Goal: Information Seeking & Learning: Learn about a topic

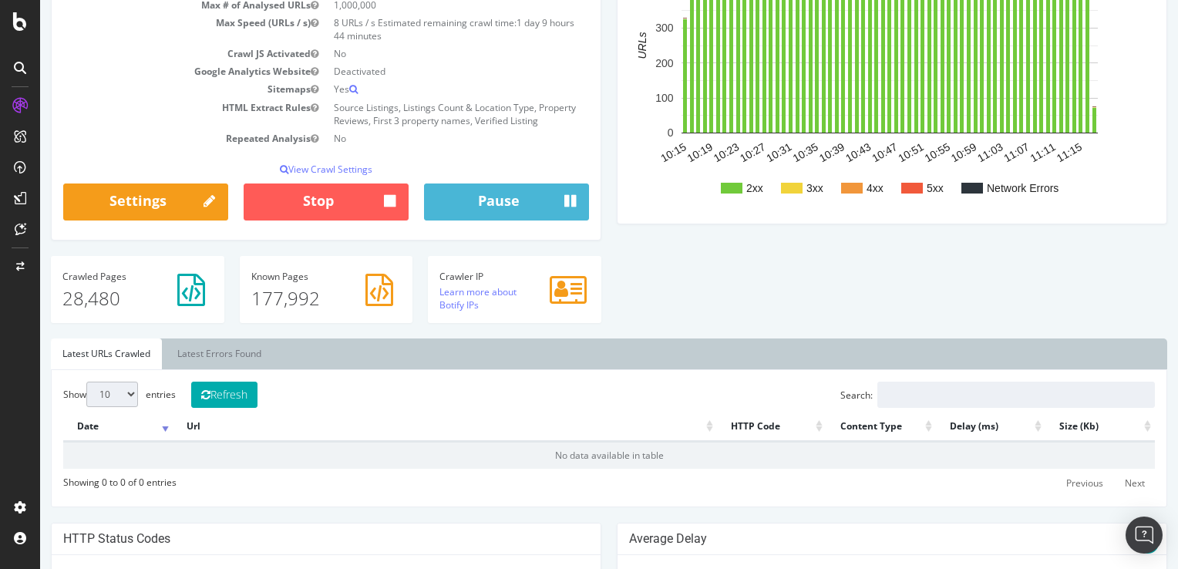
scroll to position [231, 0]
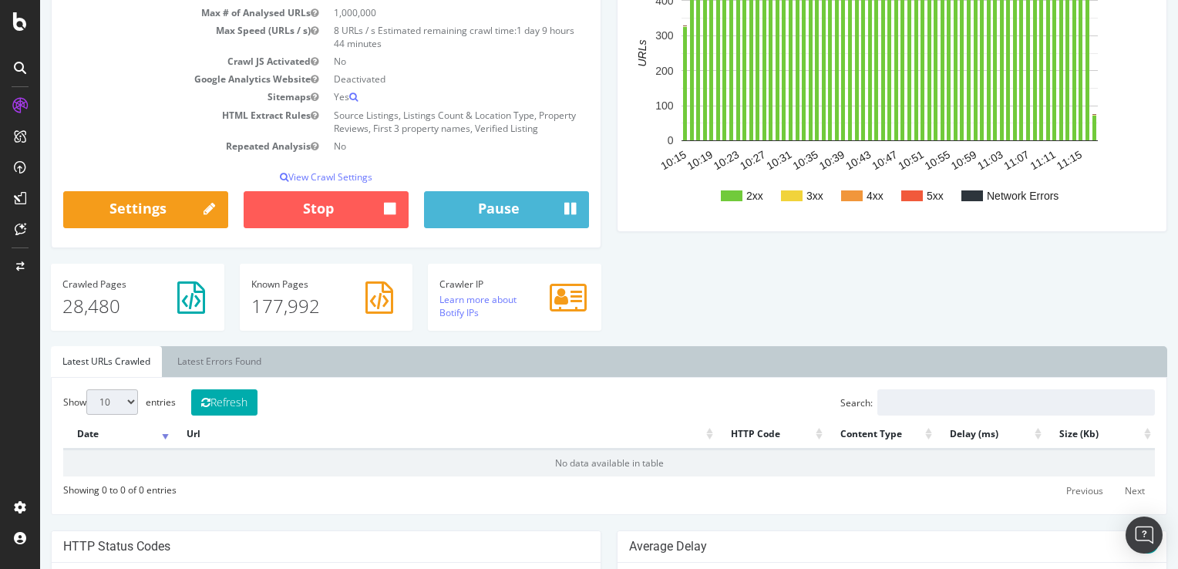
click at [269, 394] on div "Show 10 25 50 100 entries Refresh Search: Date Url HTTP Code Content Type Delay…" at bounding box center [609, 445] width 1092 height 113
click at [256, 405] on button "Refresh" at bounding box center [224, 402] width 66 height 26
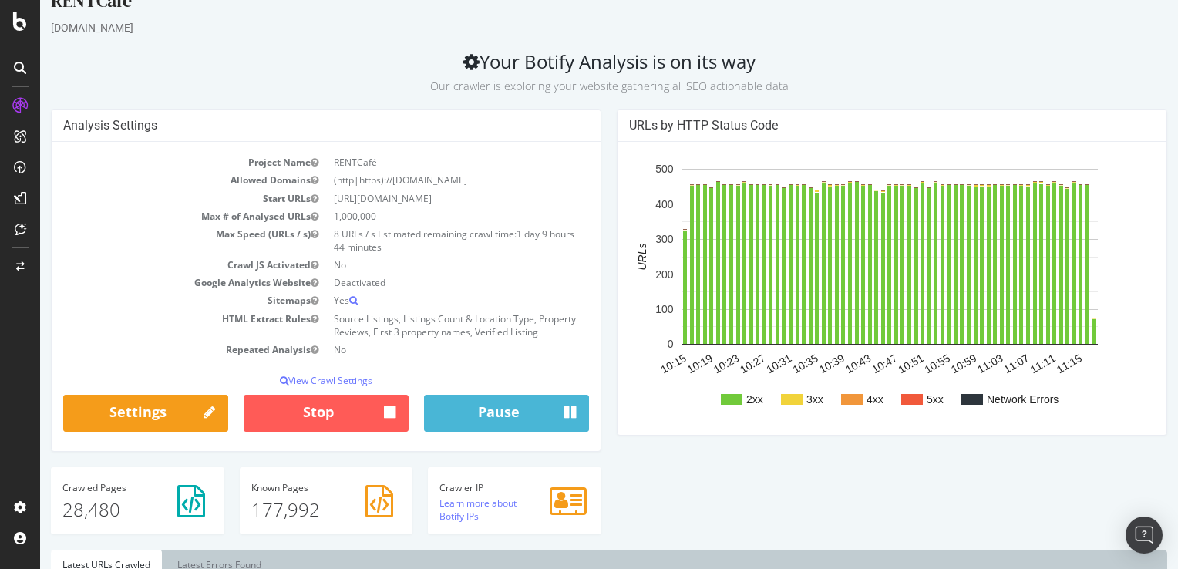
scroll to position [0, 0]
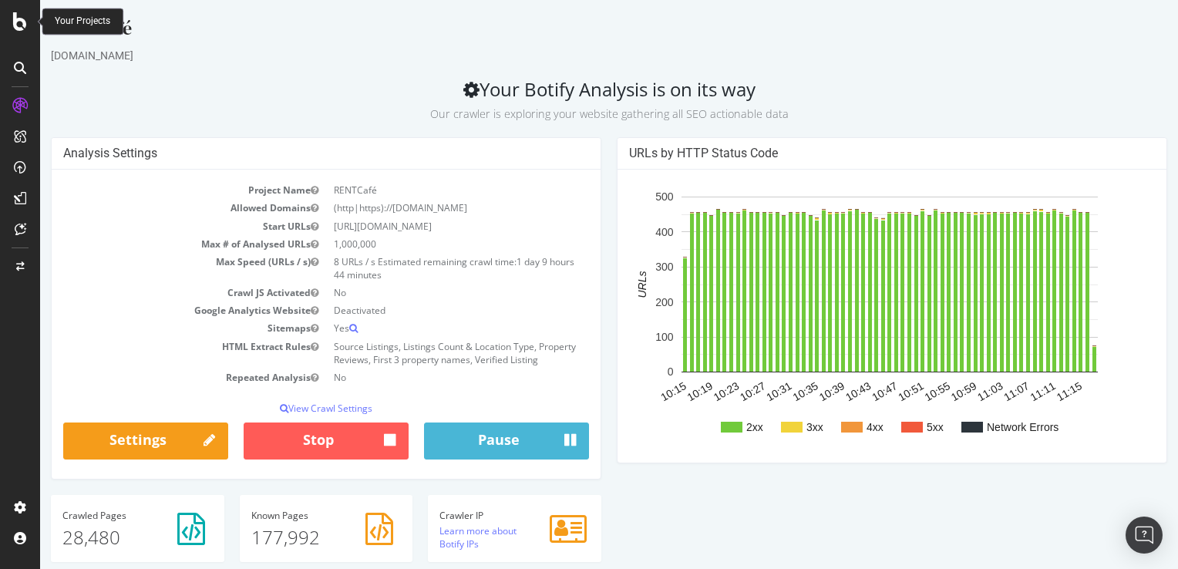
click at [25, 22] on icon at bounding box center [20, 21] width 14 height 19
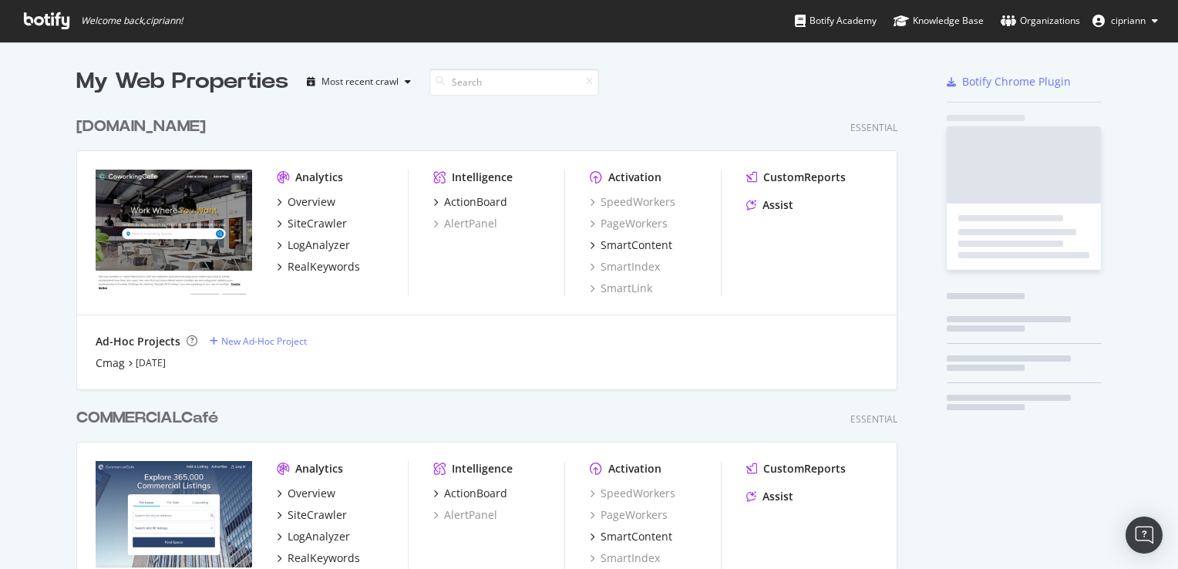
scroll to position [557, 1154]
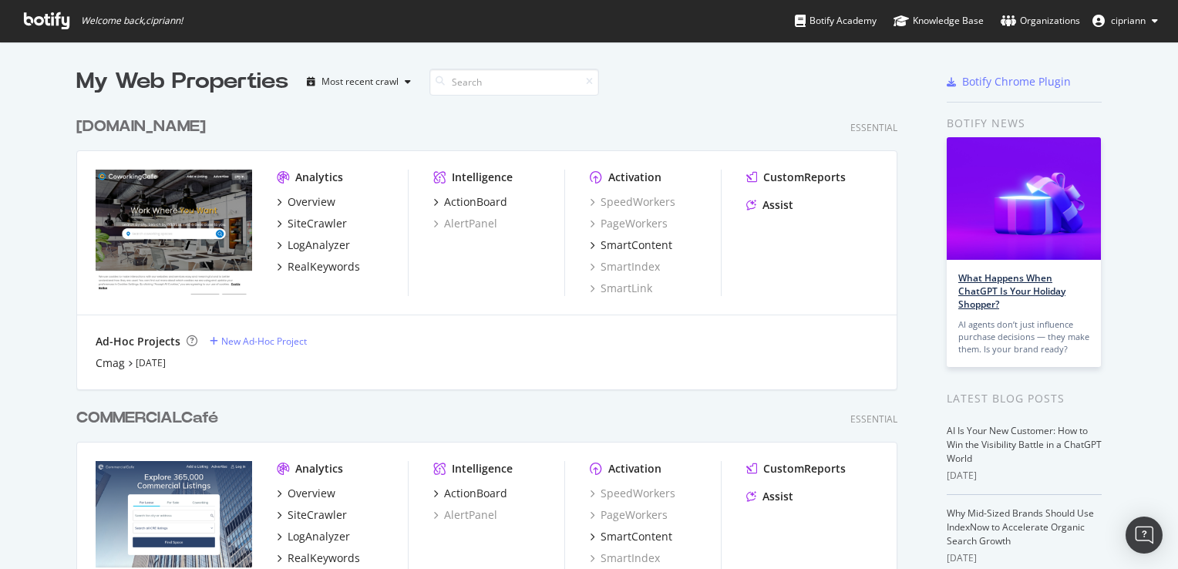
click at [989, 293] on link "What Happens When ChatGPT Is Your Holiday Shopper?" at bounding box center [1011, 290] width 107 height 39
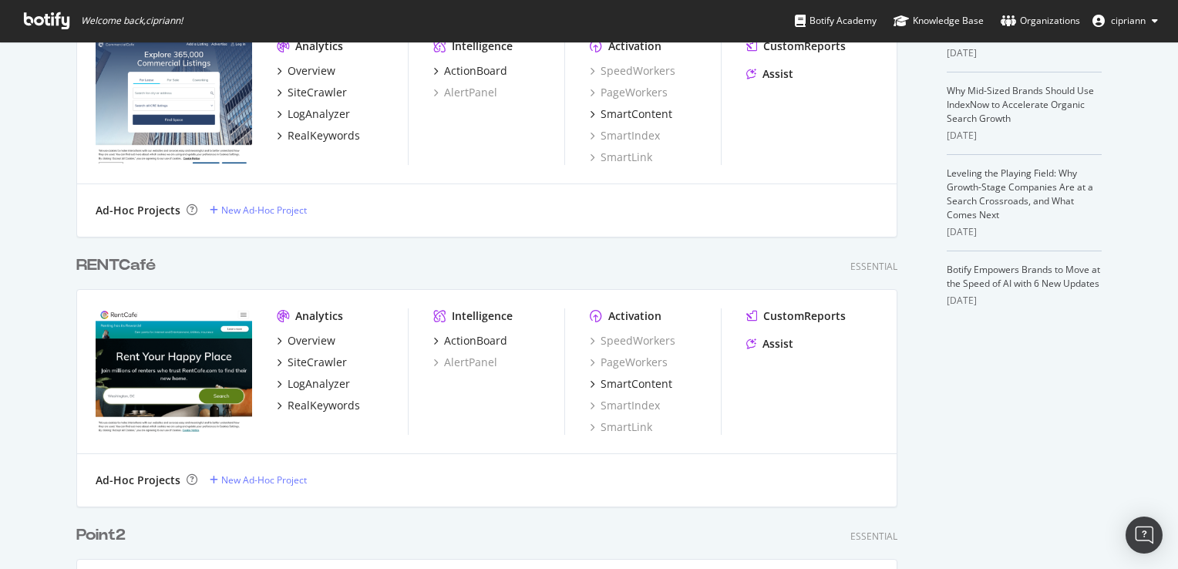
scroll to position [463, 0]
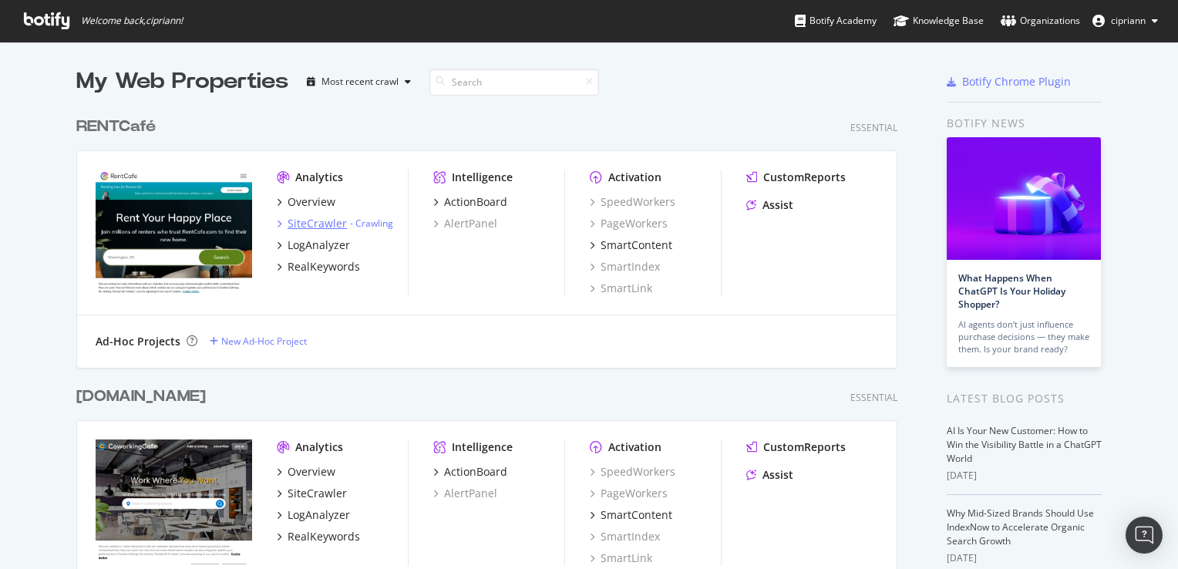
click at [304, 227] on div "SiteCrawler" at bounding box center [317, 223] width 59 height 15
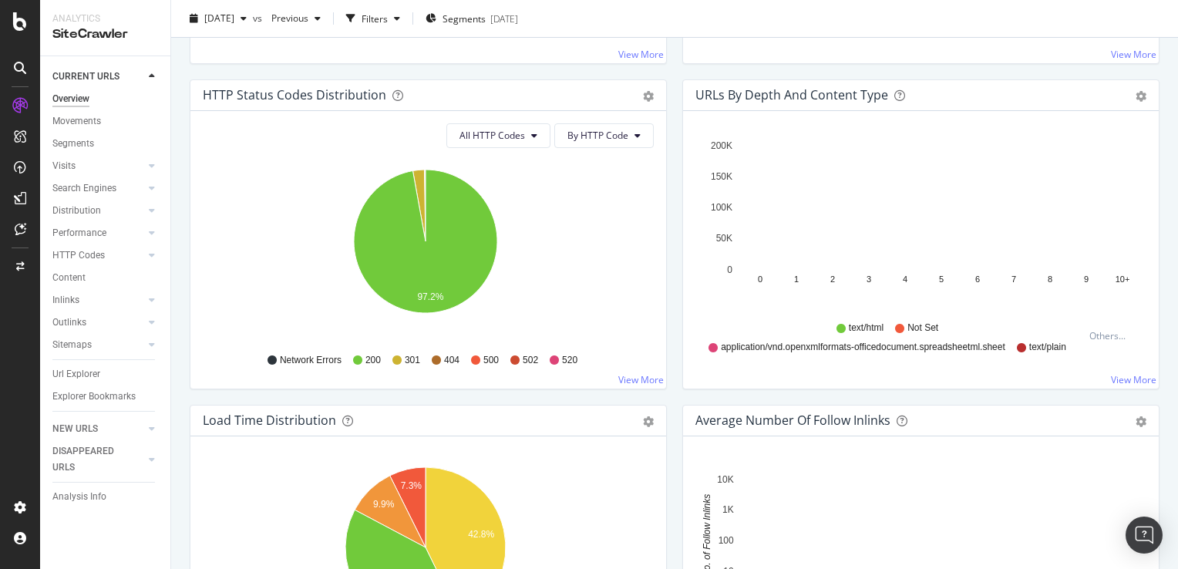
scroll to position [617, 0]
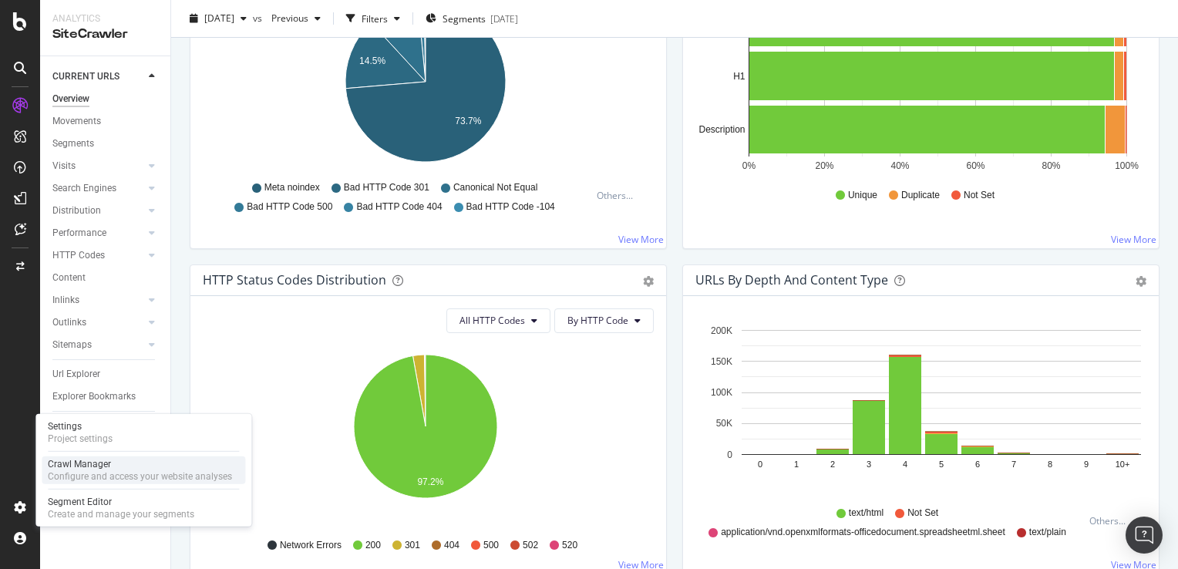
drag, startPoint x: 93, startPoint y: 462, endPoint x: 105, endPoint y: 463, distance: 11.7
click at [93, 462] on div "Crawl Manager" at bounding box center [140, 464] width 184 height 12
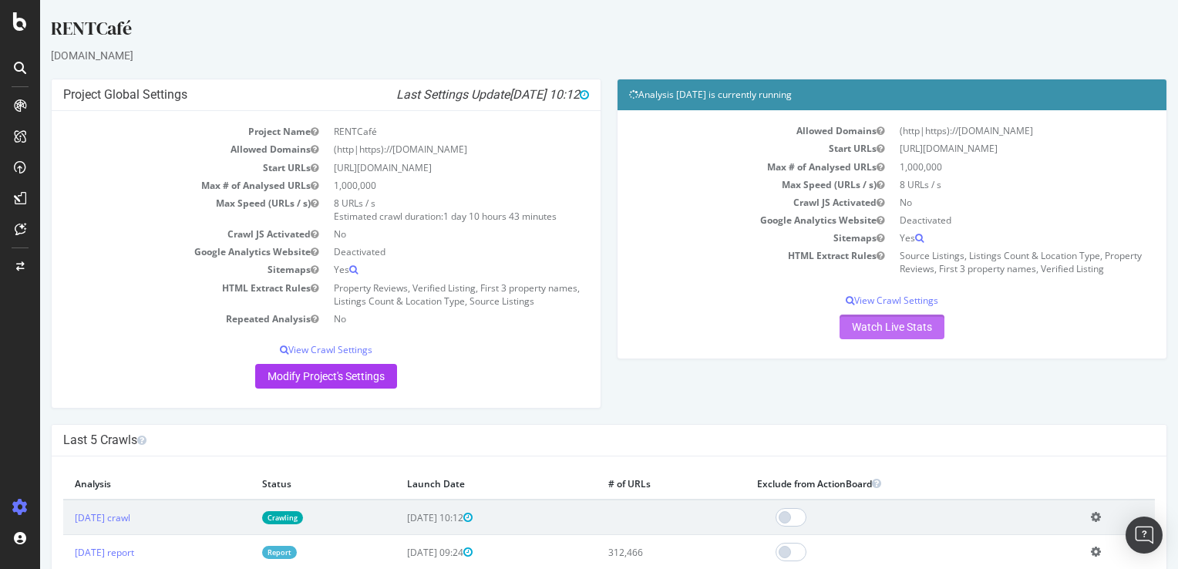
click at [894, 331] on link "Watch Live Stats" at bounding box center [891, 327] width 105 height 25
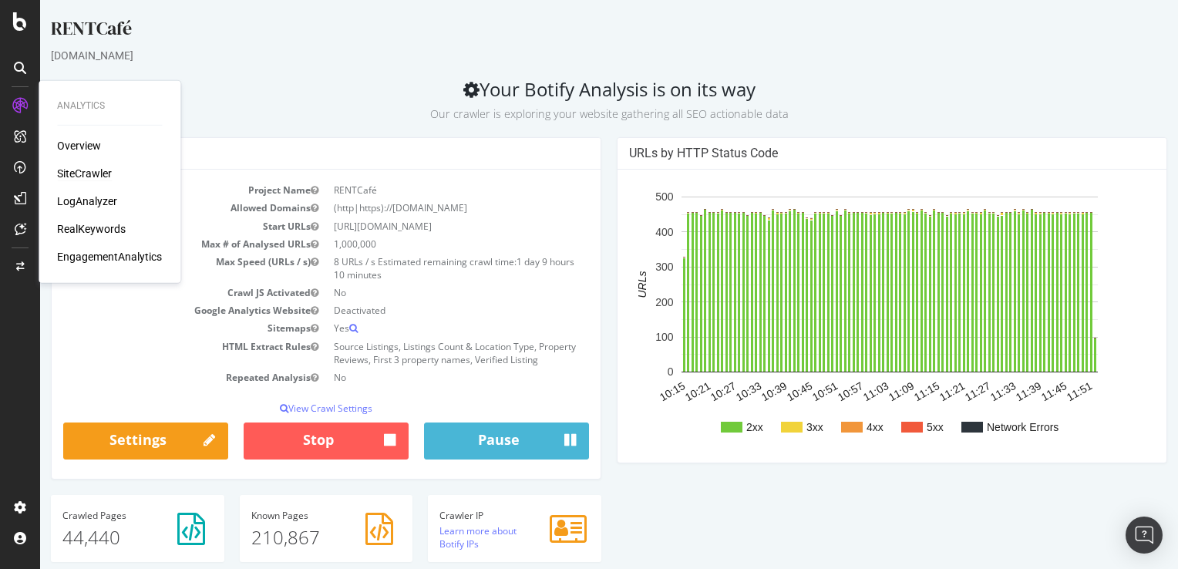
click at [76, 171] on div "SiteCrawler" at bounding box center [84, 173] width 55 height 15
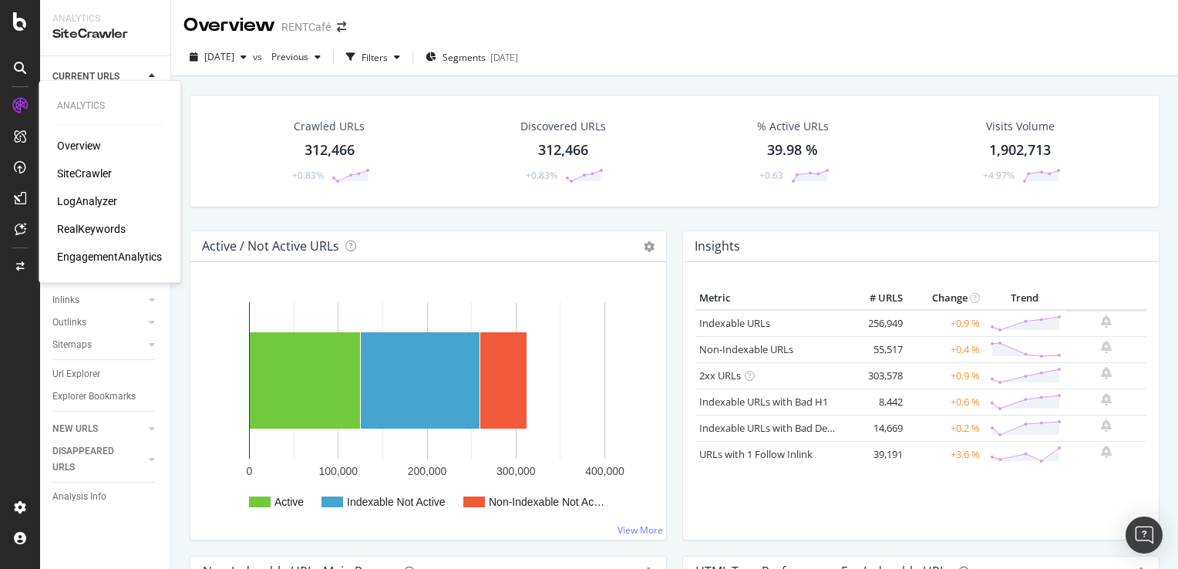
click at [82, 171] on div "SiteCrawler" at bounding box center [84, 173] width 55 height 15
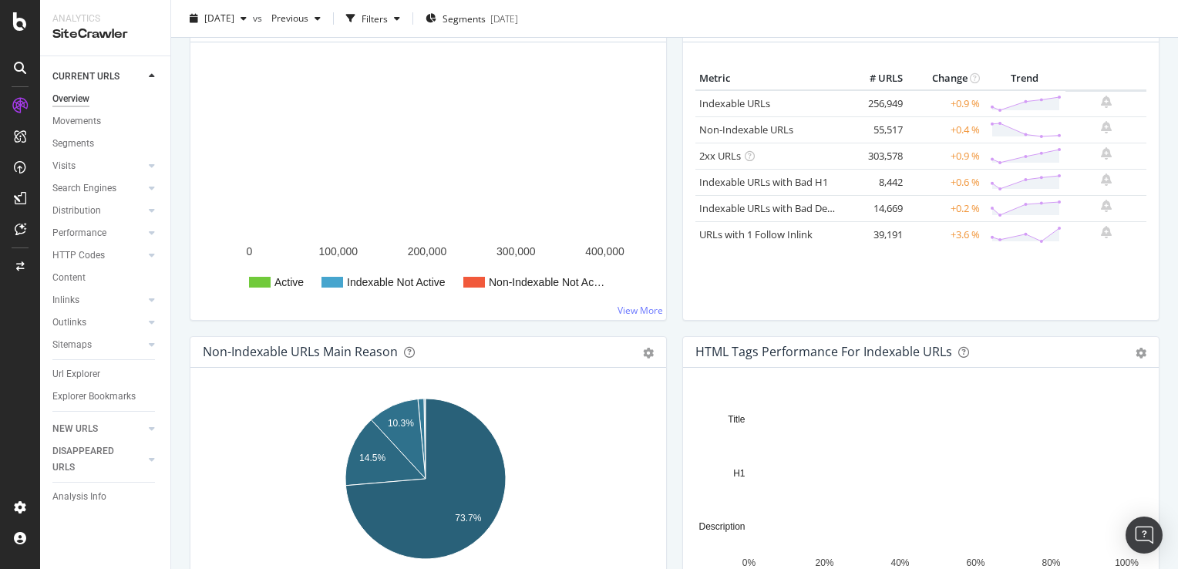
scroll to position [231, 0]
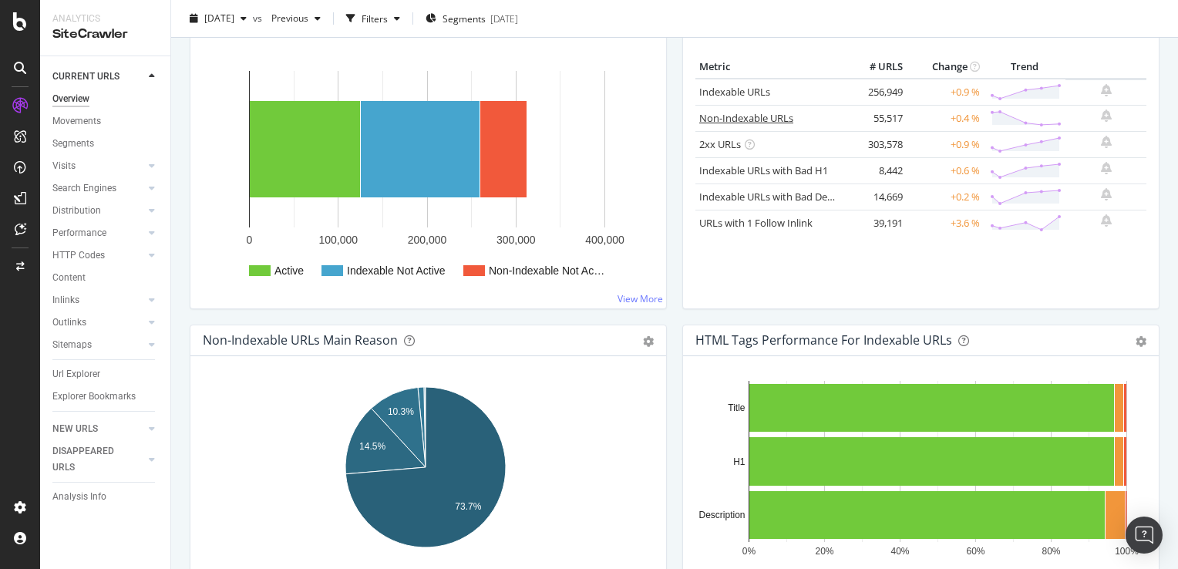
click at [739, 118] on link "Non-Indexable URLs" at bounding box center [746, 118] width 94 height 14
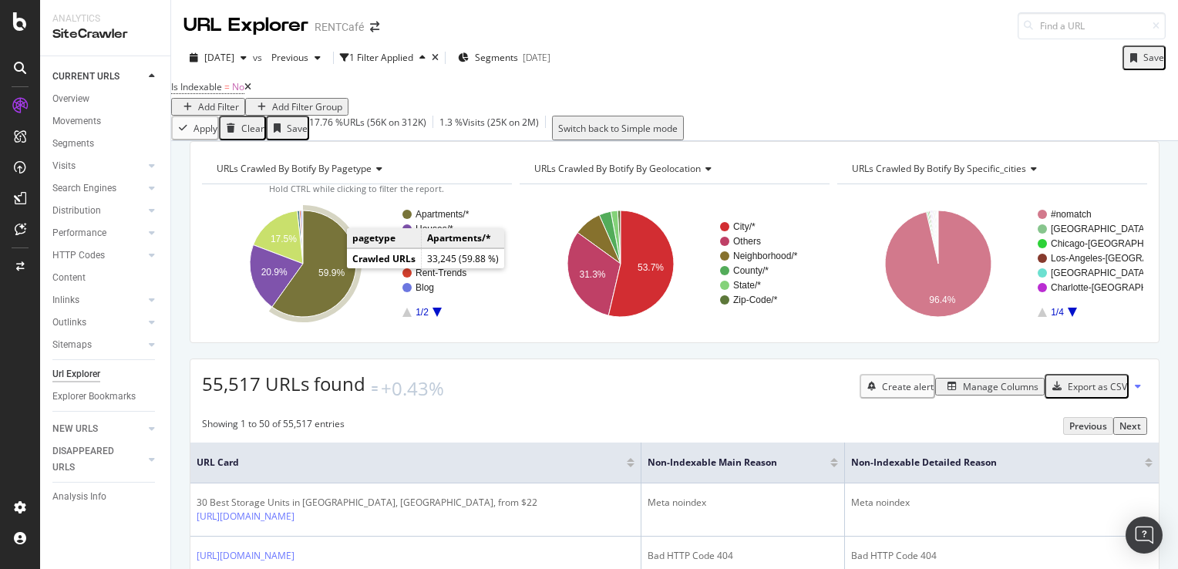
click at [331, 278] on text "59.9%" at bounding box center [331, 272] width 26 height 11
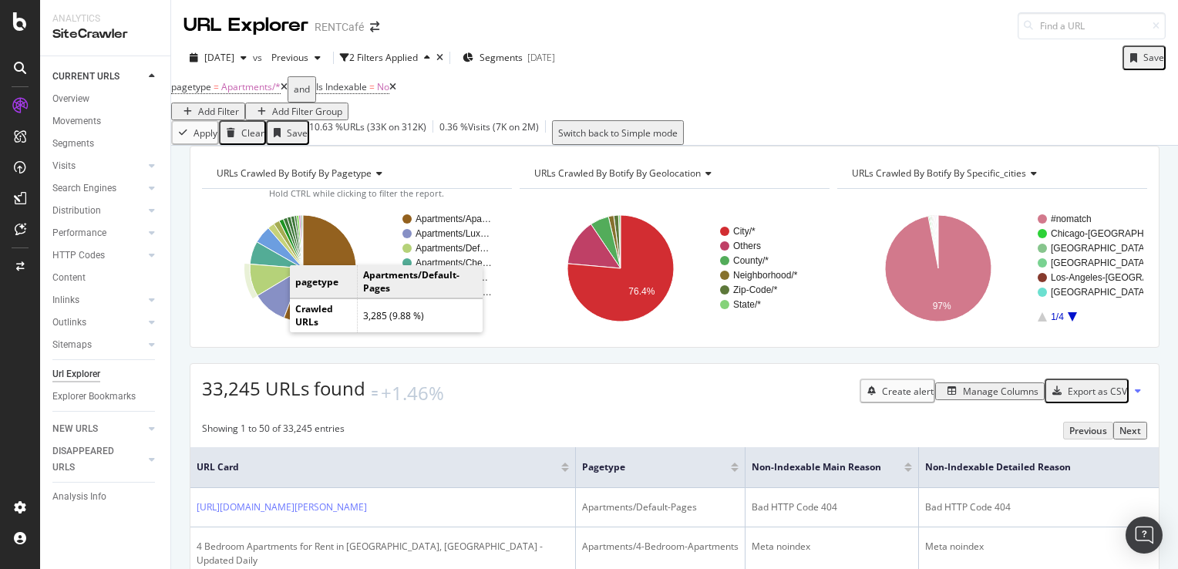
click at [272, 296] on icon "A chart." at bounding box center [276, 280] width 53 height 32
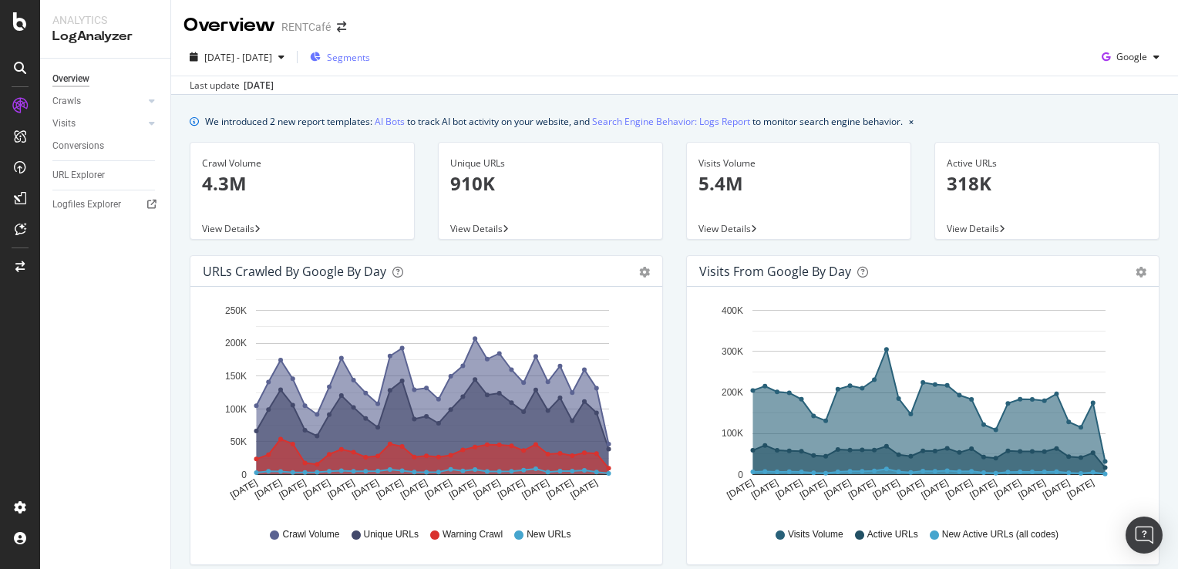
click at [370, 63] on span "Segments" at bounding box center [348, 57] width 43 height 13
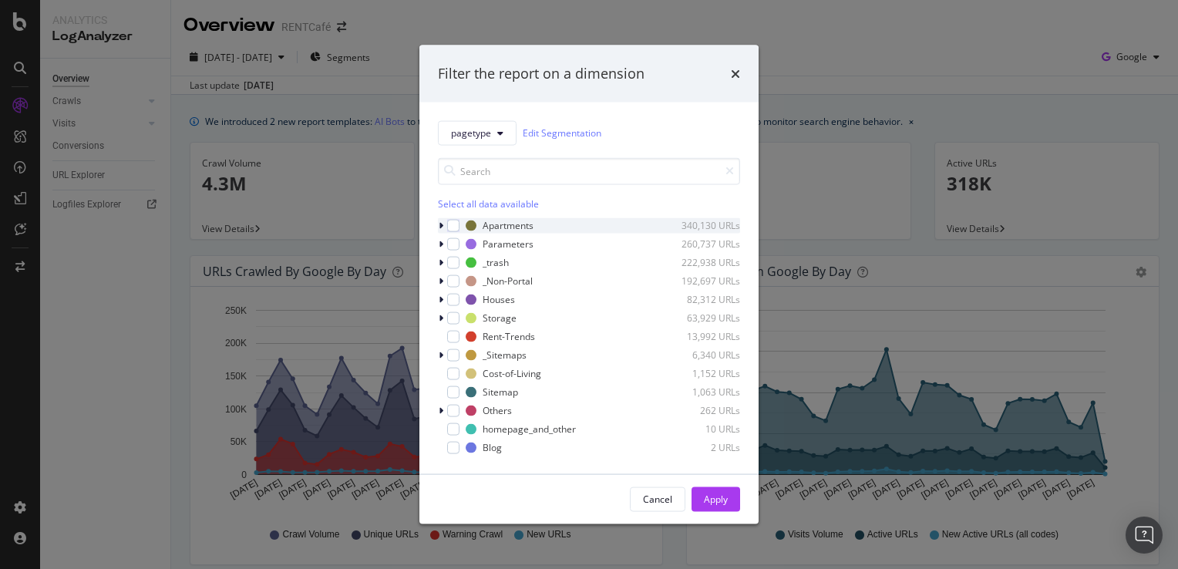
click at [442, 221] on icon "modal" at bounding box center [441, 224] width 5 height 9
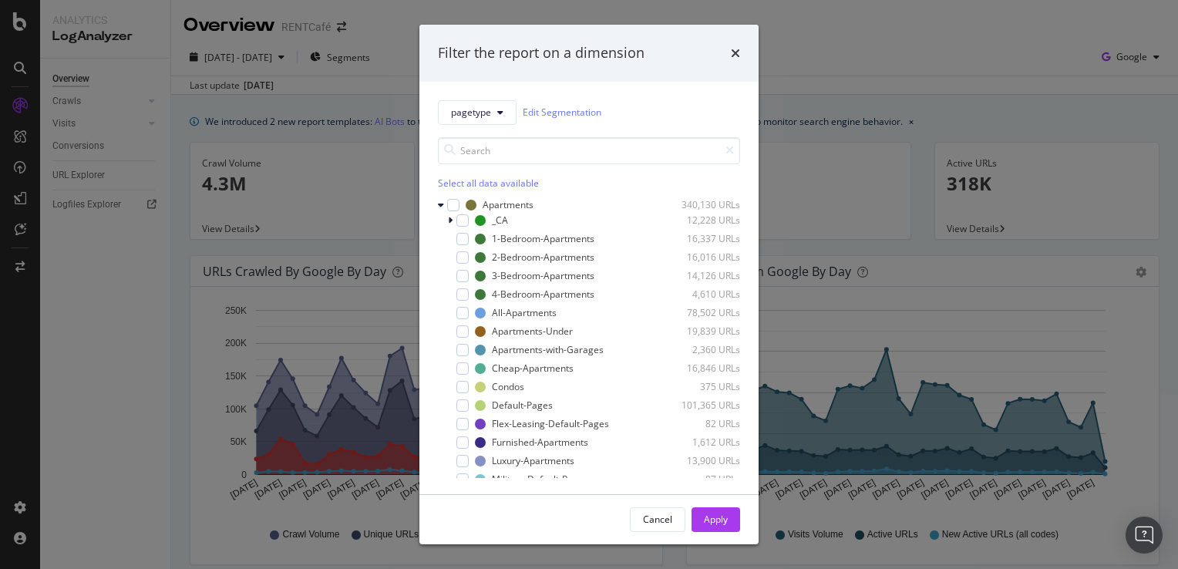
scroll to position [77, 0]
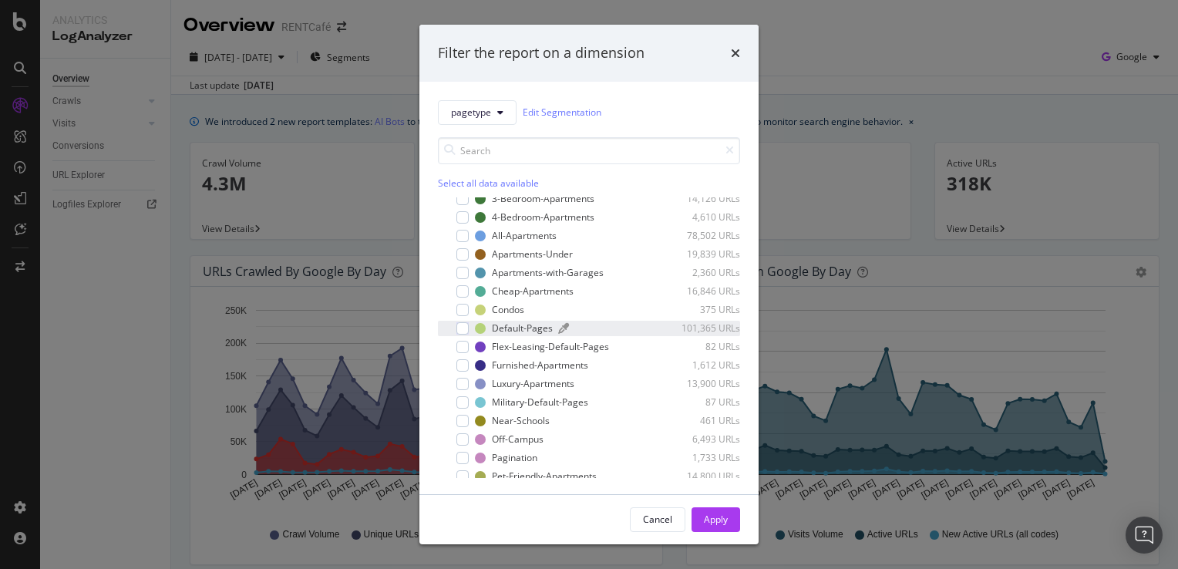
click at [537, 331] on div "Default-Pages" at bounding box center [522, 327] width 61 height 13
click at [713, 513] on div "Apply" at bounding box center [716, 519] width 24 height 13
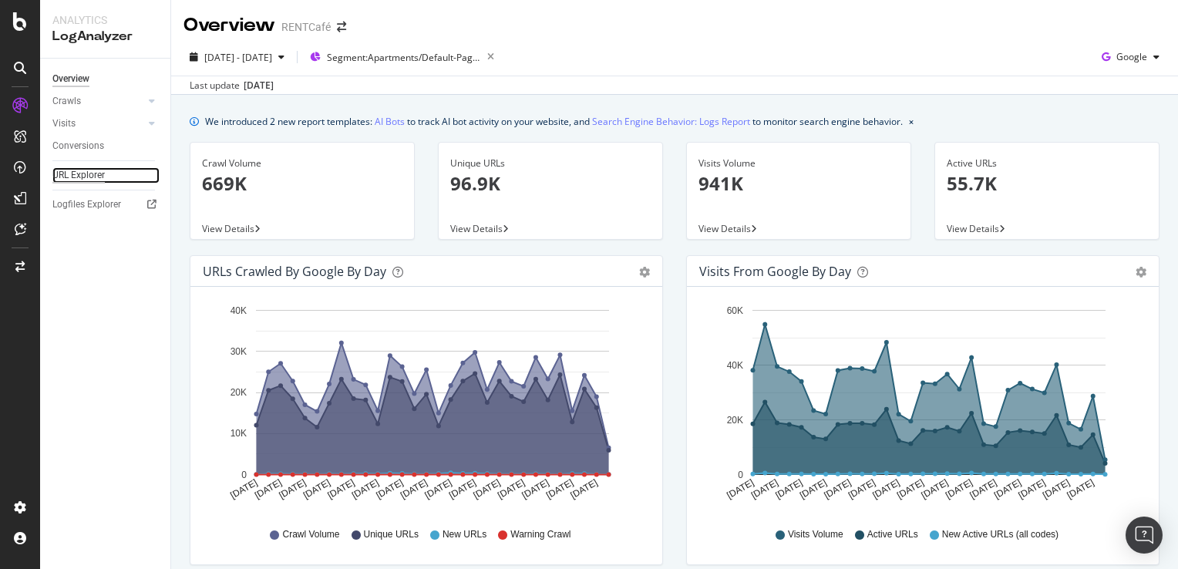
click at [81, 175] on div "URL Explorer" at bounding box center [78, 175] width 52 height 16
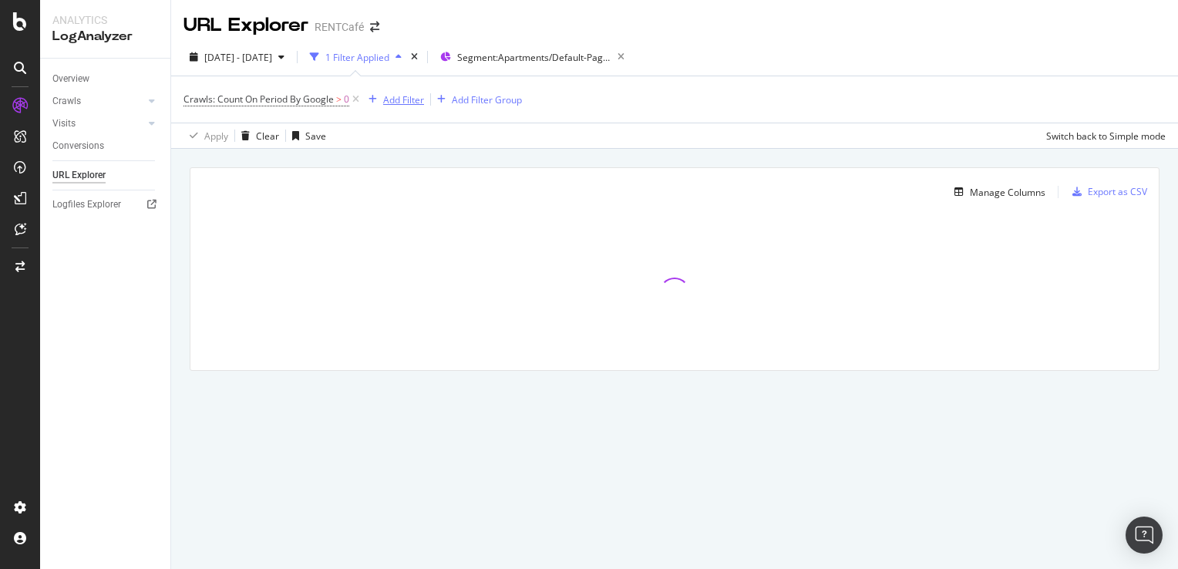
click at [407, 99] on div "Add Filter" at bounding box center [403, 99] width 41 height 13
click at [838, 37] on div "URL Explorer RENTCafé" at bounding box center [674, 19] width 1007 height 39
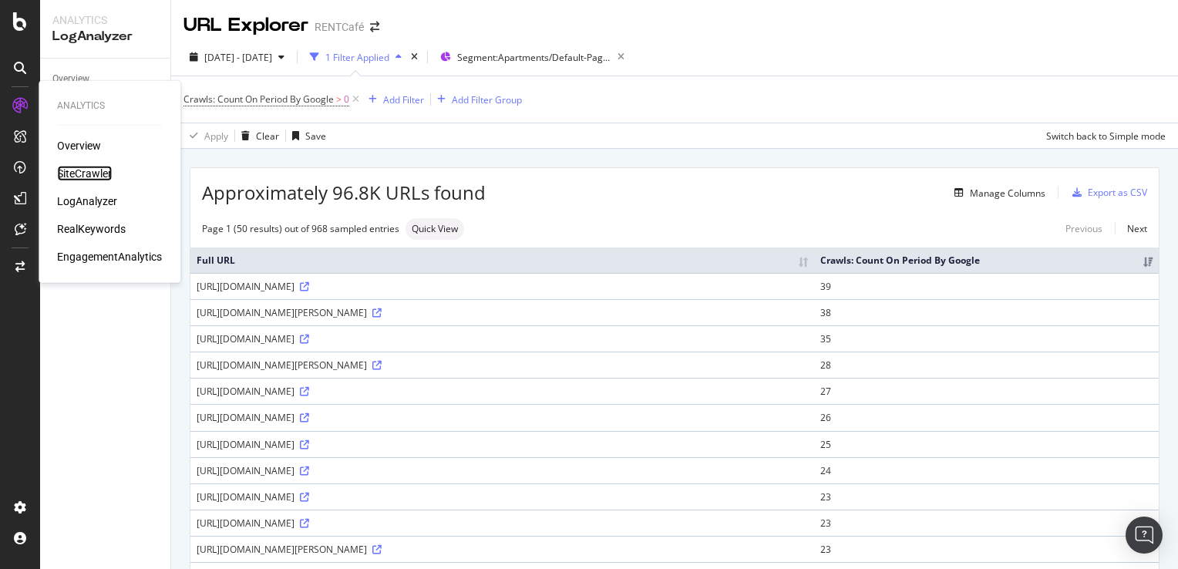
drag, startPoint x: 82, startPoint y: 175, endPoint x: 104, endPoint y: 174, distance: 22.4
click at [82, 175] on div "SiteCrawler" at bounding box center [84, 173] width 55 height 15
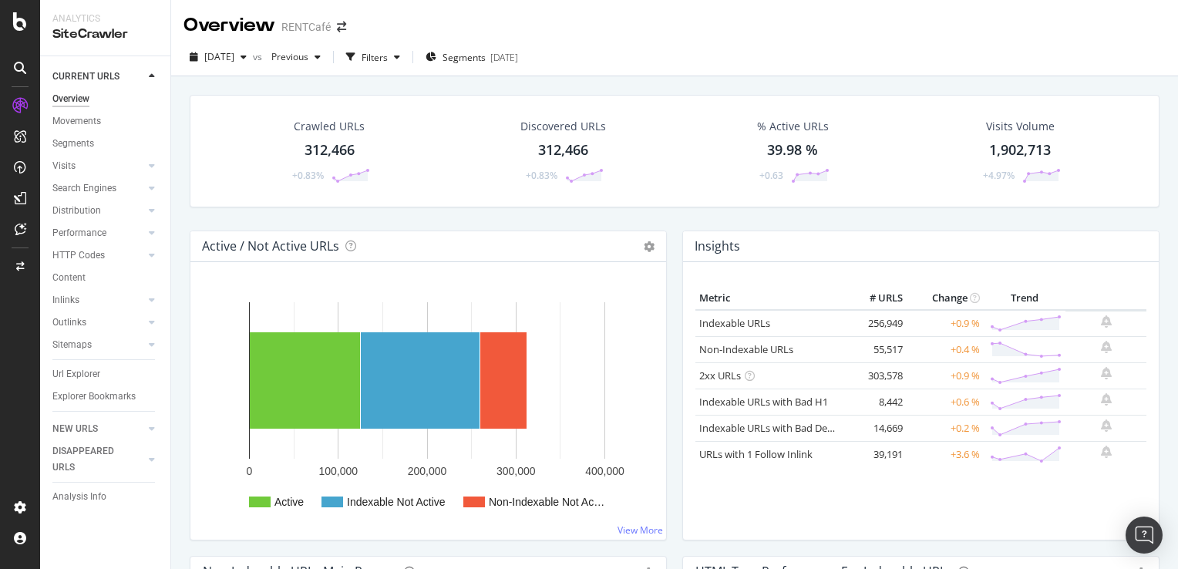
drag, startPoint x: 81, startPoint y: 378, endPoint x: 379, endPoint y: 323, distance: 303.3
click at [81, 378] on div "Url Explorer" at bounding box center [76, 374] width 48 height 16
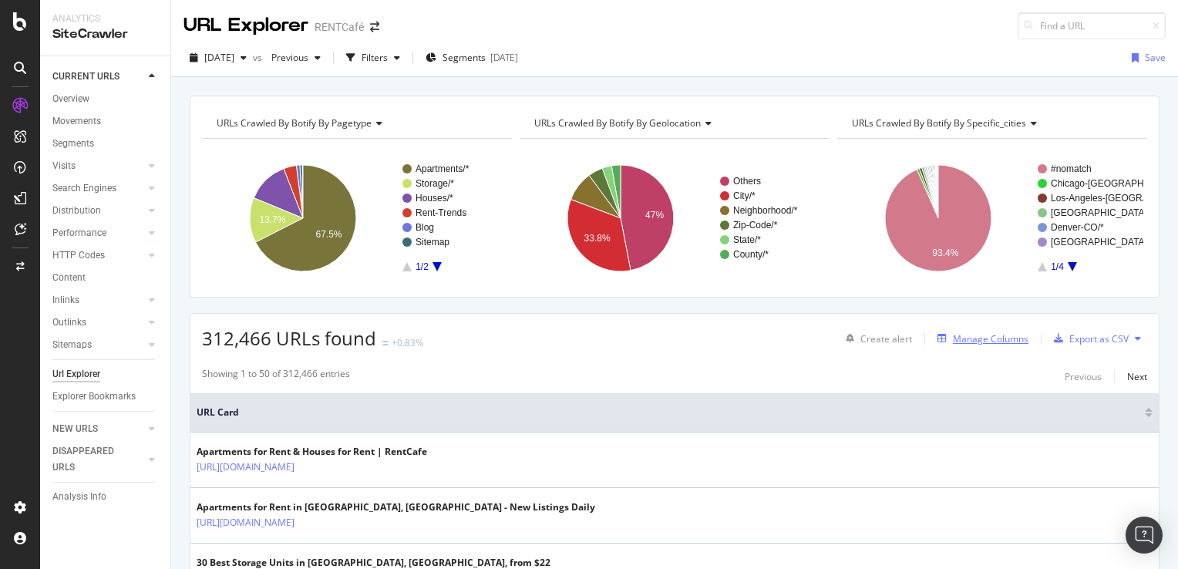
click at [977, 341] on div "Manage Columns" at bounding box center [991, 338] width 76 height 13
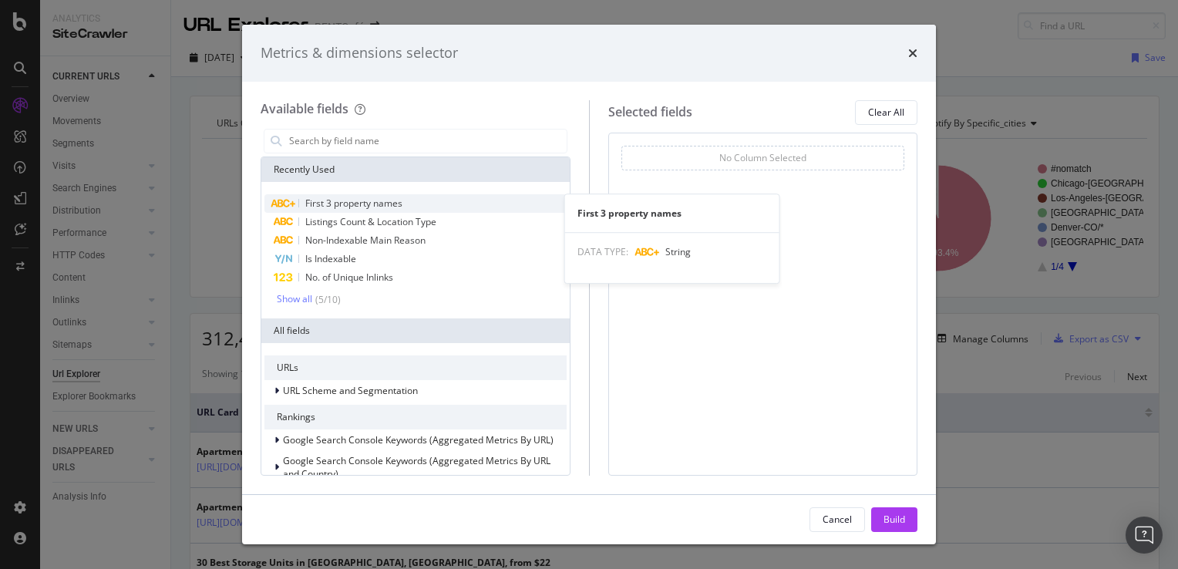
click at [372, 205] on span "First 3 property names" at bounding box center [353, 203] width 97 height 13
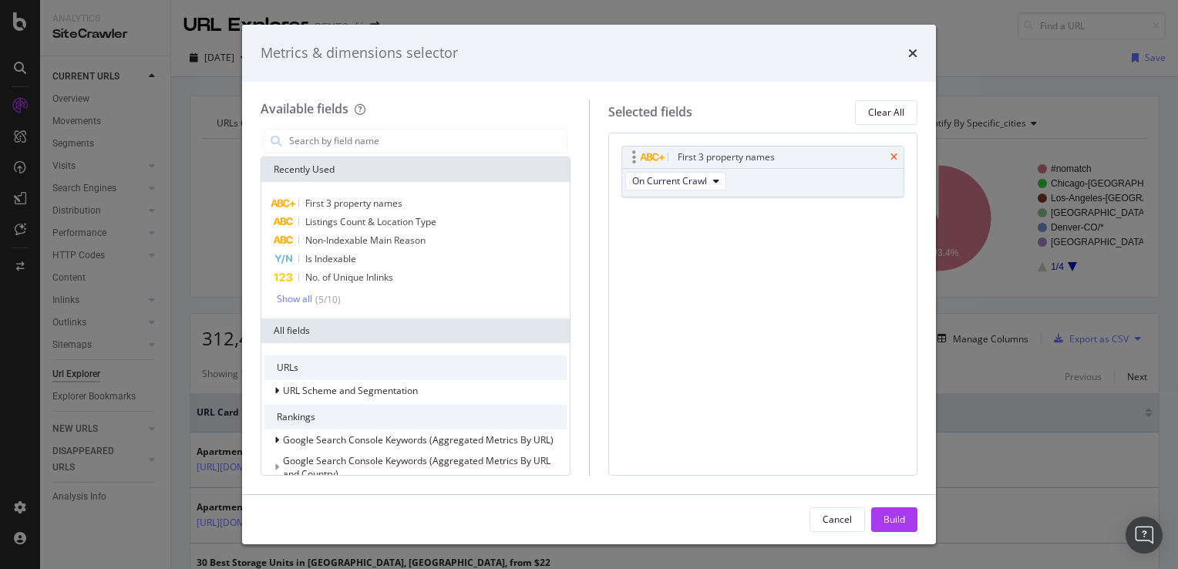
click at [894, 159] on icon "times" at bounding box center [893, 157] width 7 height 9
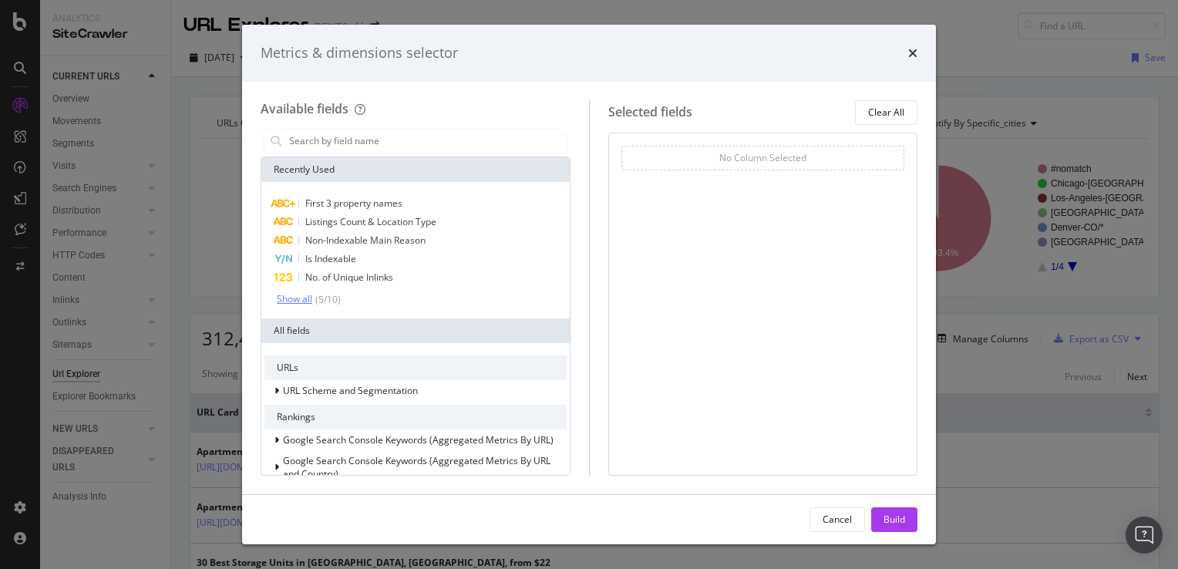
click at [296, 304] on div "Show all ( 5 / 10 )" at bounding box center [309, 299] width 64 height 13
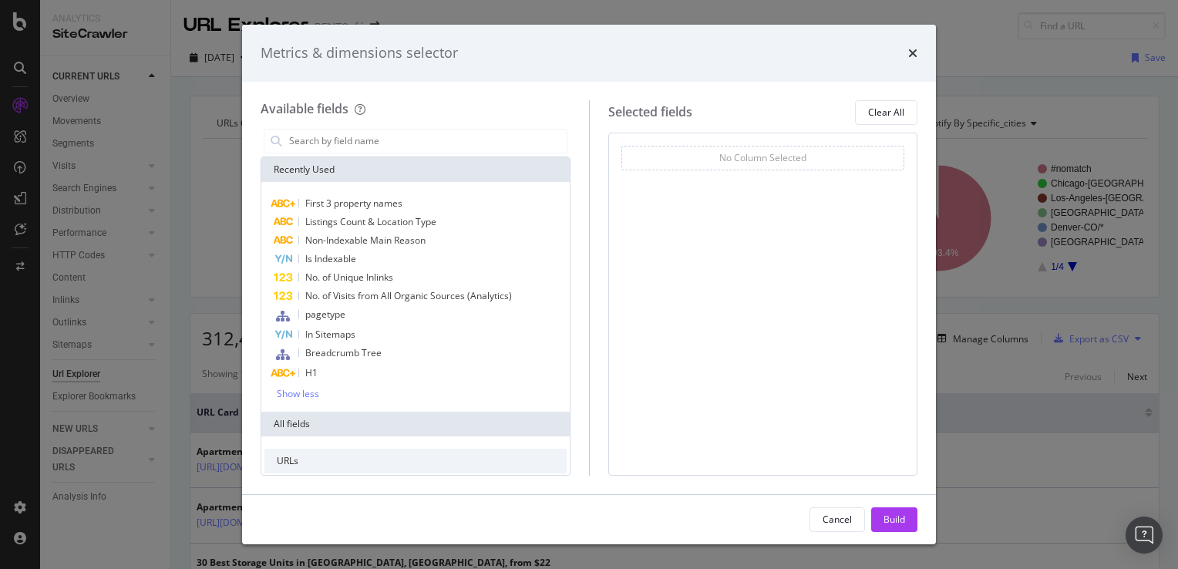
click at [908, 60] on div "times" at bounding box center [912, 53] width 9 height 20
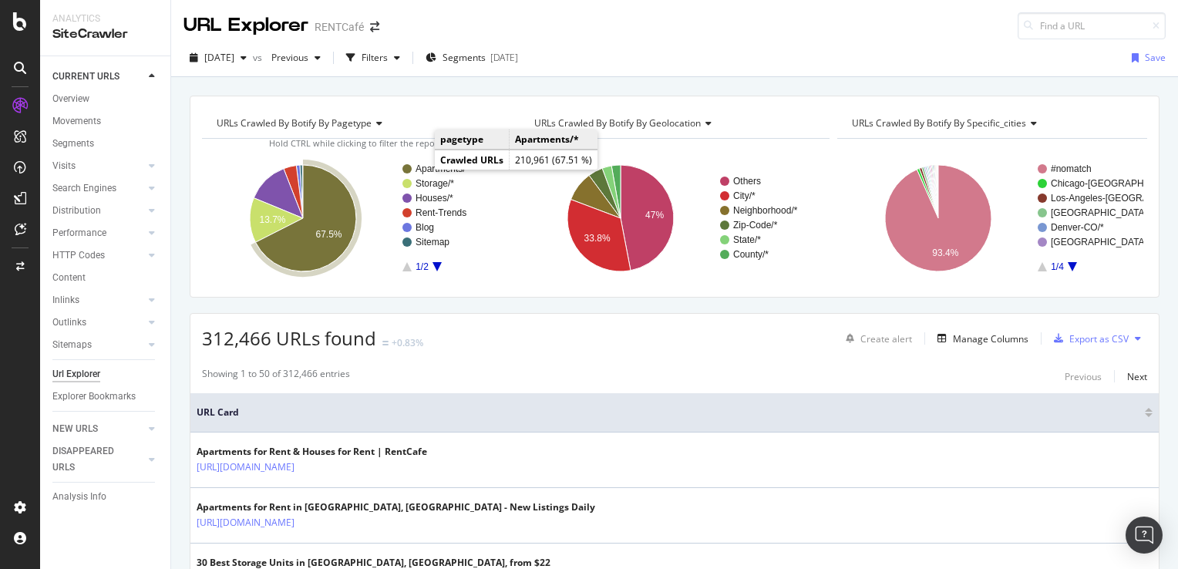
click at [430, 168] on text "Apartments/*" at bounding box center [443, 168] width 54 height 11
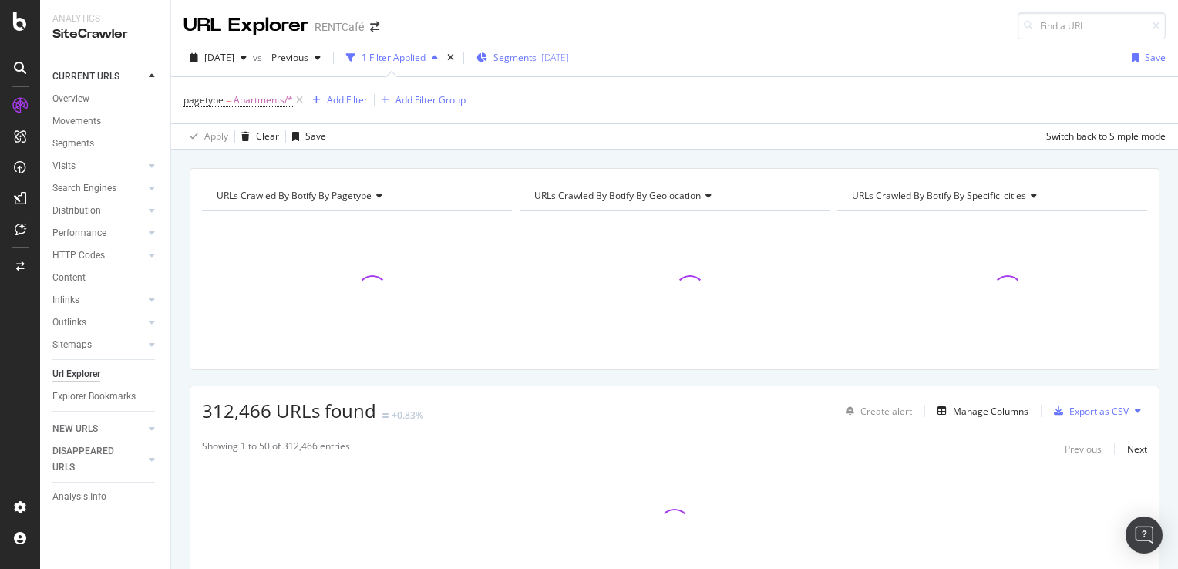
click at [537, 57] on span "Segments" at bounding box center [514, 57] width 43 height 13
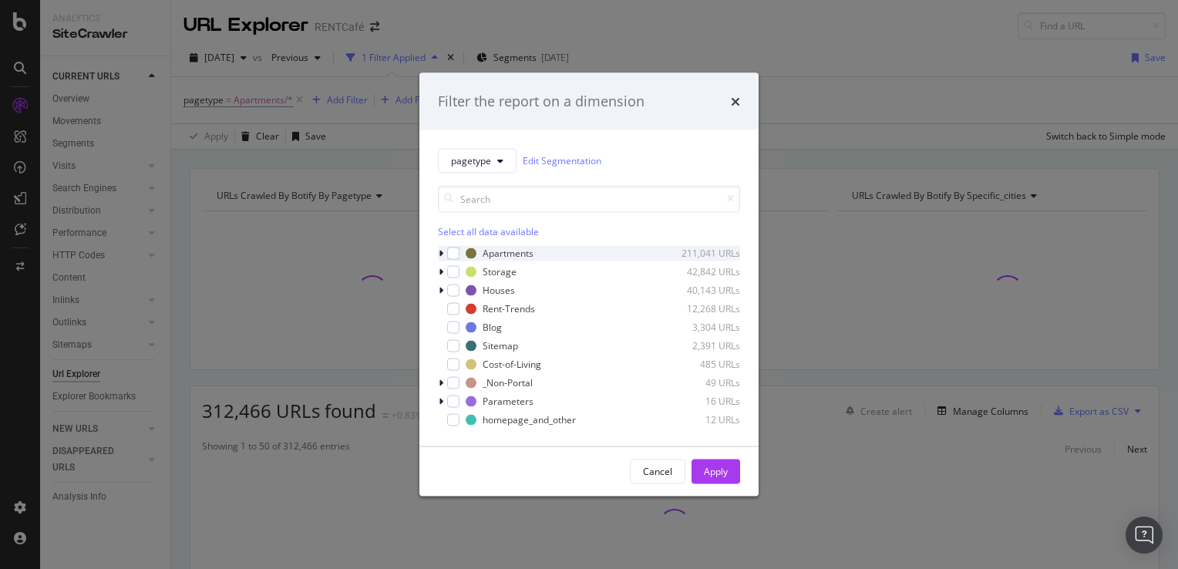
click at [439, 255] on icon "modal" at bounding box center [441, 252] width 5 height 9
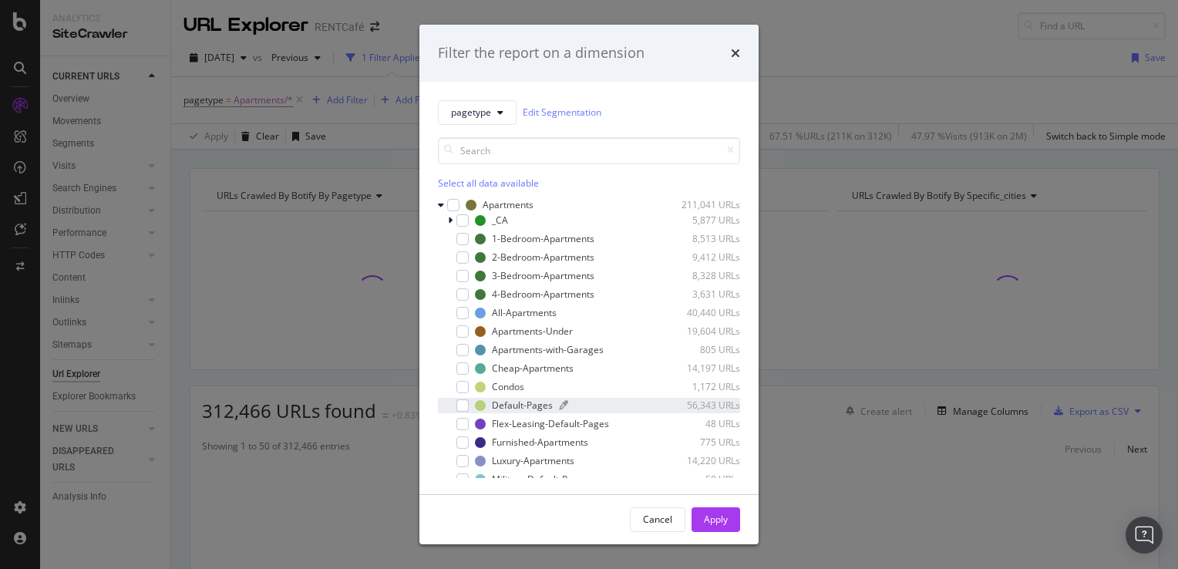
click at [537, 403] on div "Default-Pages" at bounding box center [522, 405] width 61 height 13
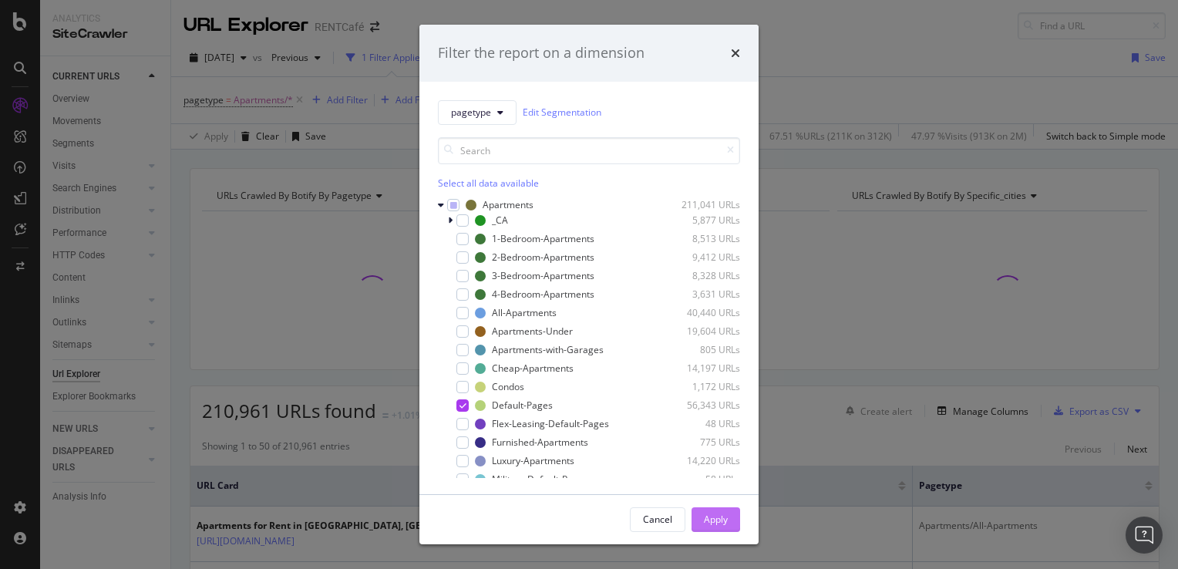
click at [722, 521] on div "Apply" at bounding box center [716, 519] width 24 height 13
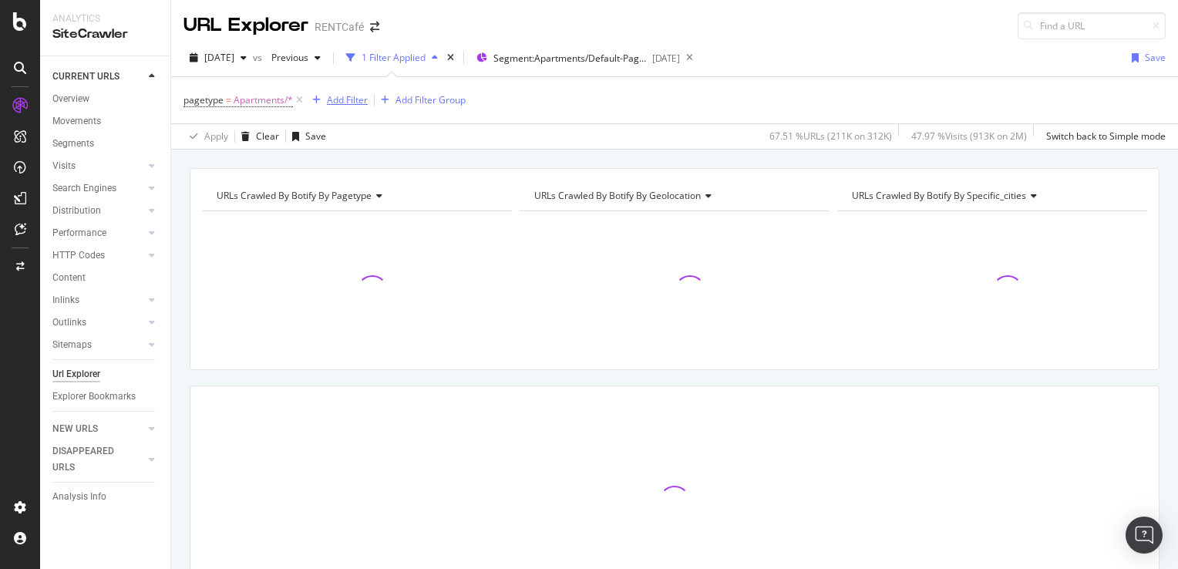
click at [353, 104] on div "Add Filter" at bounding box center [347, 99] width 41 height 13
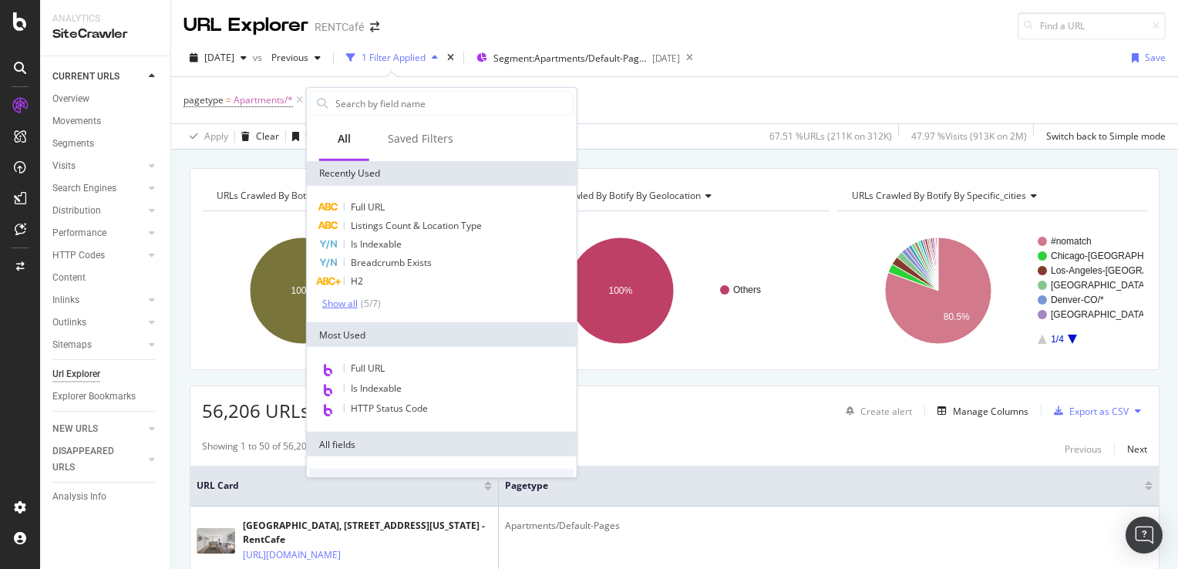
click at [342, 305] on div "Show all" at bounding box center [339, 303] width 35 height 11
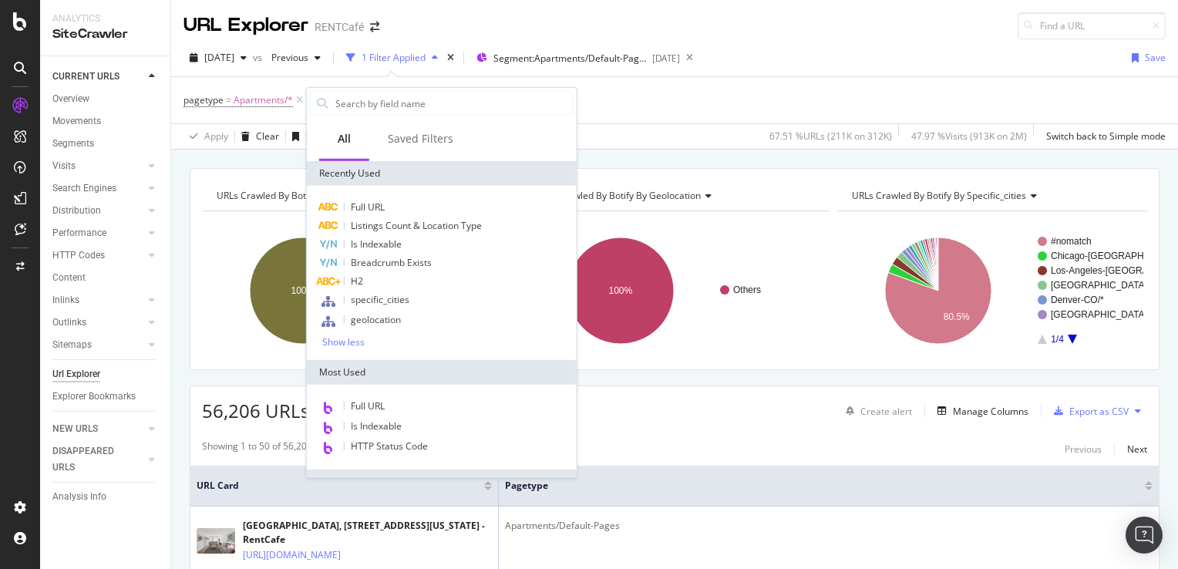
scroll to position [77, 0]
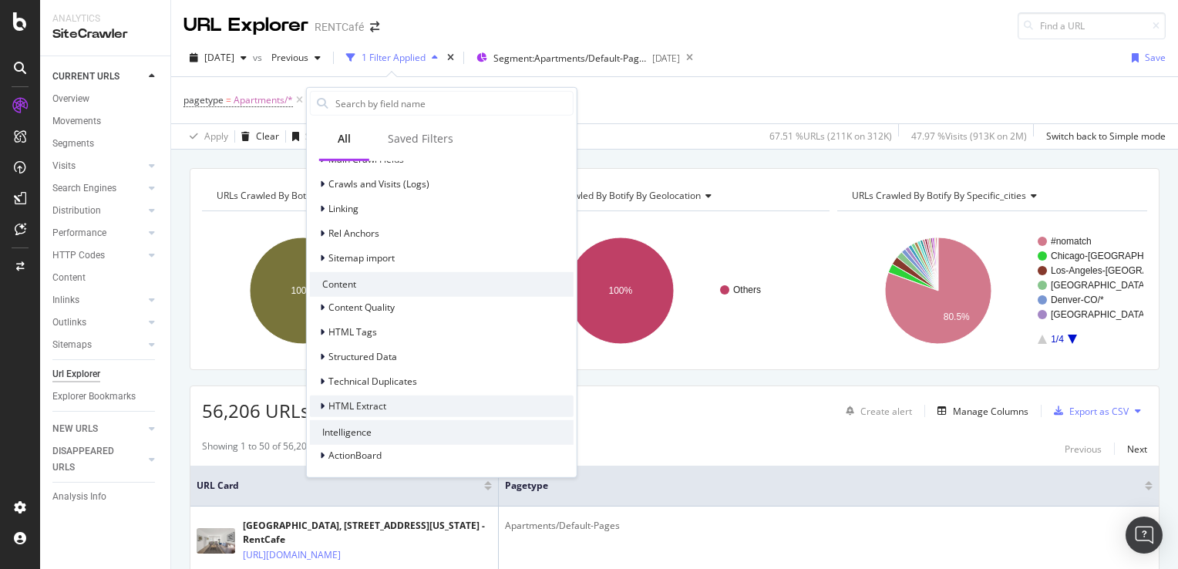
click at [370, 404] on span "HTML Extract" at bounding box center [357, 405] width 58 height 13
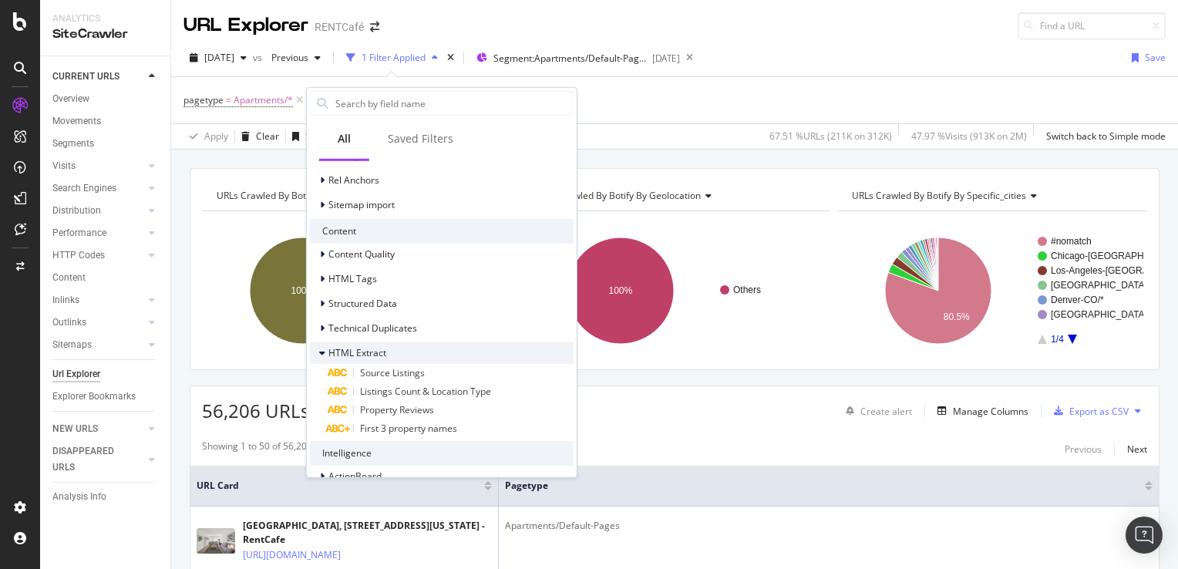
scroll to position [639, 0]
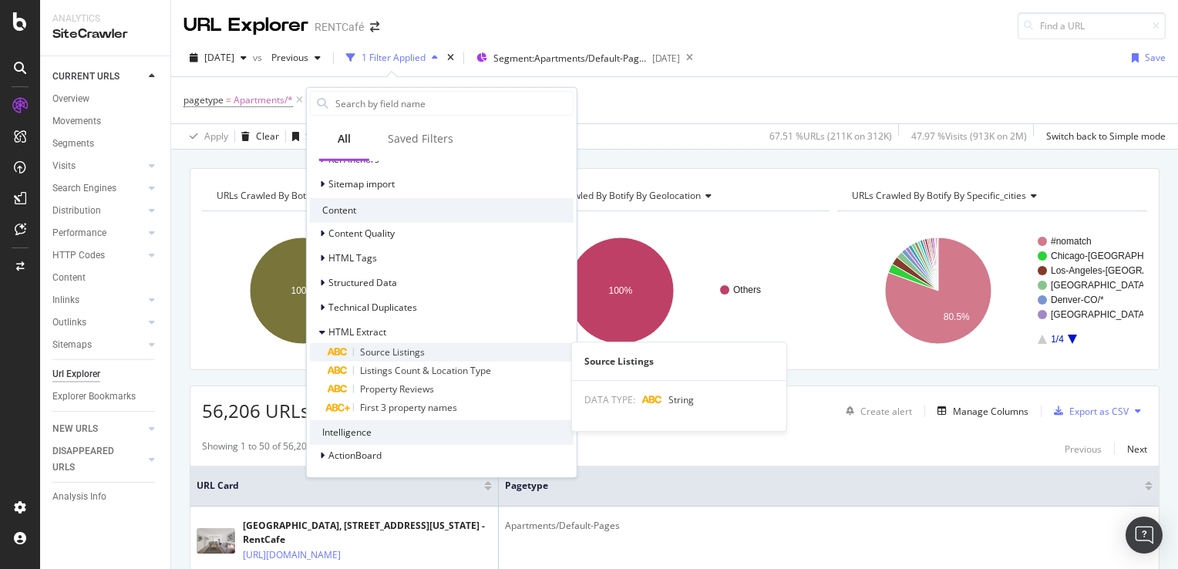
click at [409, 353] on span "Source Listings" at bounding box center [392, 351] width 65 height 13
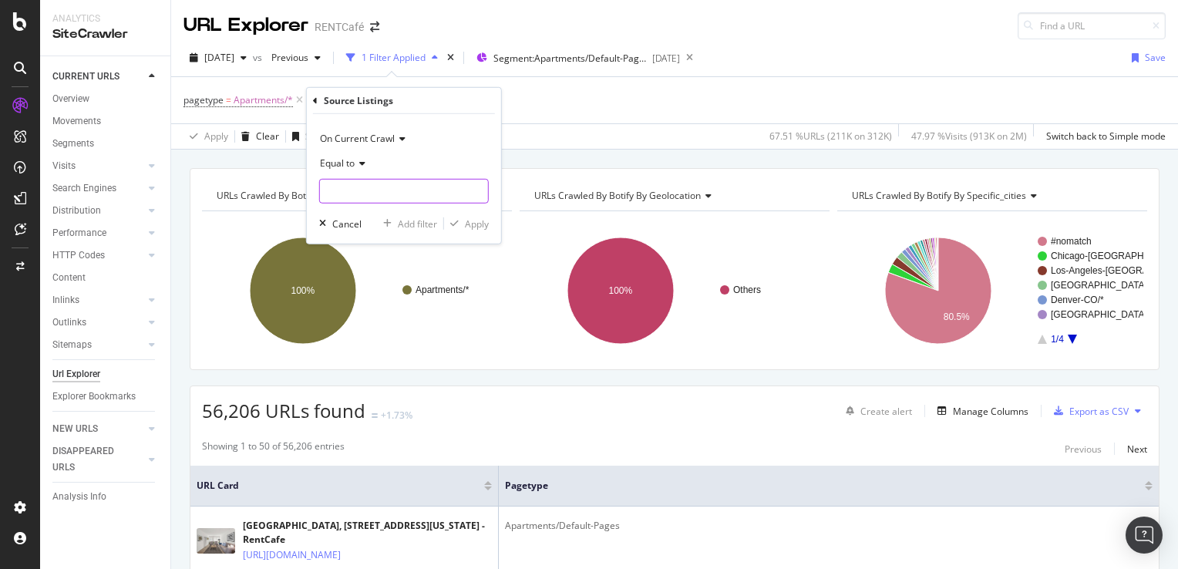
click at [363, 185] on input "text" at bounding box center [404, 191] width 168 height 25
click at [365, 230] on span "103" at bounding box center [378, 227] width 108 height 13
type input "103"
click at [476, 224] on div "Apply" at bounding box center [477, 223] width 24 height 13
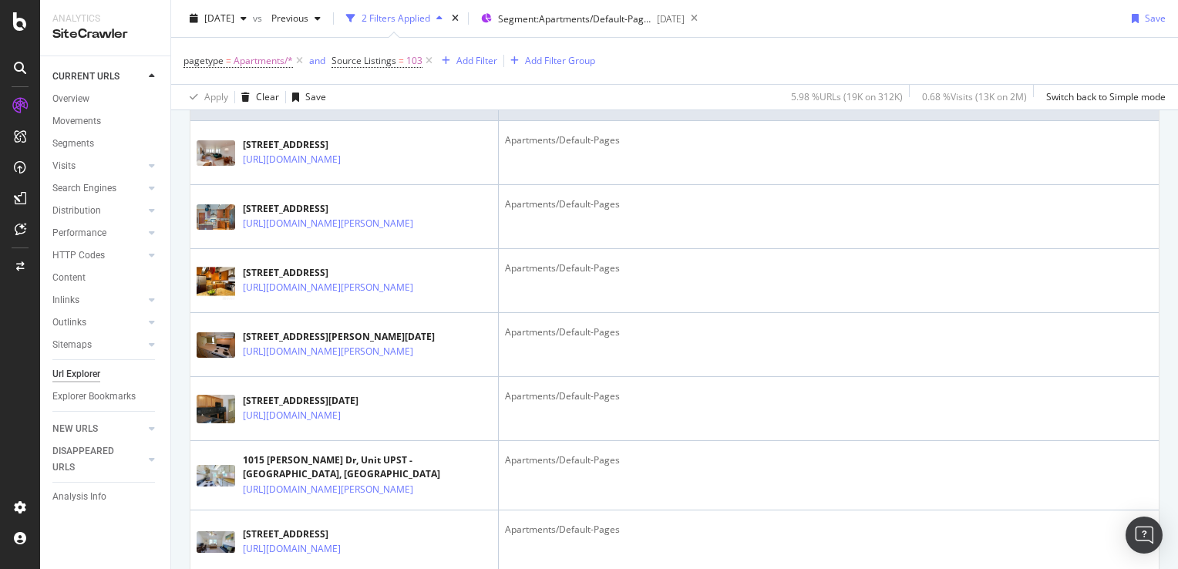
scroll to position [77, 0]
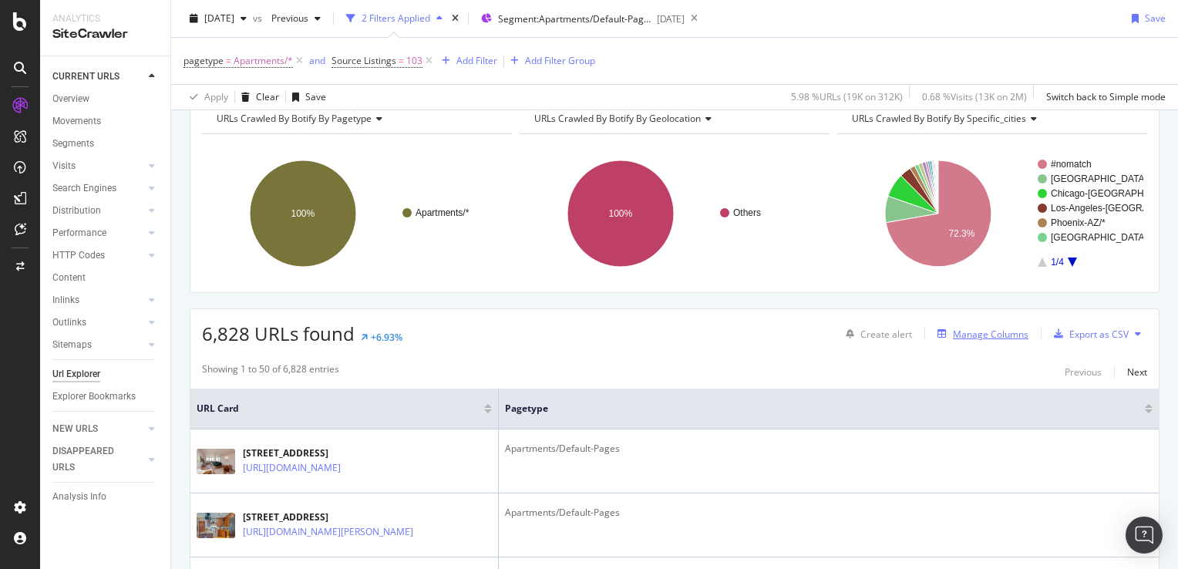
click at [982, 335] on div "Manage Columns" at bounding box center [991, 334] width 76 height 13
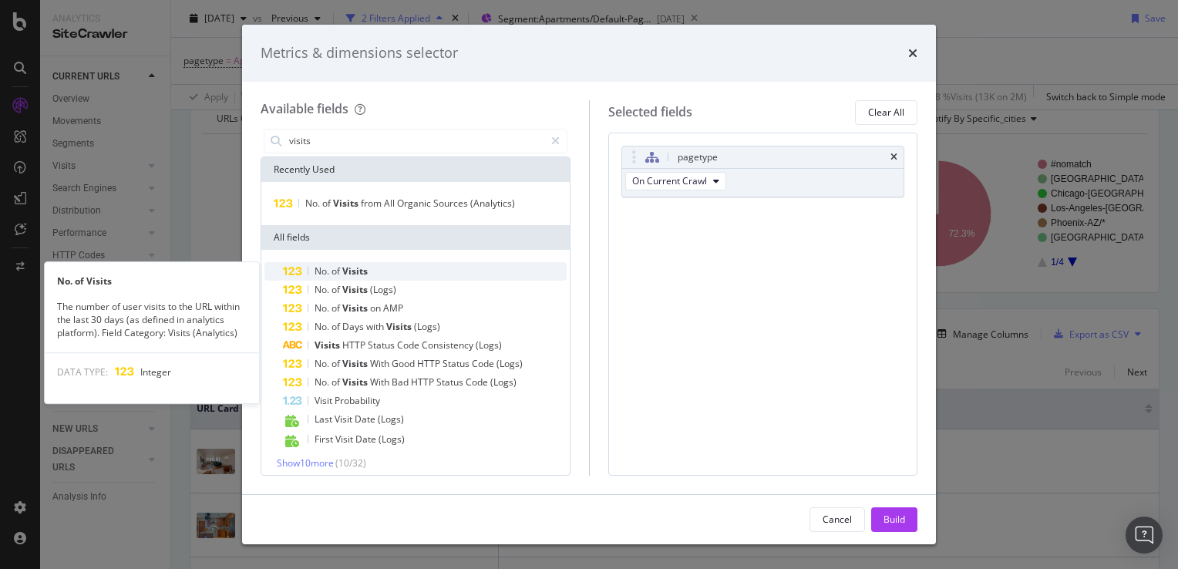
type input "visits"
click at [370, 278] on div "No. of Visits" at bounding box center [425, 271] width 284 height 19
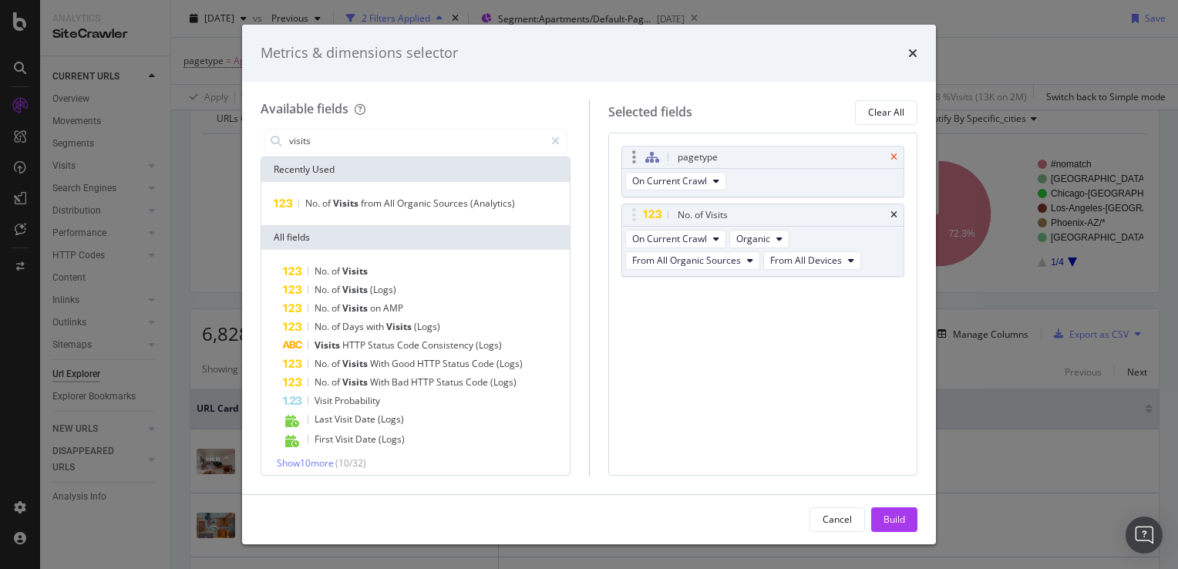
click at [893, 156] on icon "times" at bounding box center [893, 157] width 7 height 9
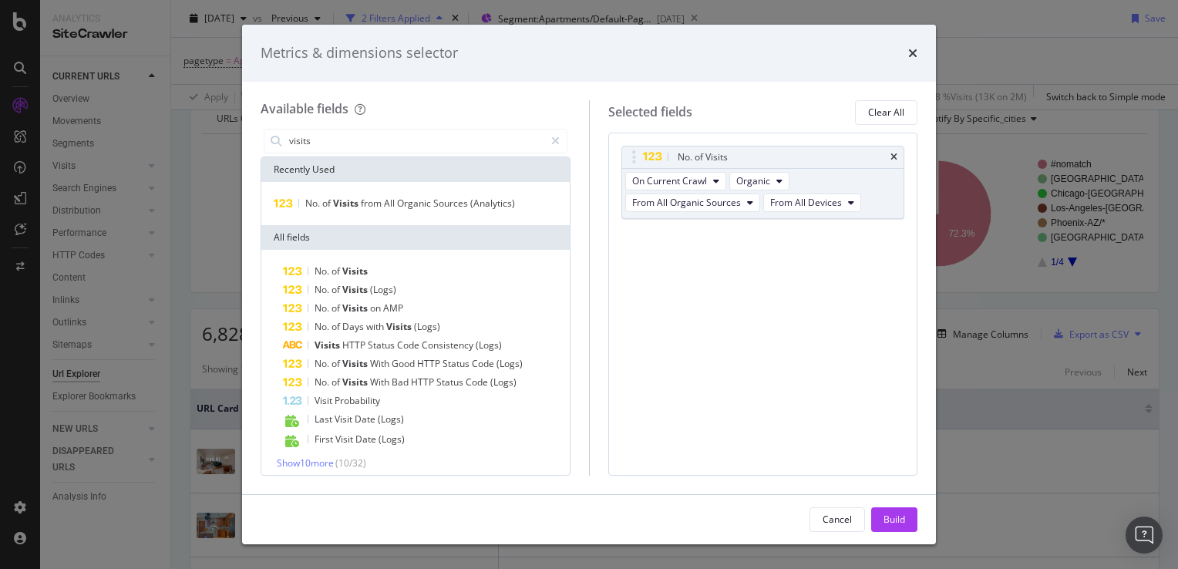
click at [904, 523] on div "Build" at bounding box center [894, 519] width 22 height 13
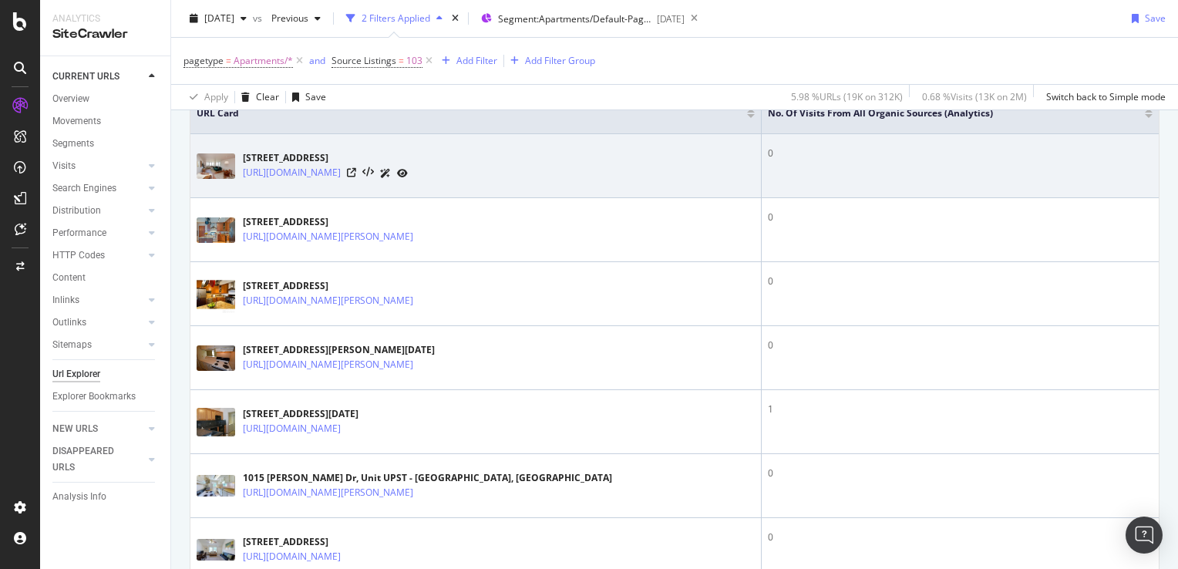
scroll to position [231, 0]
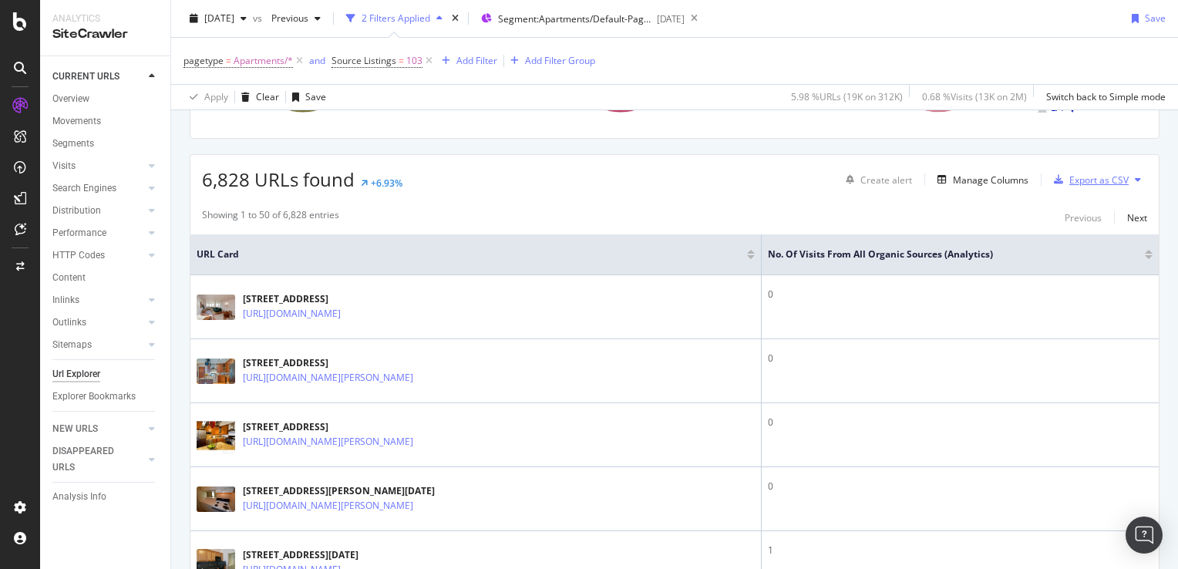
click at [1102, 176] on div "Export as CSV" at bounding box center [1098, 179] width 59 height 13
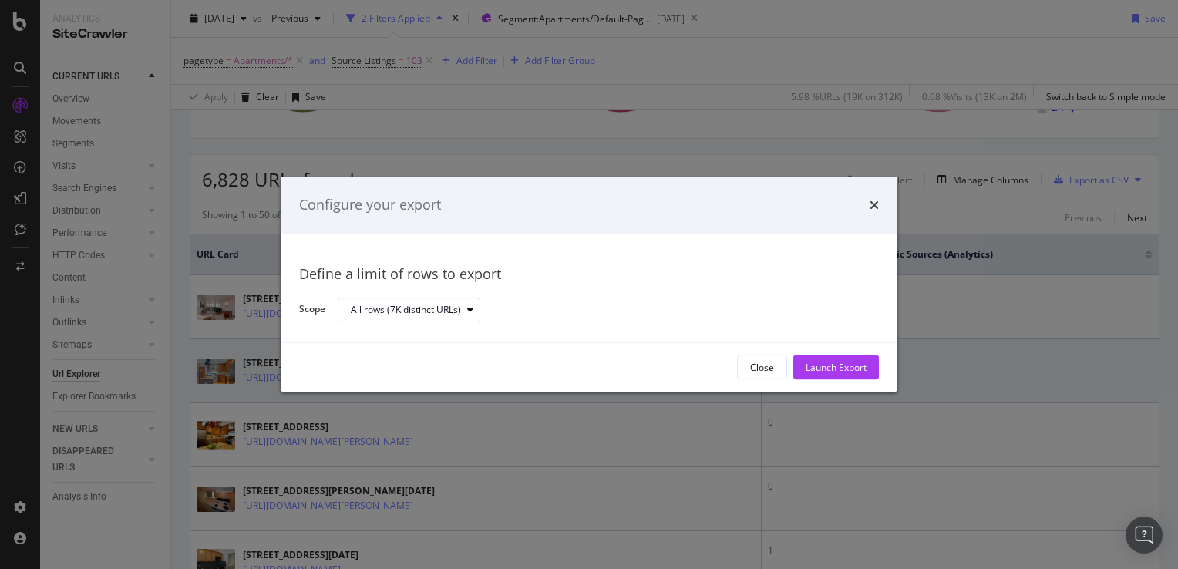
click at [847, 357] on div "Launch Export" at bounding box center [836, 367] width 61 height 23
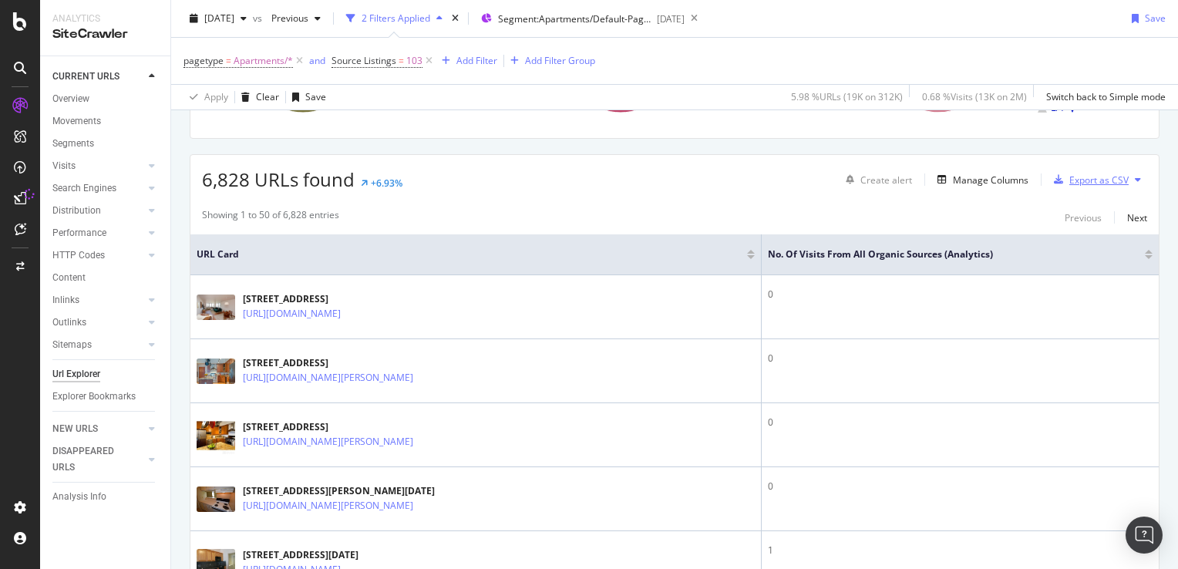
scroll to position [0, 0]
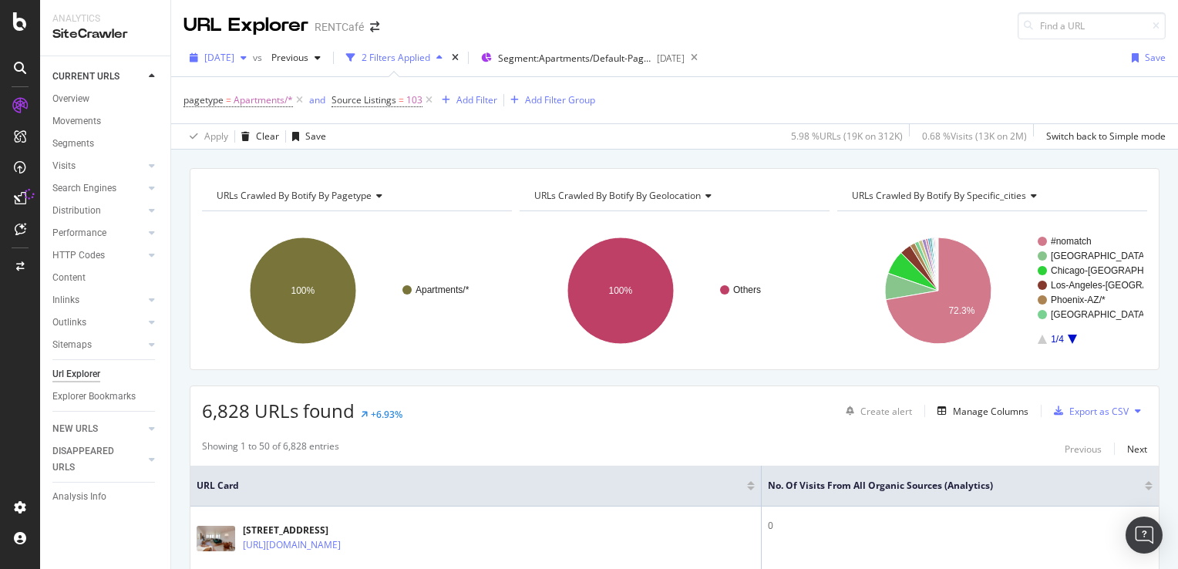
click at [234, 55] on span "[DATE]" at bounding box center [219, 57] width 30 height 13
click at [878, 39] on div "2025 Aug. 7th vs Previous 2 Filters Applied Segment: Apartments/Default-Pages 2…" at bounding box center [674, 94] width 1007 height 110
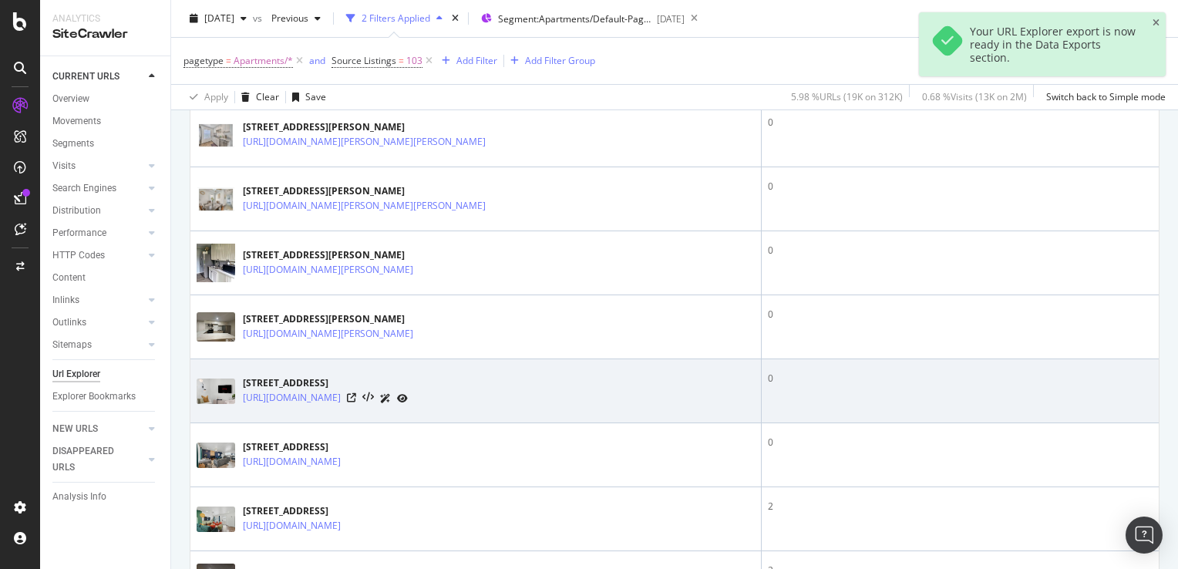
scroll to position [2158, 0]
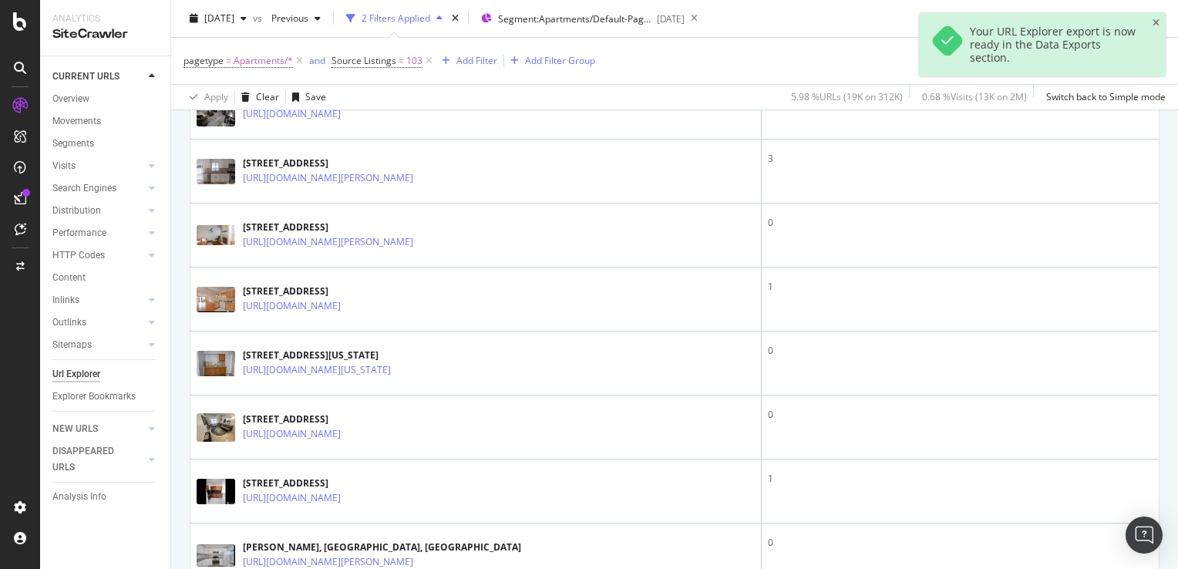
click at [1107, 35] on div "Your URL Explorer export is now ready in the Data Exports section." at bounding box center [1054, 44] width 168 height 39
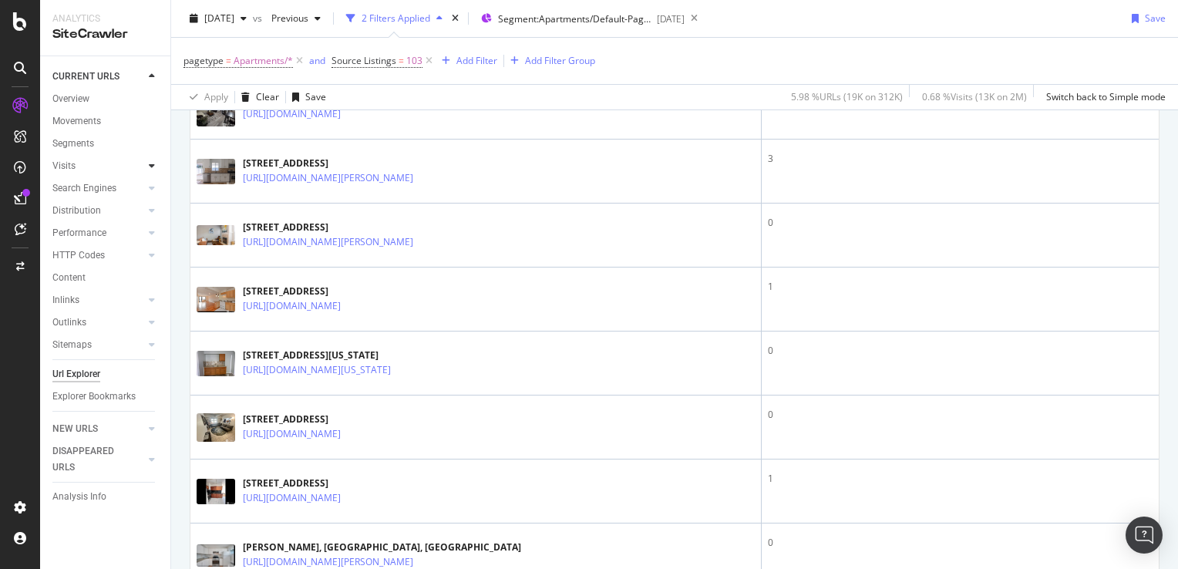
click at [152, 170] on icon at bounding box center [152, 165] width 6 height 9
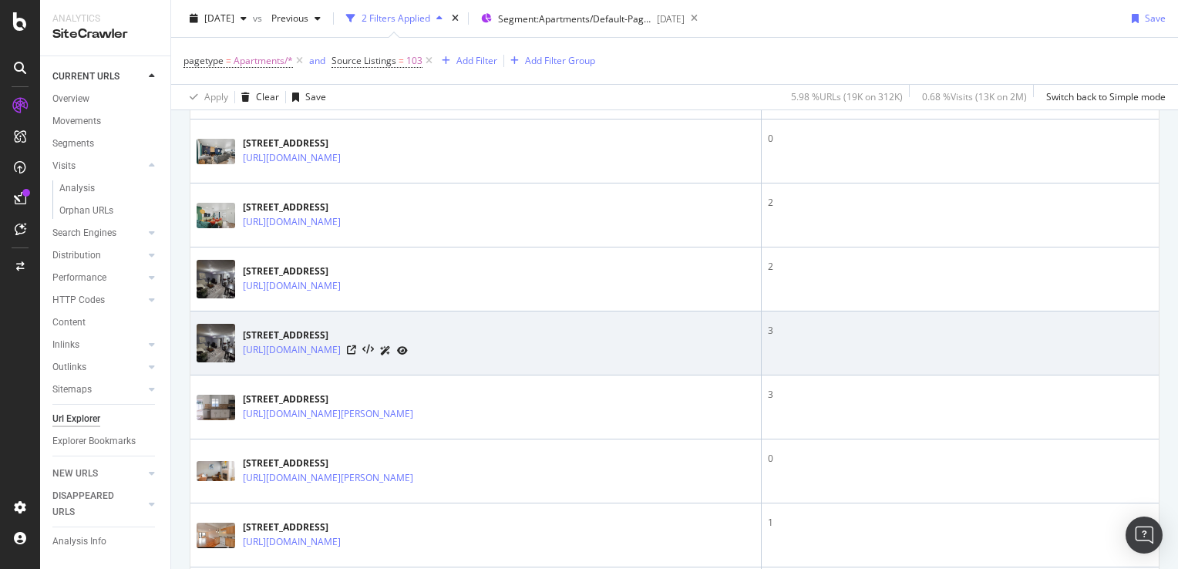
scroll to position [1850, 0]
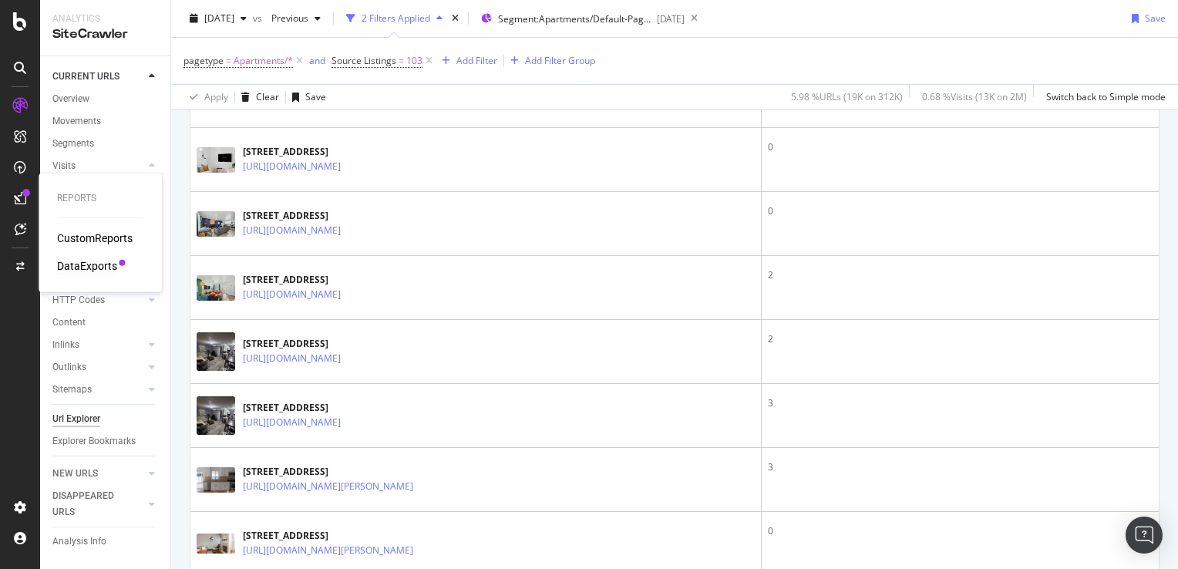
click at [86, 268] on div "DataExports" at bounding box center [87, 265] width 60 height 15
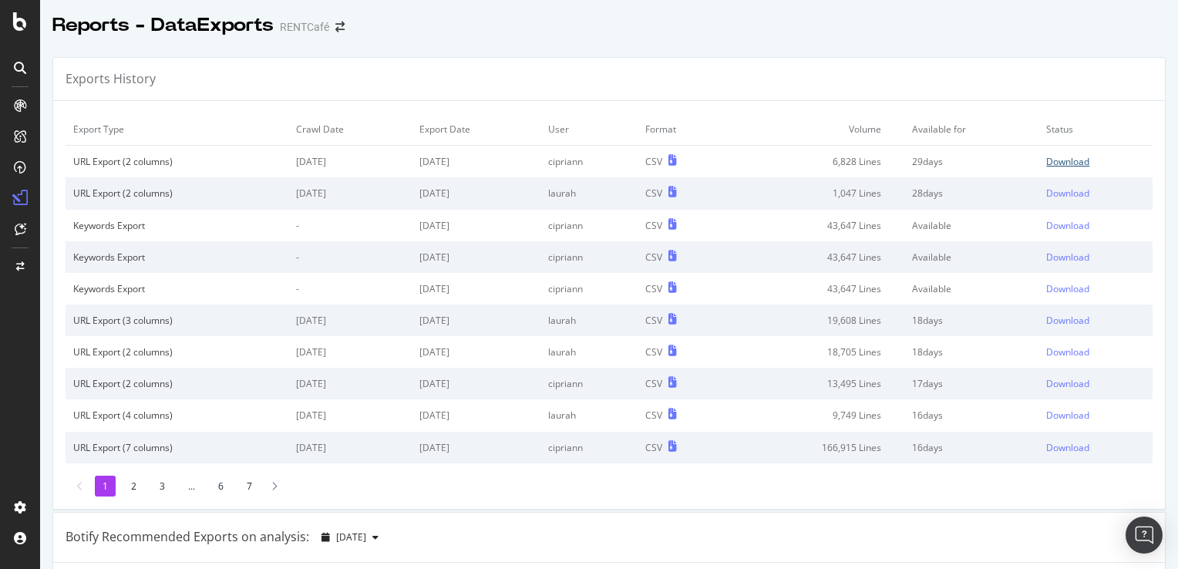
click at [1067, 162] on div "Download" at bounding box center [1067, 161] width 43 height 13
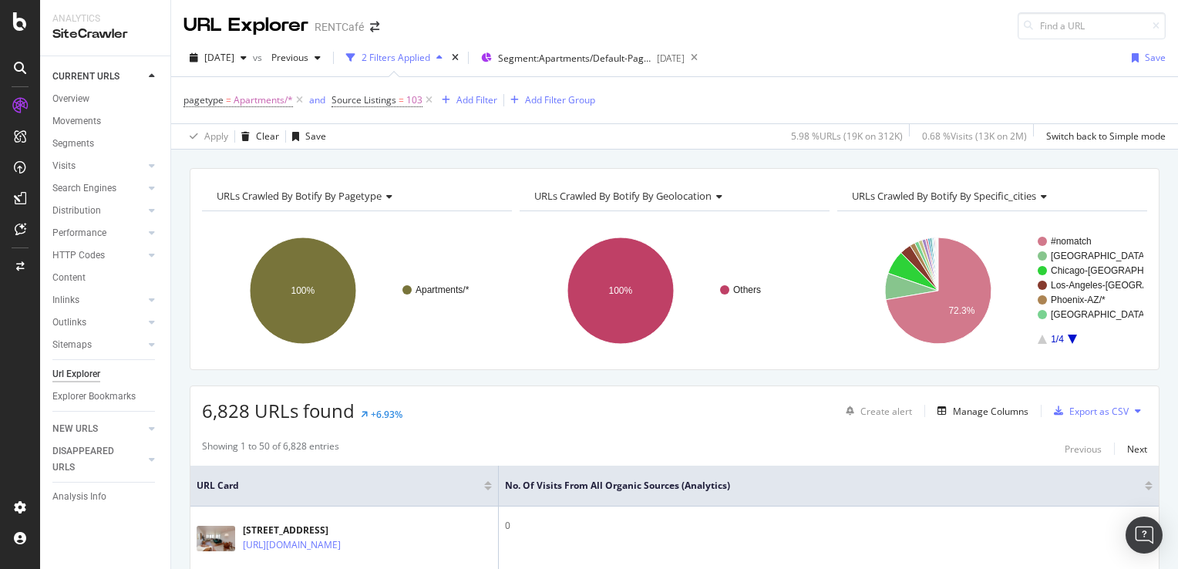
drag, startPoint x: 432, startPoint y: 97, endPoint x: 429, endPoint y: 112, distance: 15.0
click at [431, 97] on icon at bounding box center [428, 100] width 13 height 15
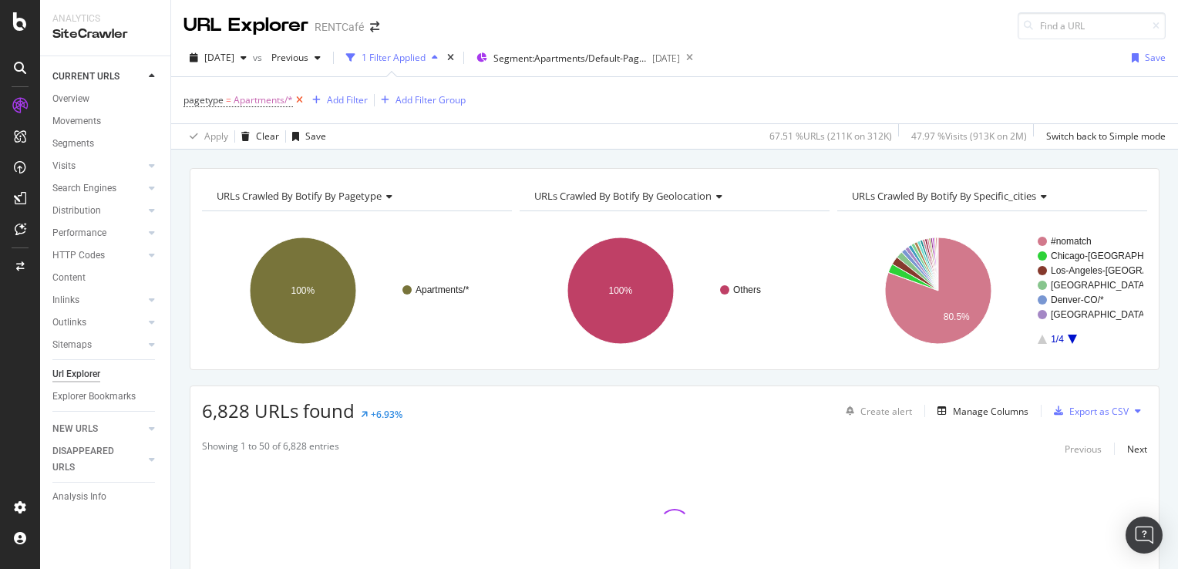
click at [302, 100] on icon at bounding box center [299, 100] width 13 height 15
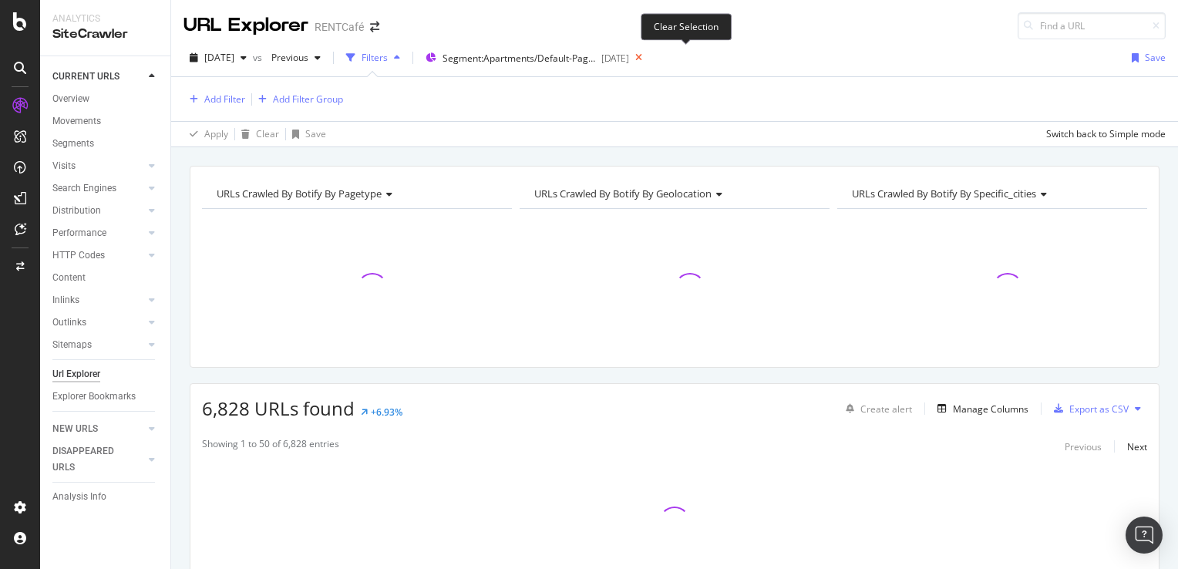
click at [648, 60] on icon at bounding box center [638, 58] width 19 height 22
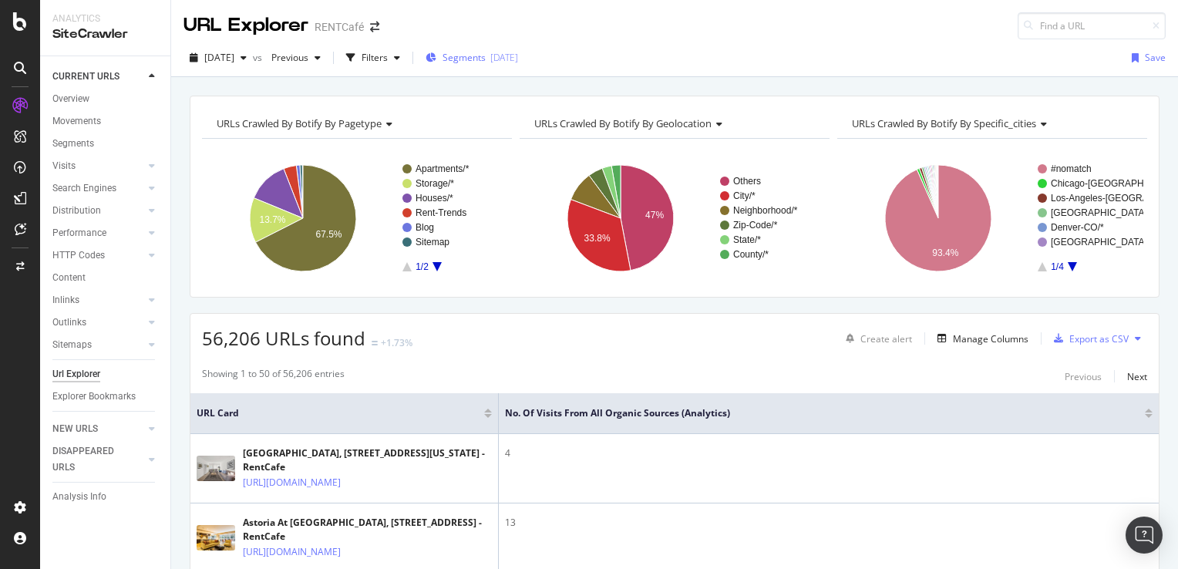
click at [518, 65] on div "Segments 2025-05-28" at bounding box center [472, 57] width 93 height 23
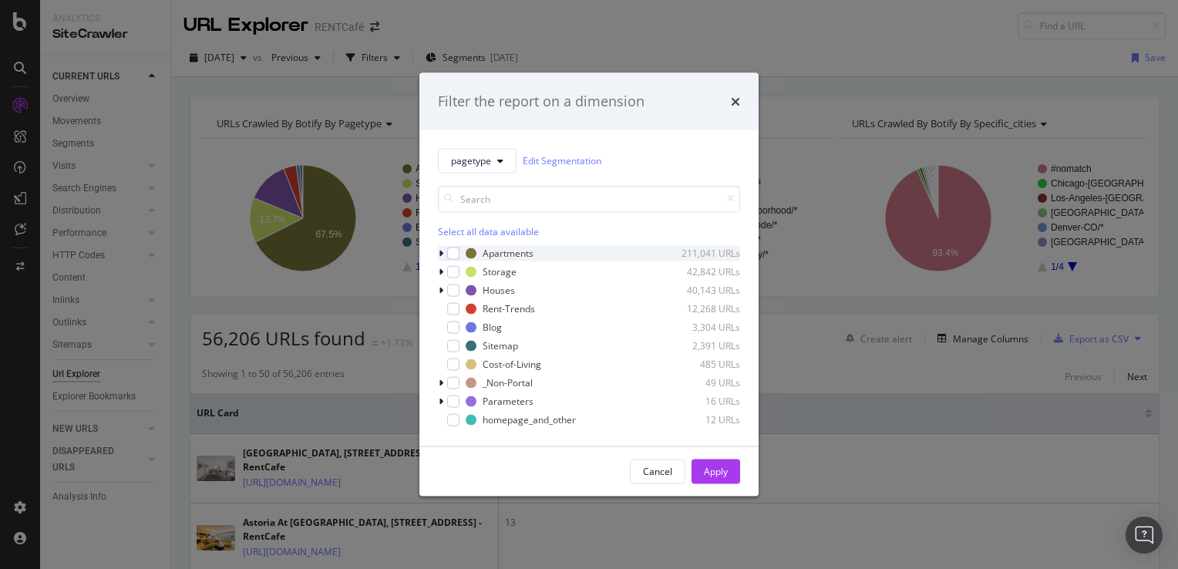
click at [441, 250] on icon "modal" at bounding box center [441, 252] width 5 height 9
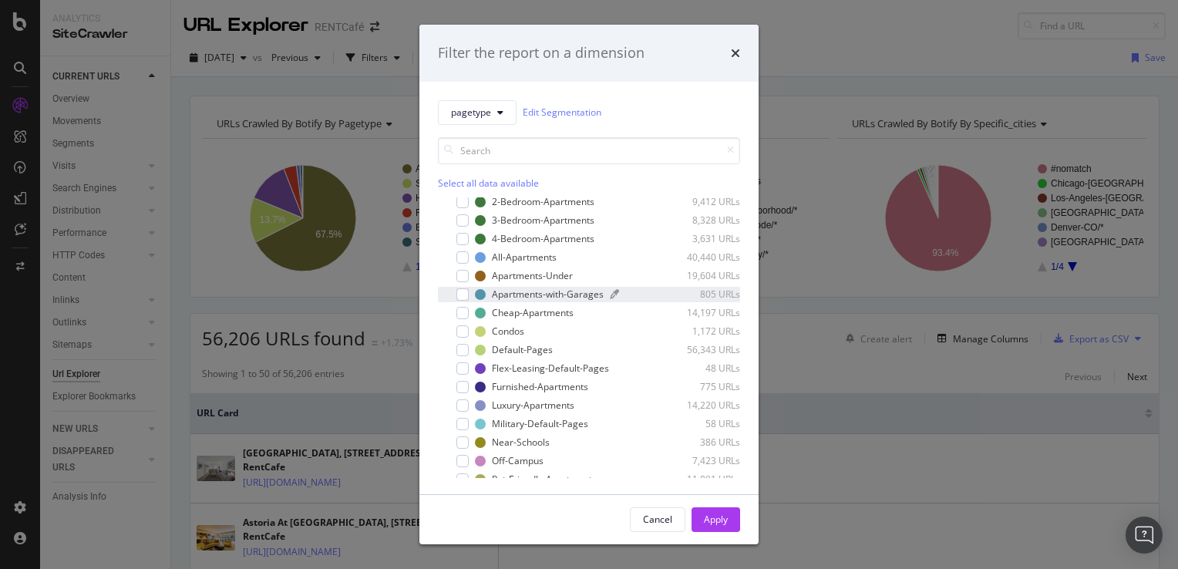
scroll to position [77, 0]
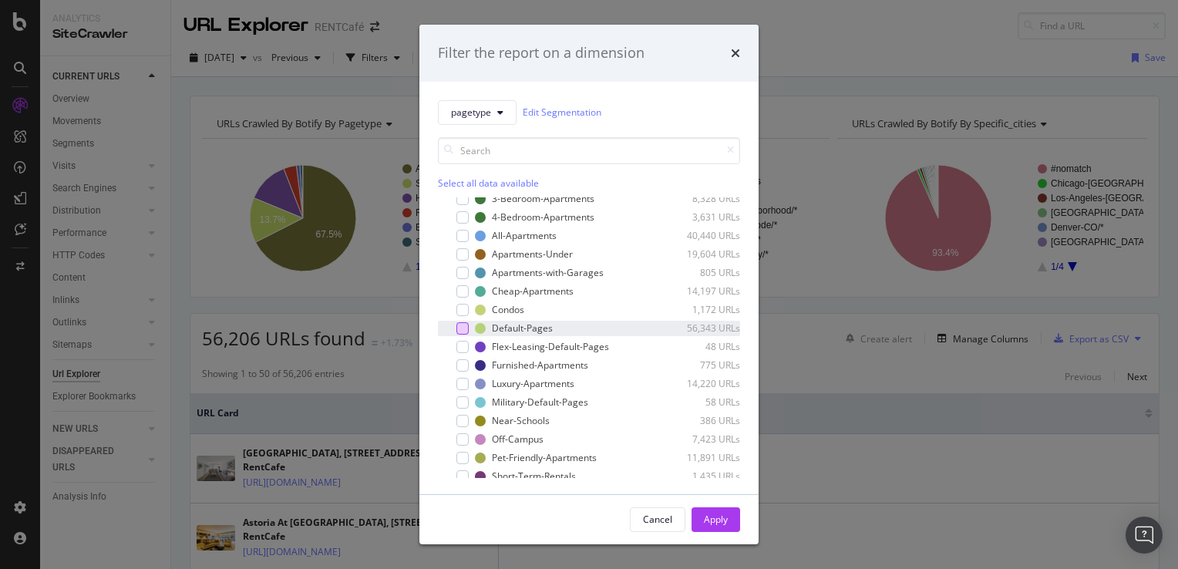
click at [462, 331] on div "modal" at bounding box center [462, 328] width 12 height 12
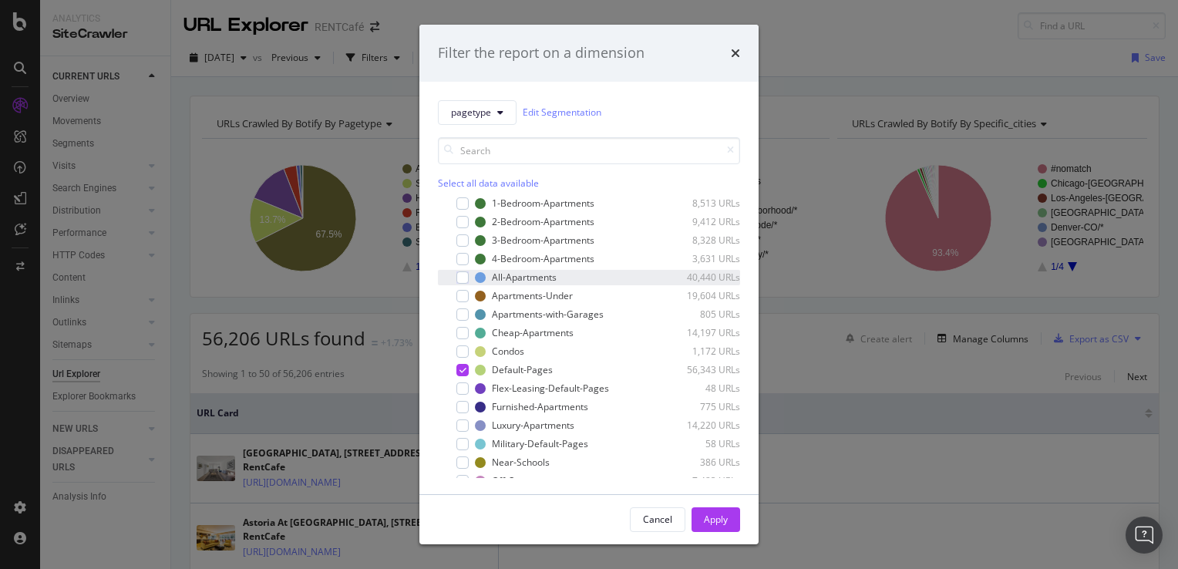
scroll to position [0, 0]
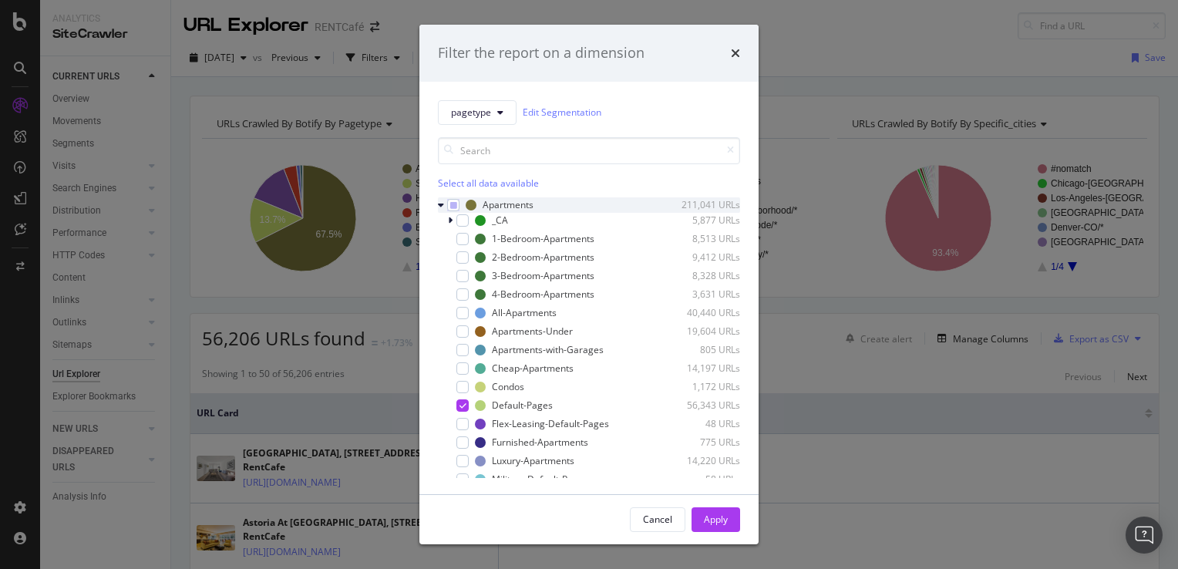
click at [441, 208] on icon "modal" at bounding box center [441, 204] width 6 height 9
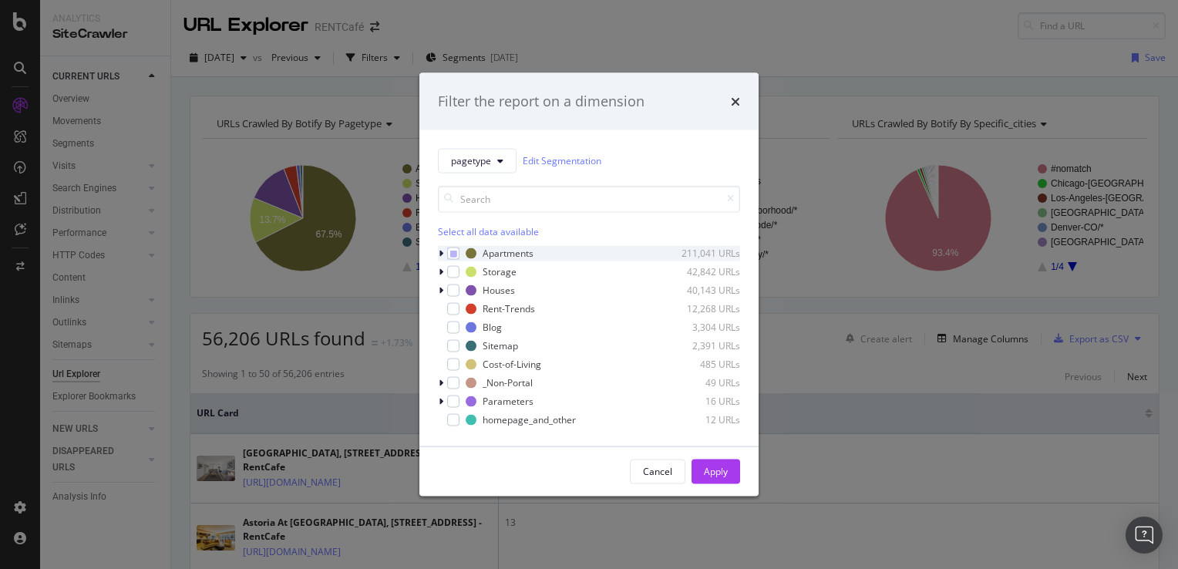
click at [441, 253] on icon "modal" at bounding box center [441, 252] width 5 height 9
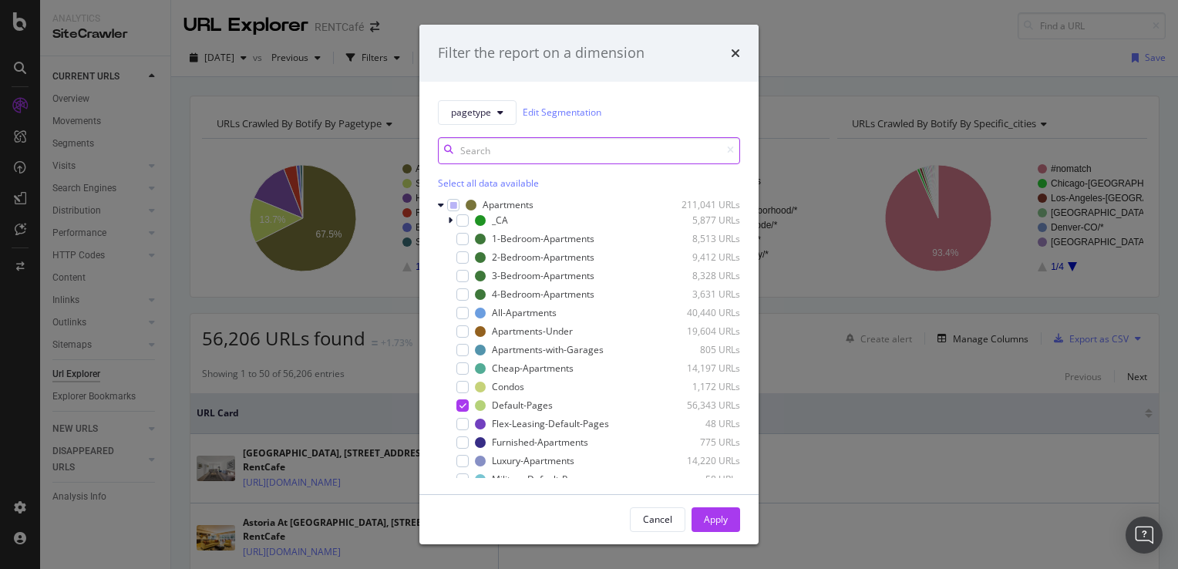
click at [517, 161] on input "modal" at bounding box center [589, 150] width 302 height 27
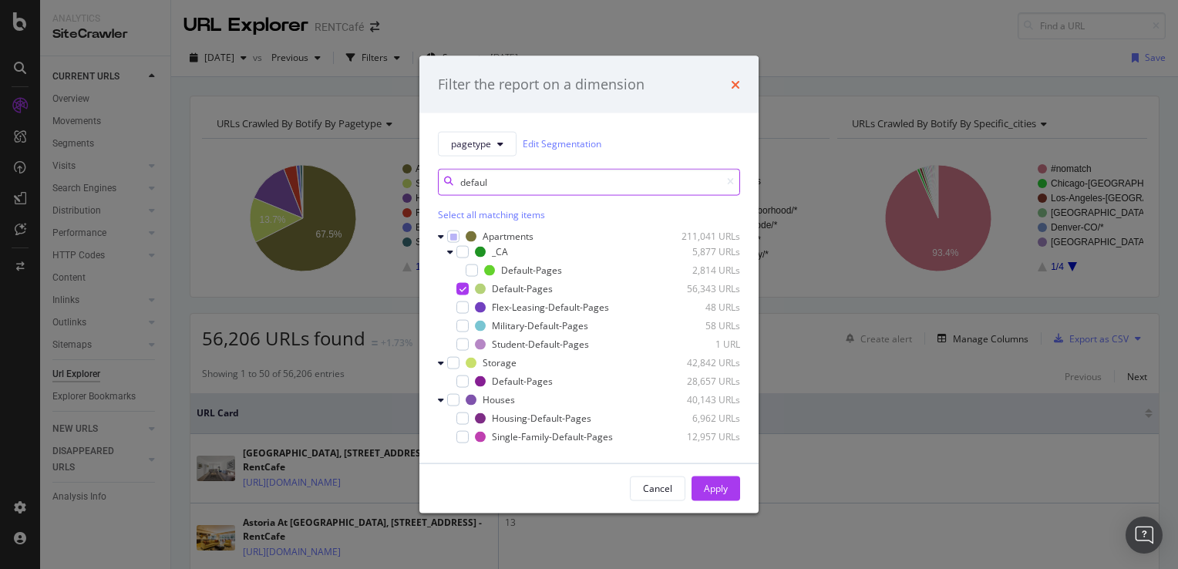
type input "defaul"
click at [737, 88] on icon "times" at bounding box center [735, 84] width 9 height 12
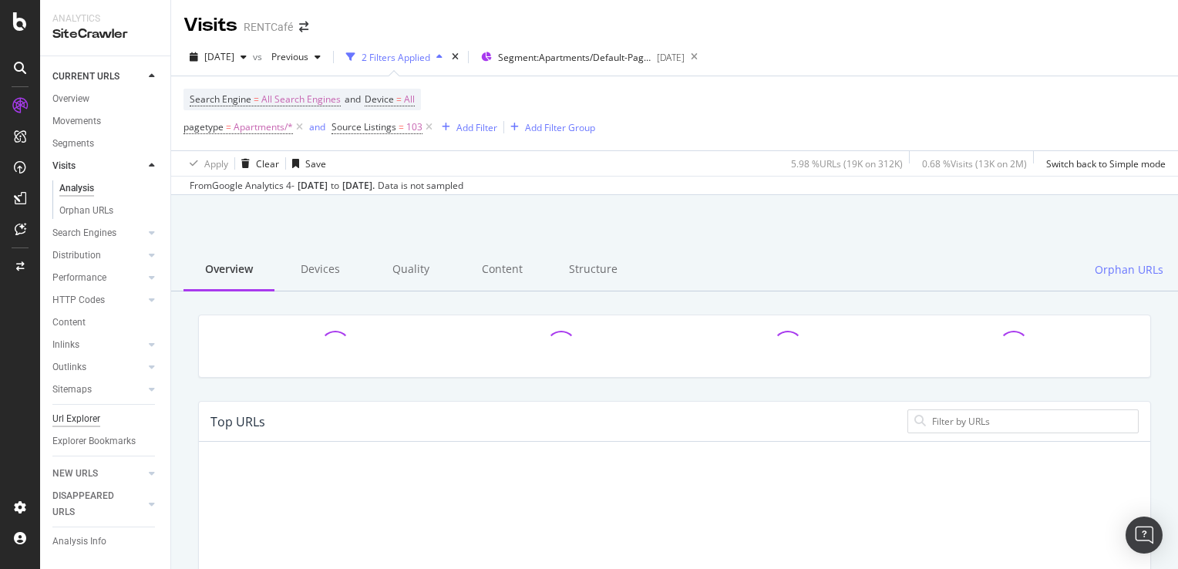
click at [73, 411] on div "Url Explorer" at bounding box center [76, 419] width 48 height 16
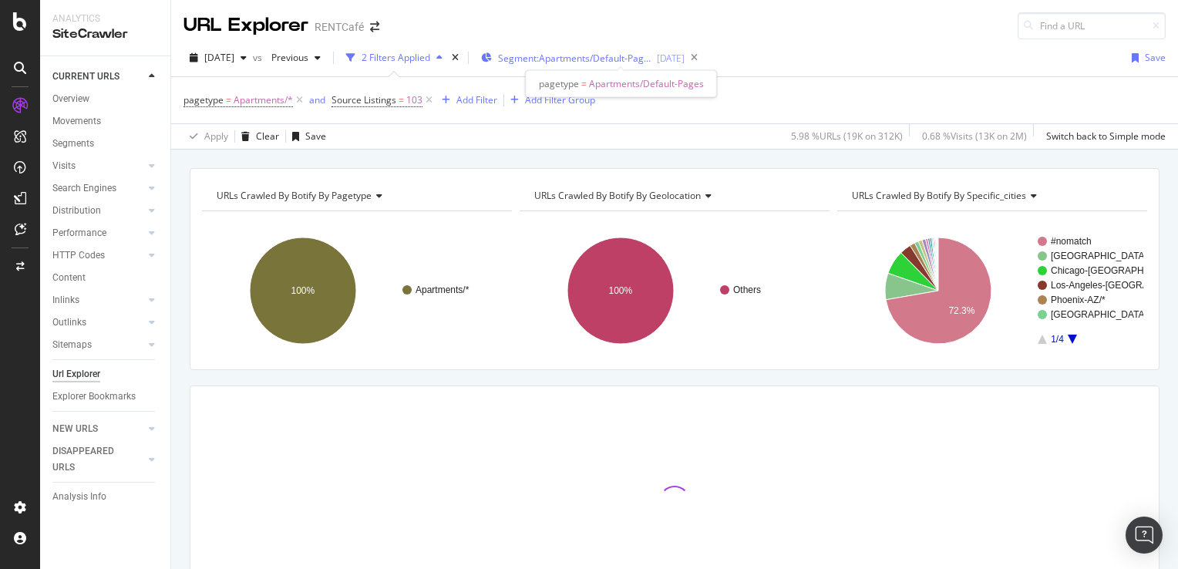
click at [652, 57] on span "Segment: Apartments/Default-Pages" at bounding box center [575, 58] width 154 height 13
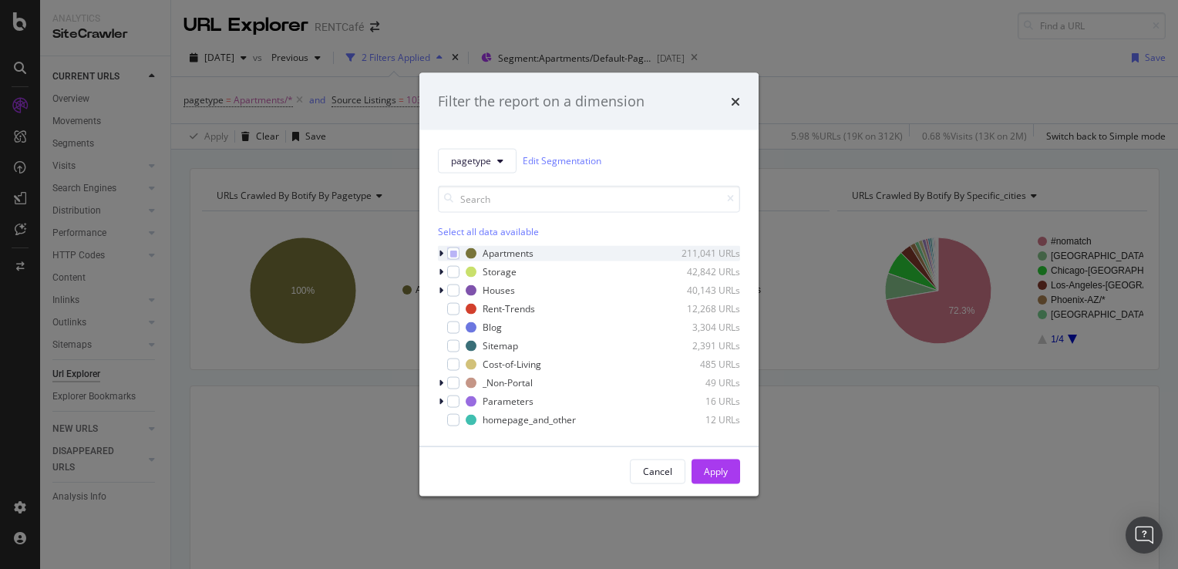
click at [444, 254] on div "modal" at bounding box center [442, 252] width 9 height 15
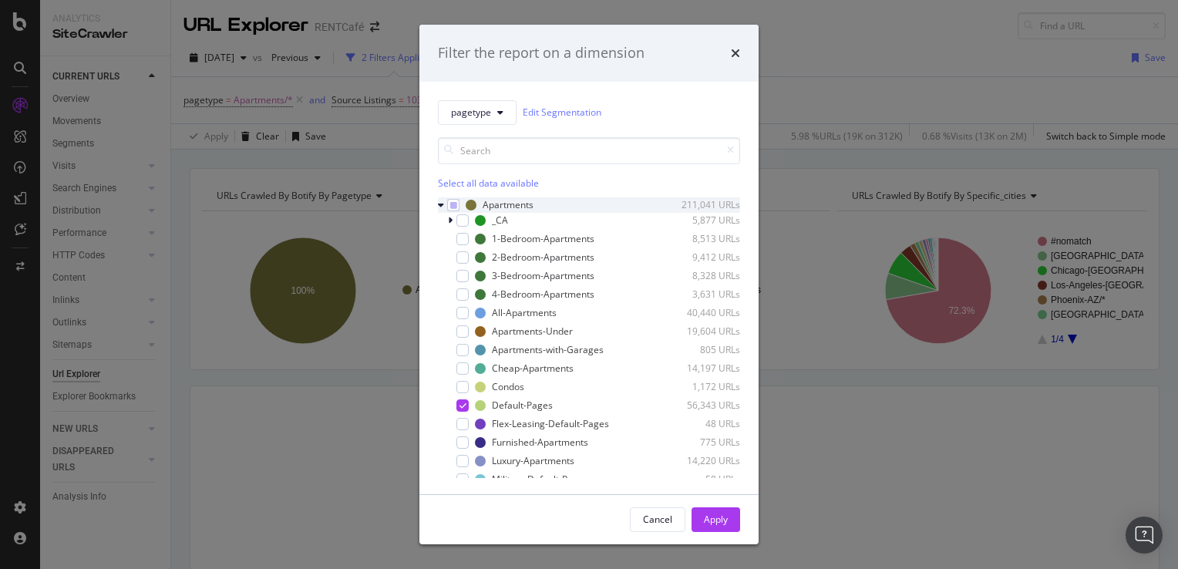
click at [459, 206] on div "Apartments 211,041 URLs" at bounding box center [589, 204] width 302 height 15
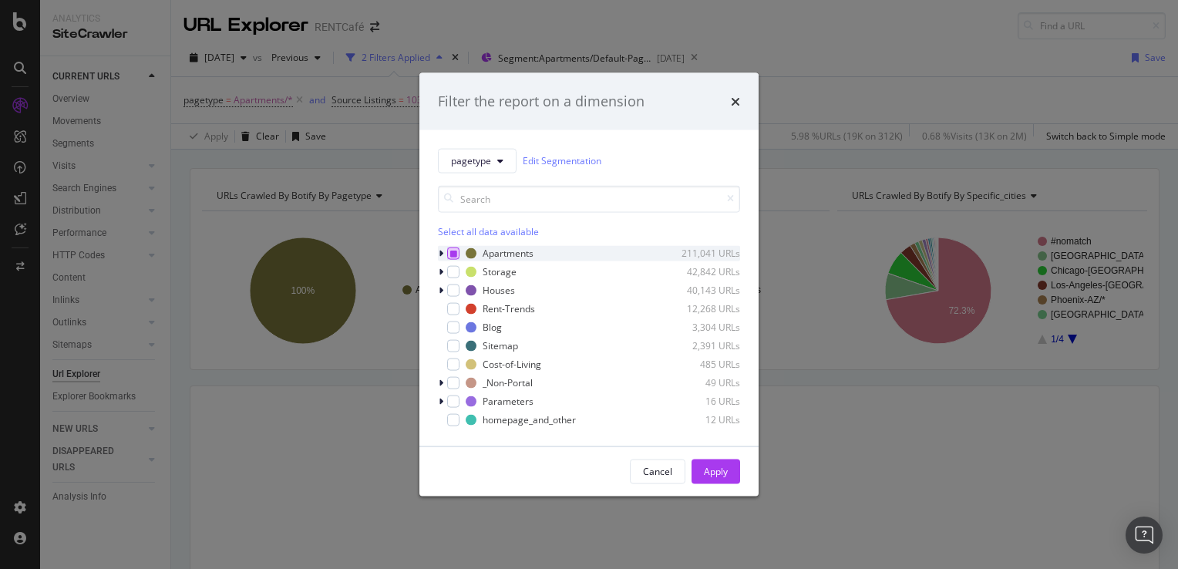
click at [449, 249] on div "modal" at bounding box center [453, 253] width 12 height 12
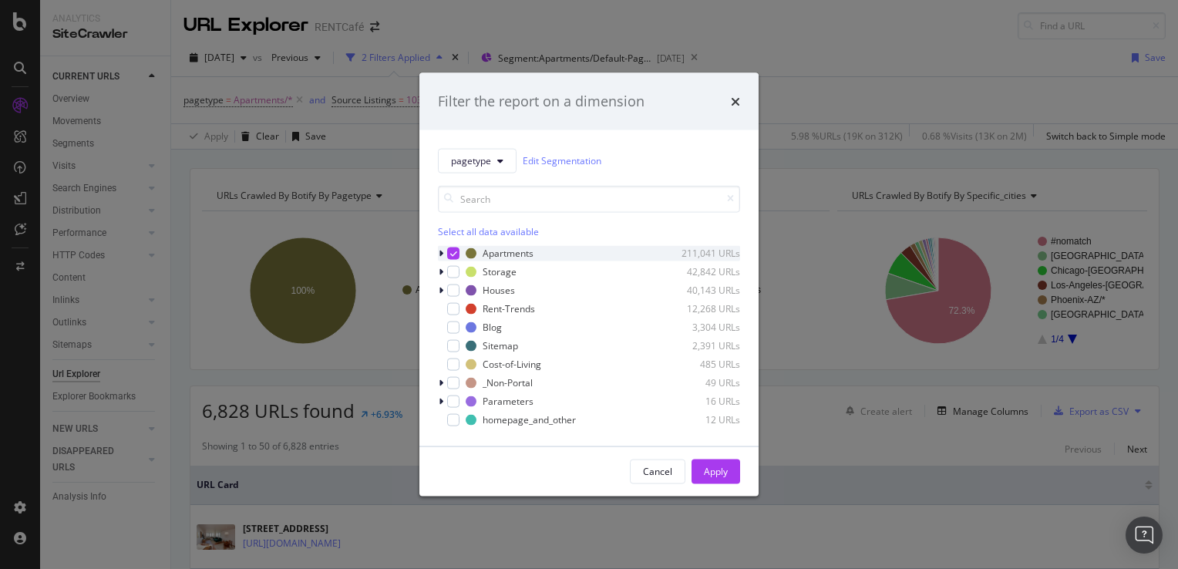
click at [453, 252] on icon "modal" at bounding box center [453, 253] width 7 height 8
click at [444, 256] on div "modal" at bounding box center [442, 252] width 9 height 15
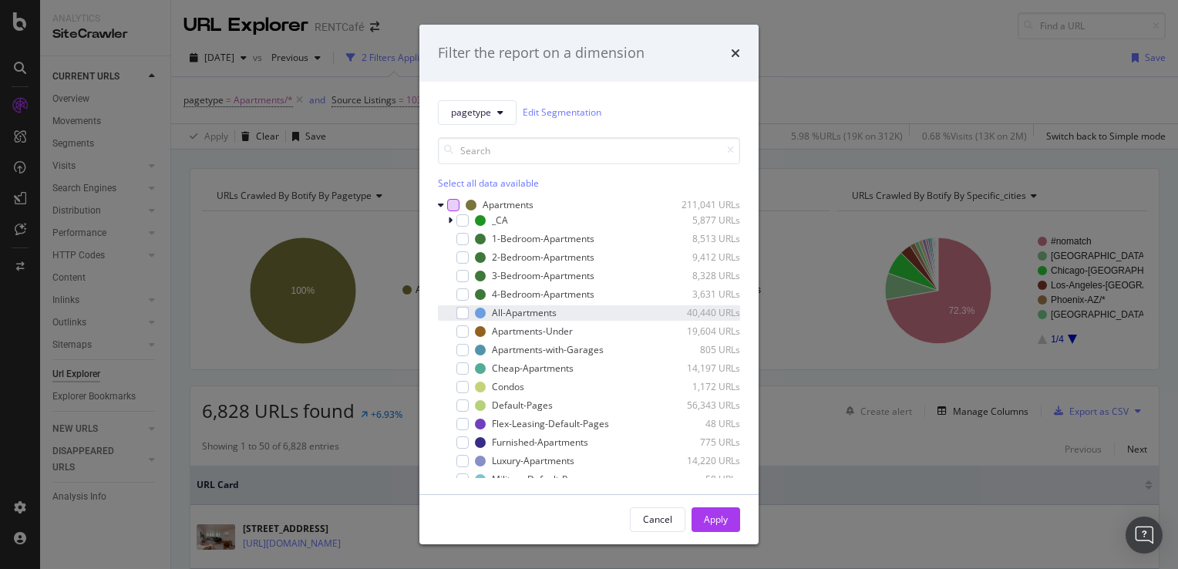
click at [472, 312] on div "All-Apartments 40,440 URLs" at bounding box center [589, 312] width 302 height 15
click at [731, 517] on button "Apply" at bounding box center [715, 519] width 49 height 25
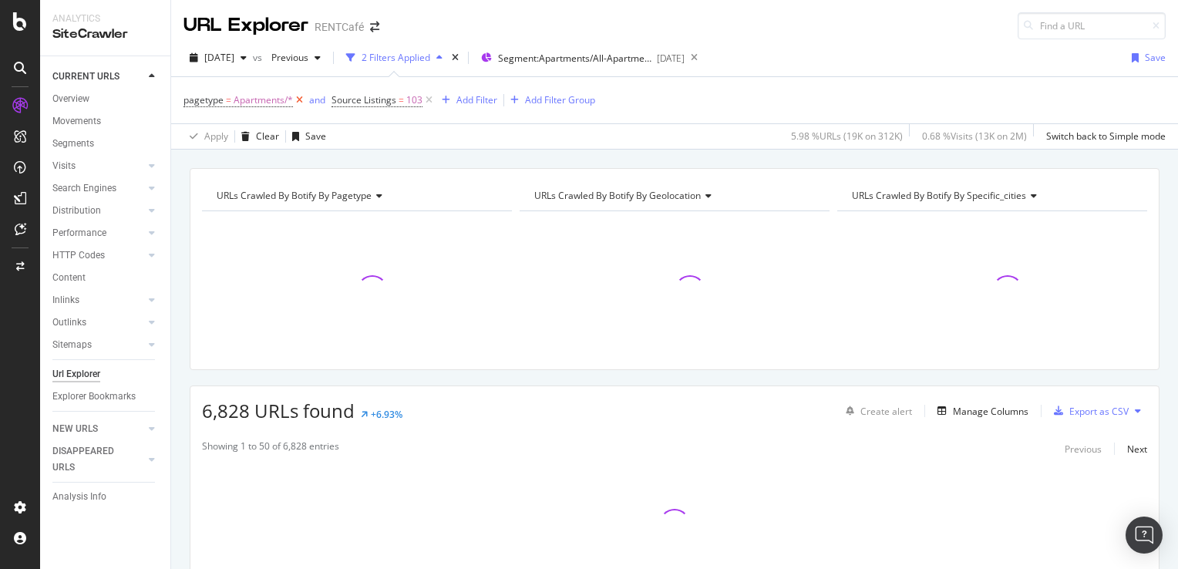
click at [302, 103] on icon at bounding box center [299, 100] width 13 height 15
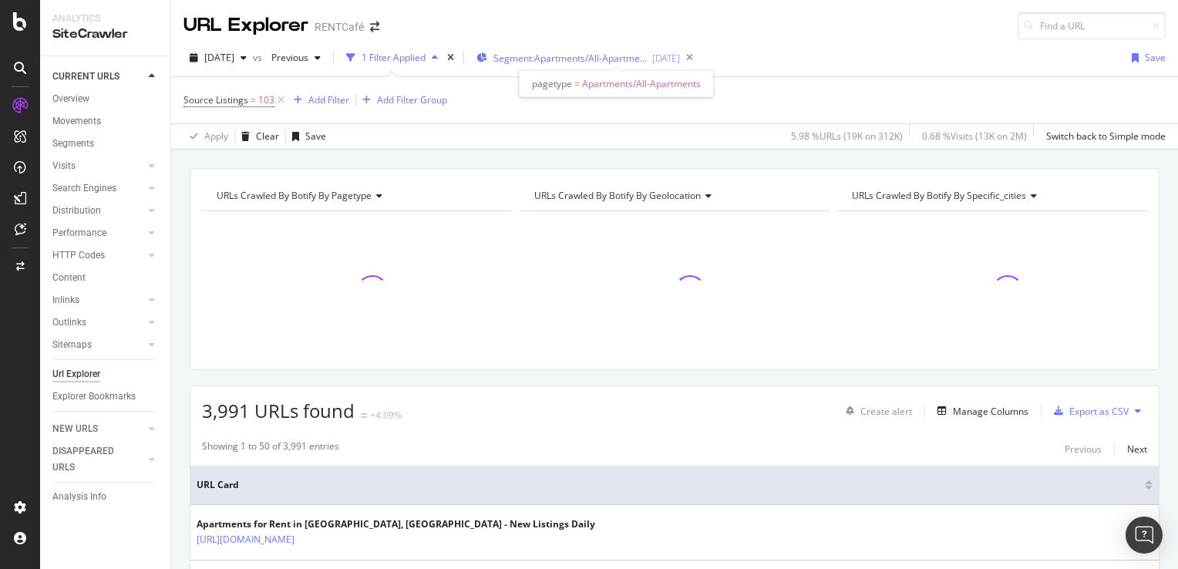
click at [645, 61] on span "Segment: Apartments/All-Apartments" at bounding box center [570, 58] width 154 height 13
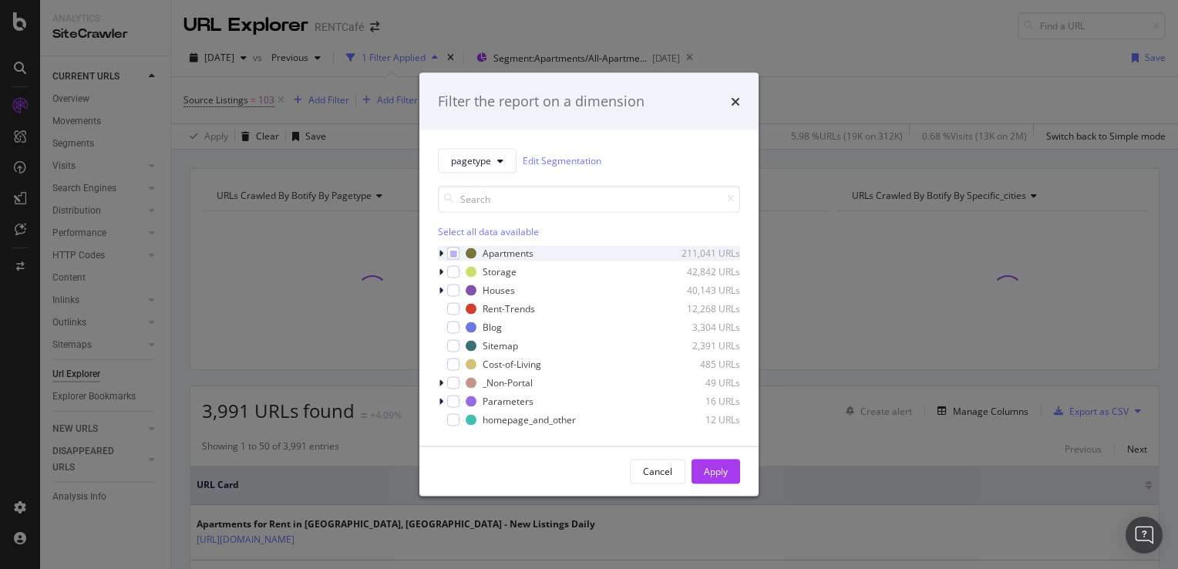
click at [444, 254] on div "modal" at bounding box center [442, 252] width 9 height 15
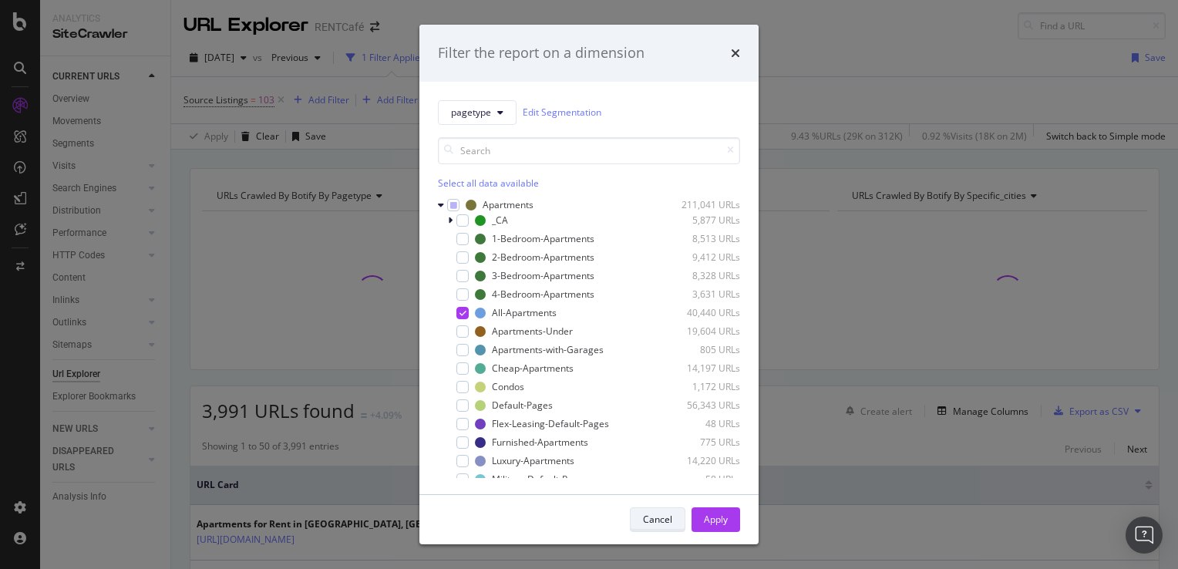
click at [660, 519] on div "Cancel" at bounding box center [657, 519] width 29 height 13
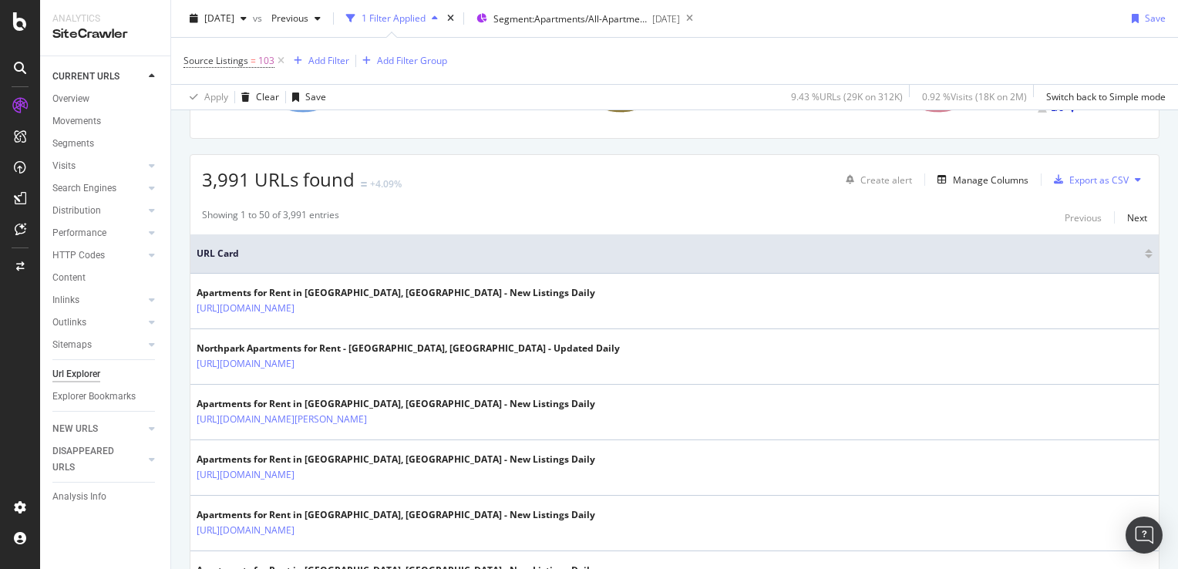
scroll to position [154, 0]
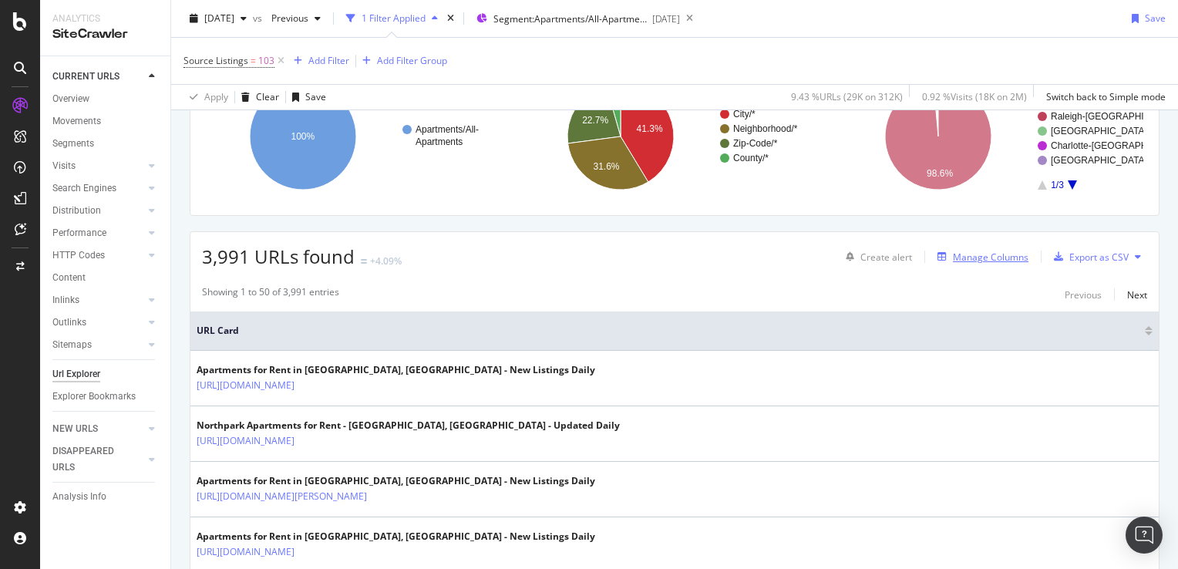
click at [987, 257] on div "Manage Columns" at bounding box center [991, 257] width 76 height 13
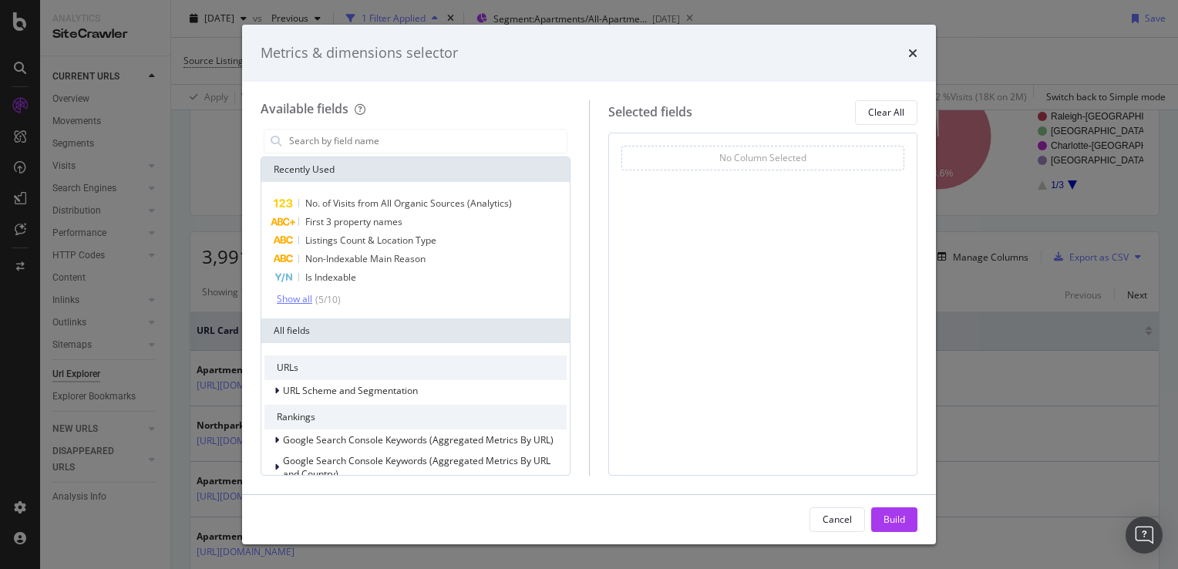
click at [296, 301] on div "Show all" at bounding box center [294, 299] width 35 height 11
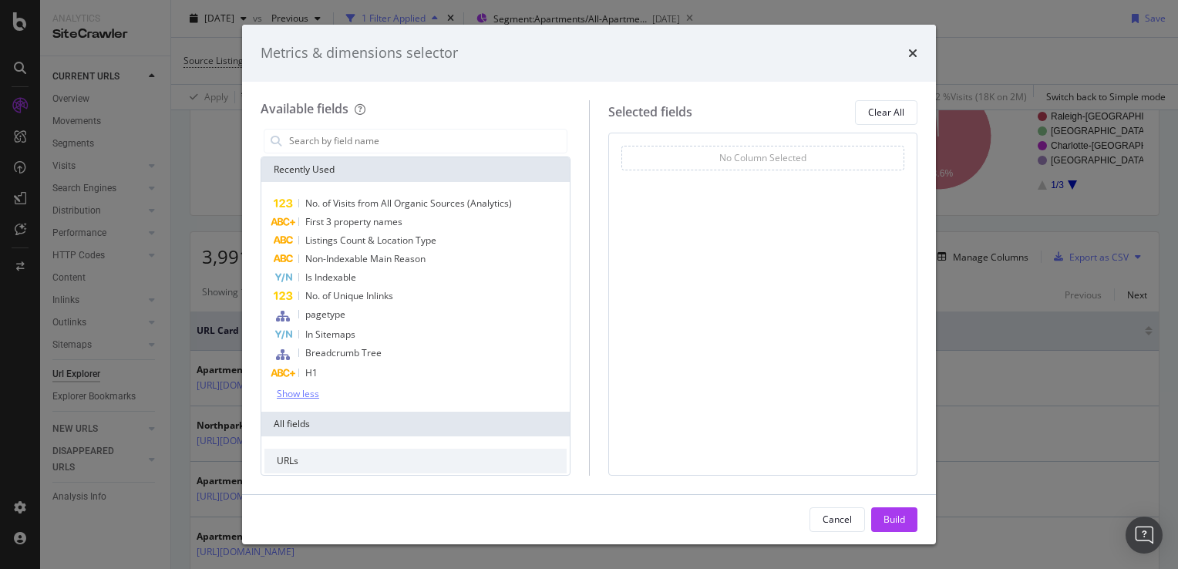
click at [291, 395] on div "Show less" at bounding box center [298, 394] width 42 height 11
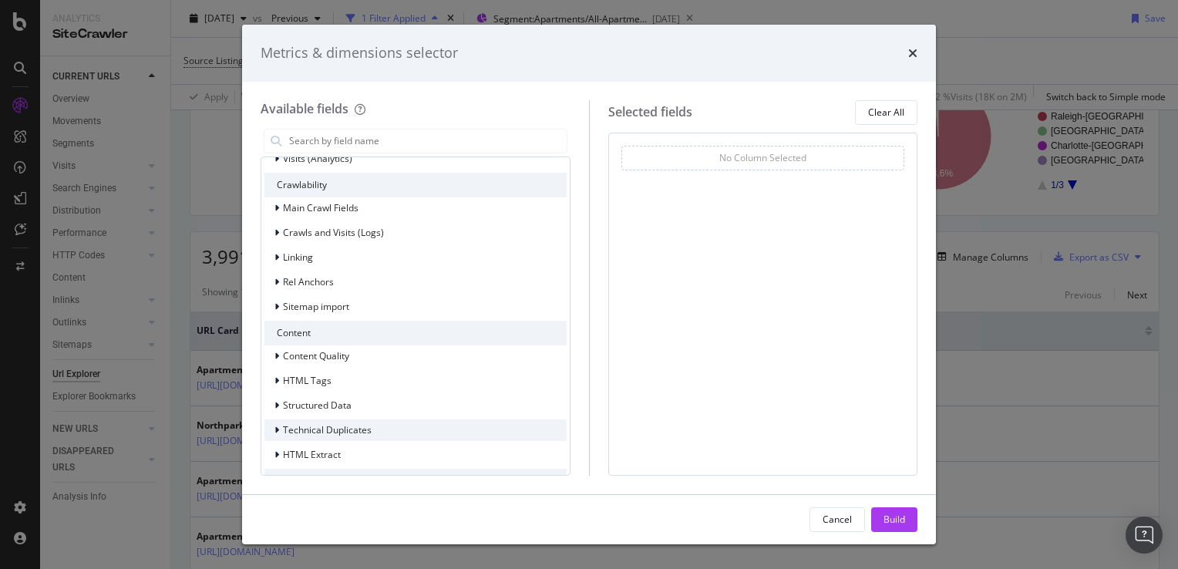
scroll to position [411, 0]
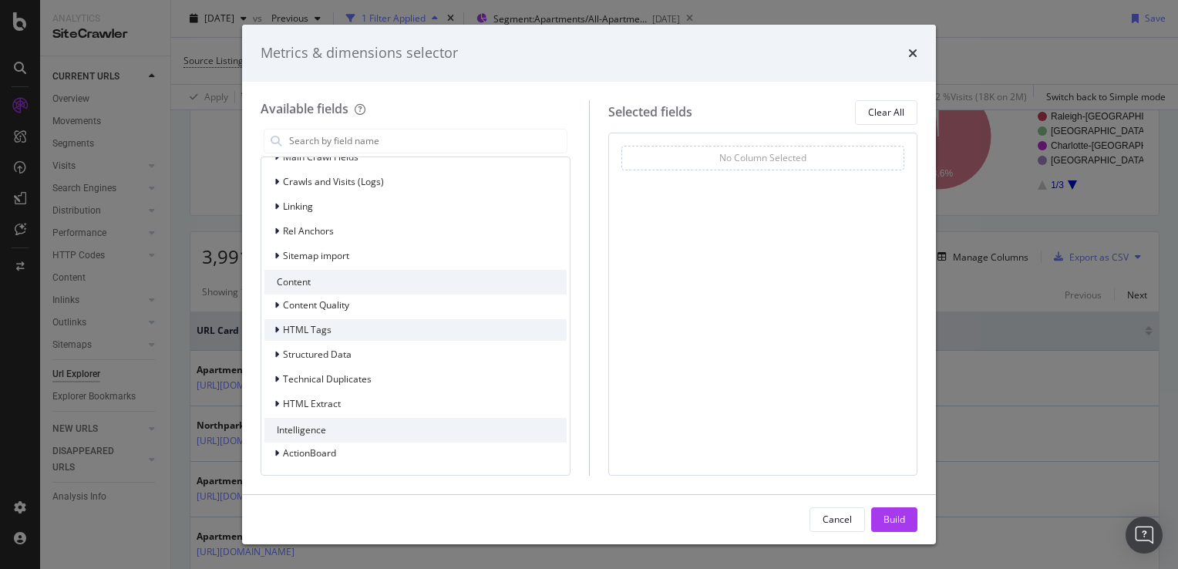
click at [274, 334] on div "modal" at bounding box center [278, 329] width 9 height 15
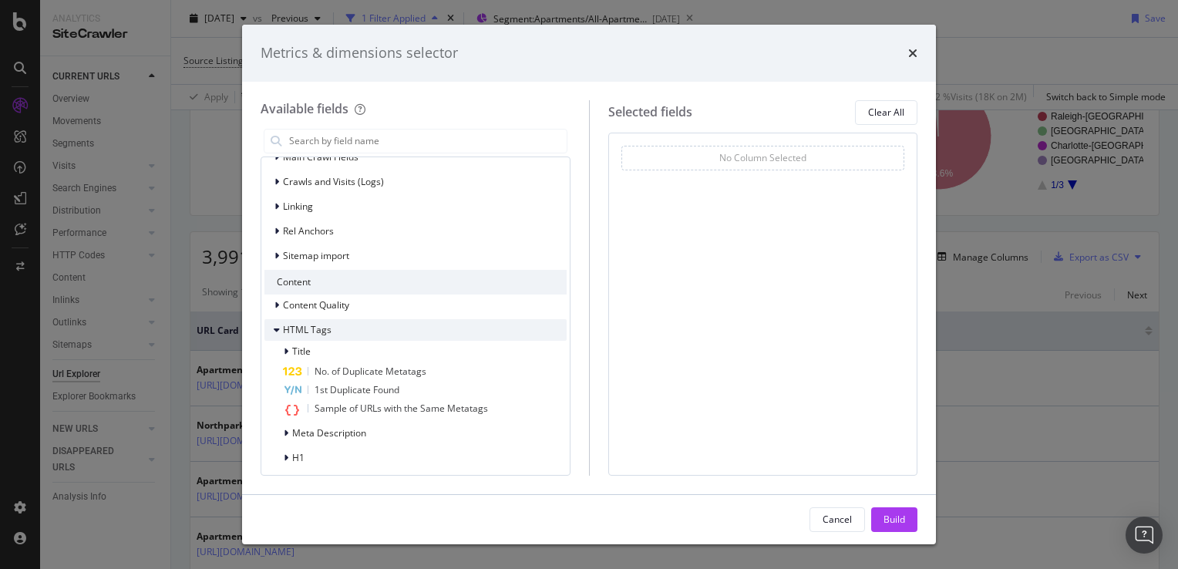
click at [274, 333] on icon "modal" at bounding box center [277, 329] width 6 height 9
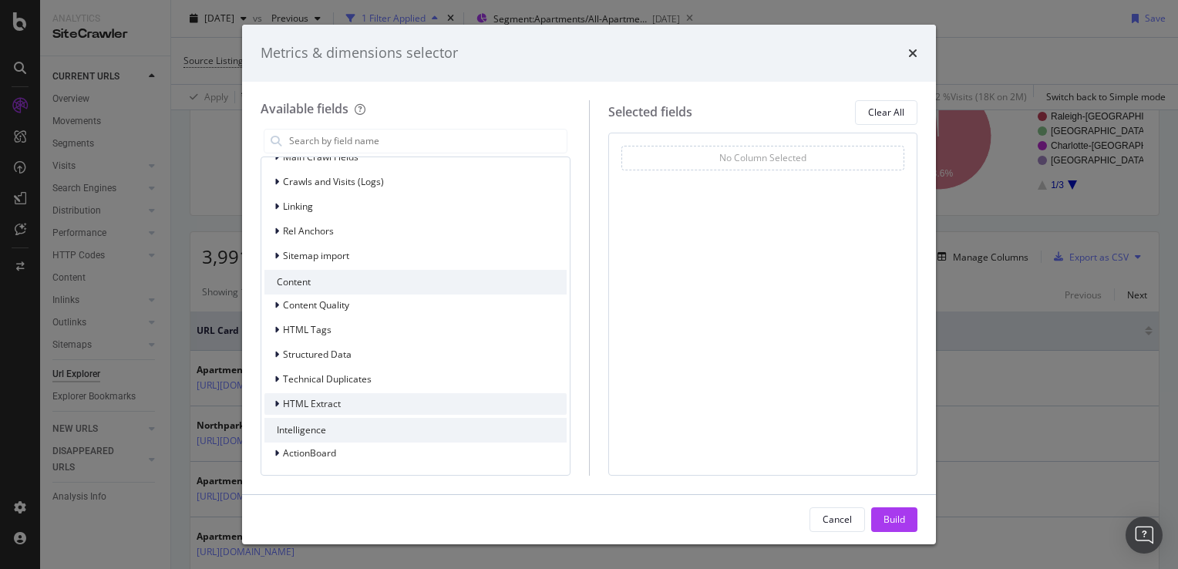
click at [294, 402] on span "HTML Extract" at bounding box center [312, 403] width 58 height 13
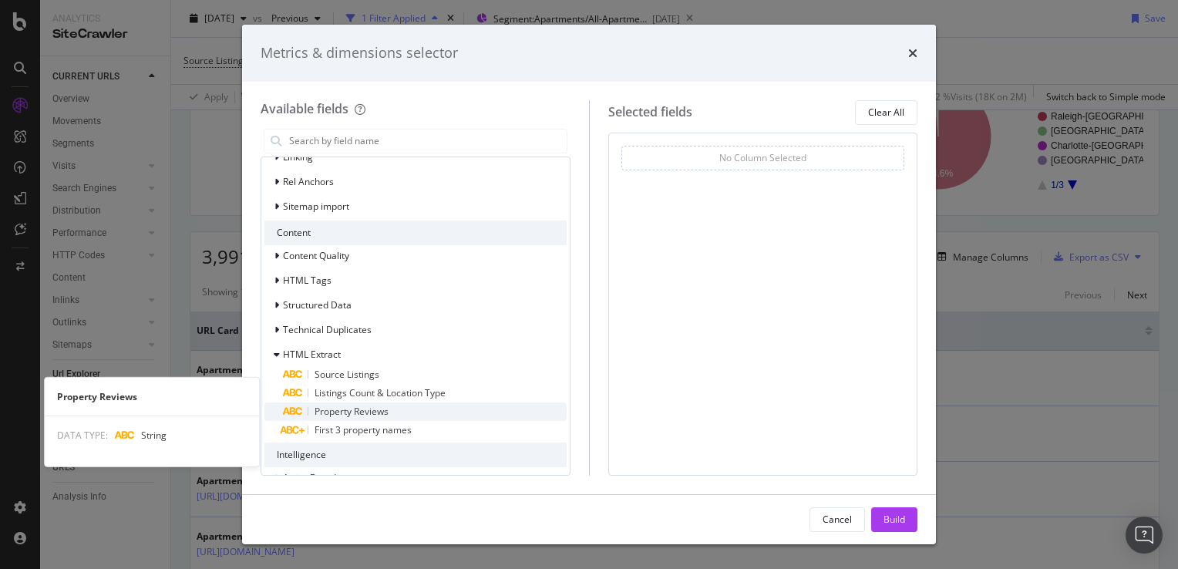
scroll to position [485, 0]
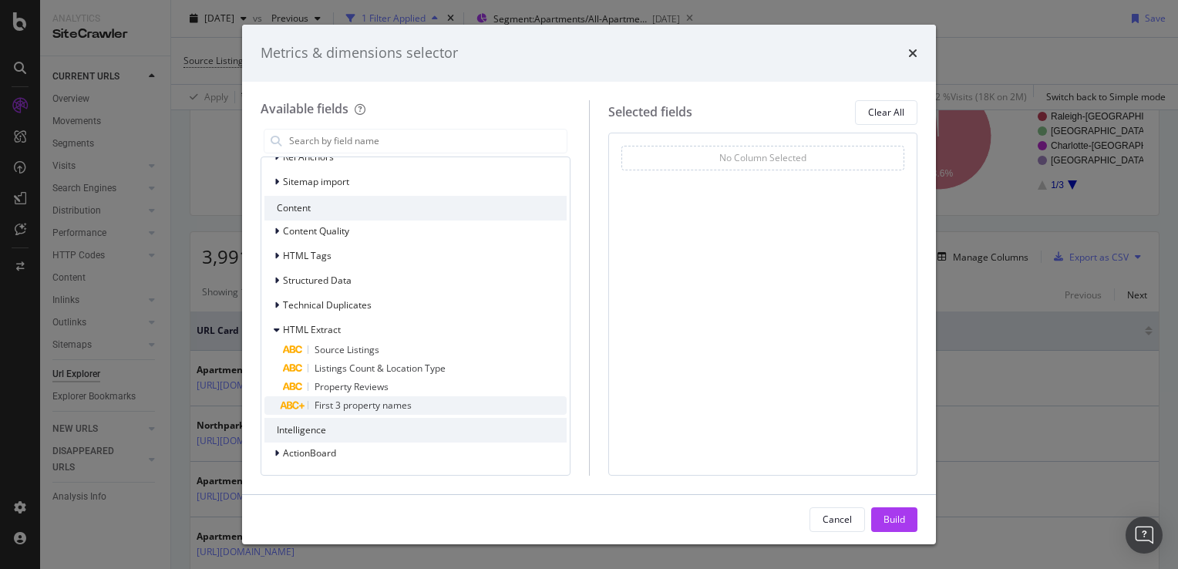
click at [370, 405] on span "First 3 property names" at bounding box center [363, 405] width 97 height 13
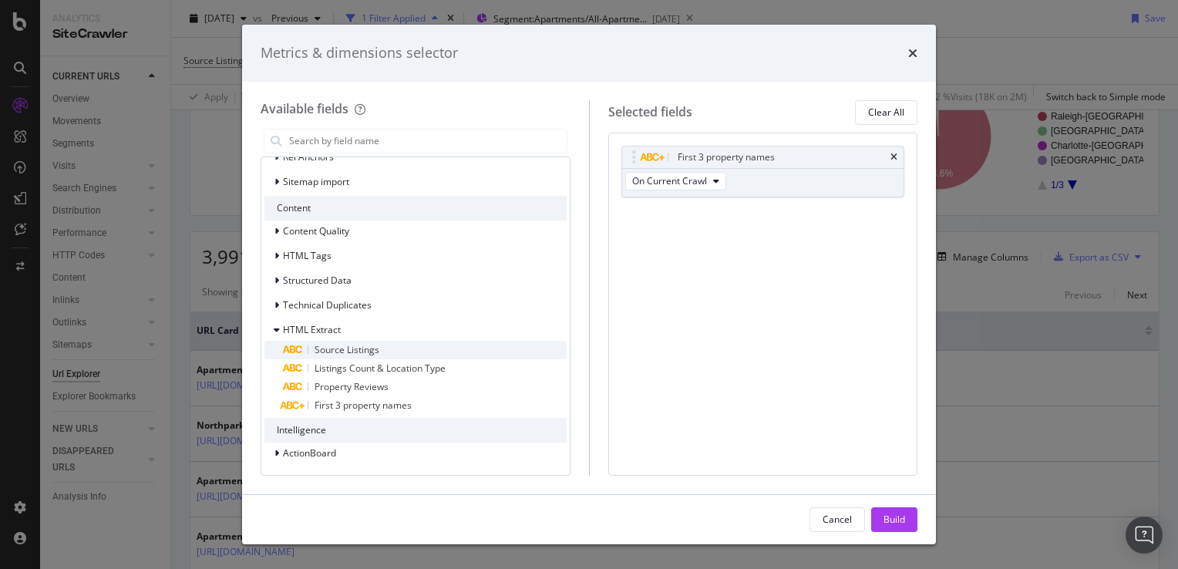
click at [355, 352] on span "Source Listings" at bounding box center [347, 349] width 65 height 13
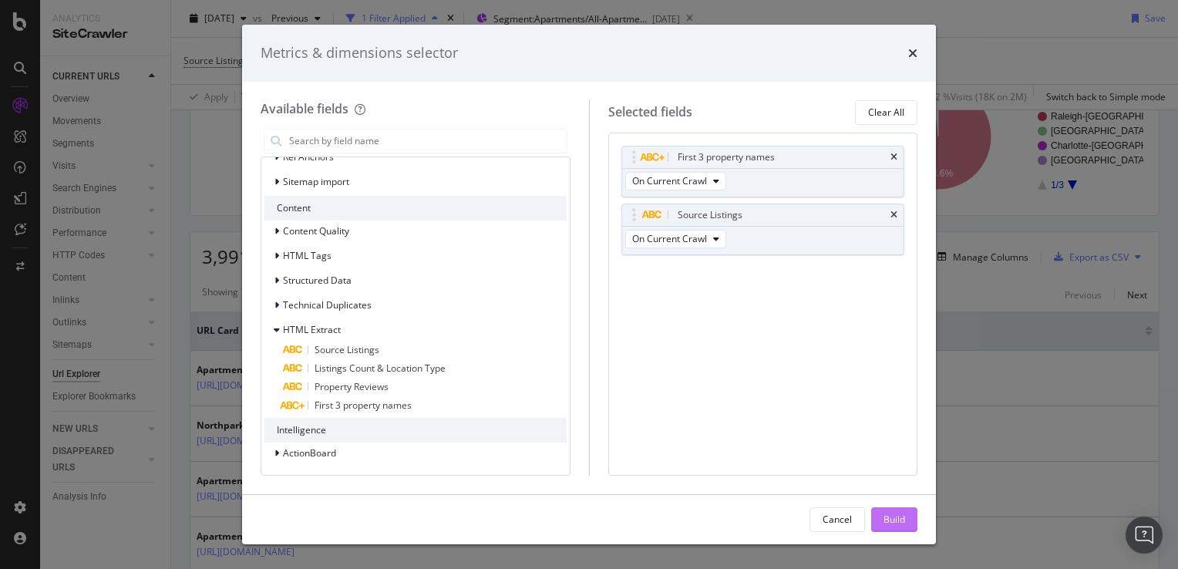
click at [901, 513] on div "Build" at bounding box center [894, 519] width 22 height 13
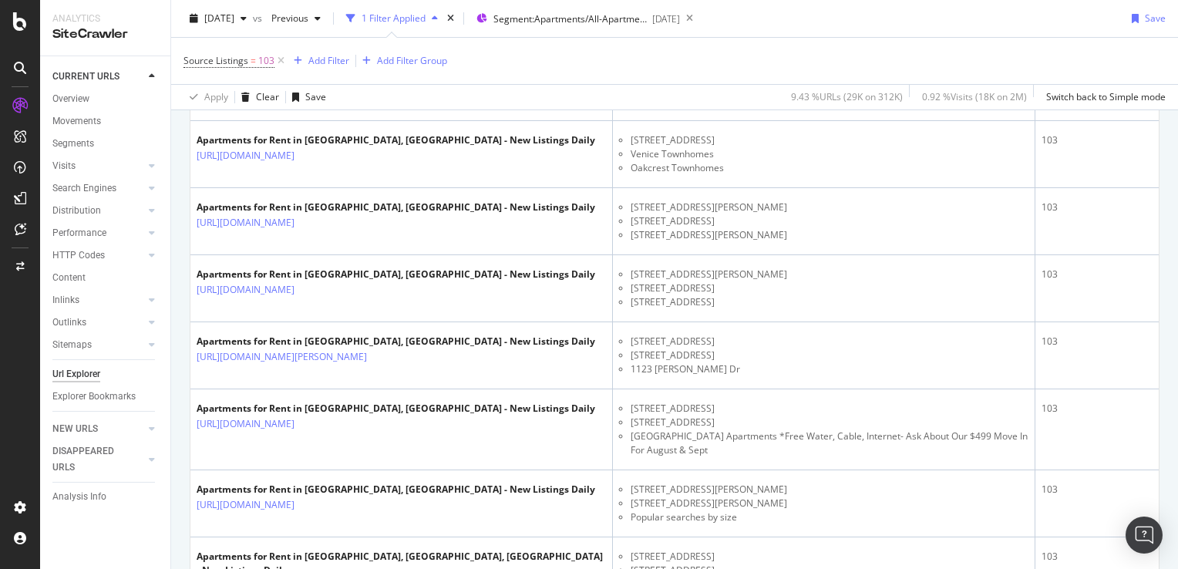
scroll to position [1411, 0]
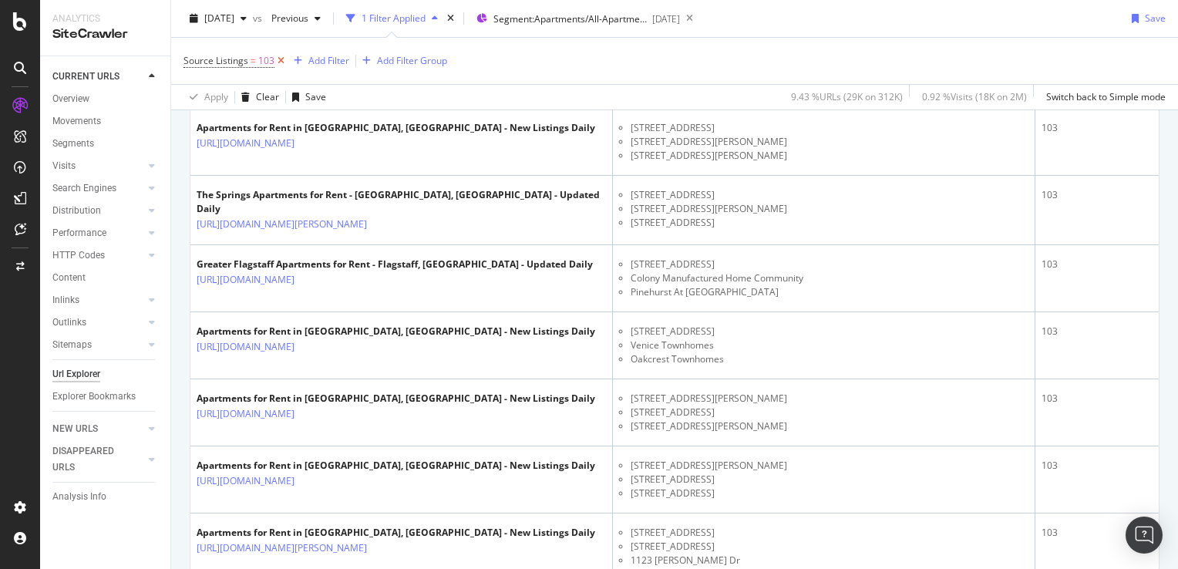
click at [283, 60] on icon at bounding box center [280, 60] width 13 height 15
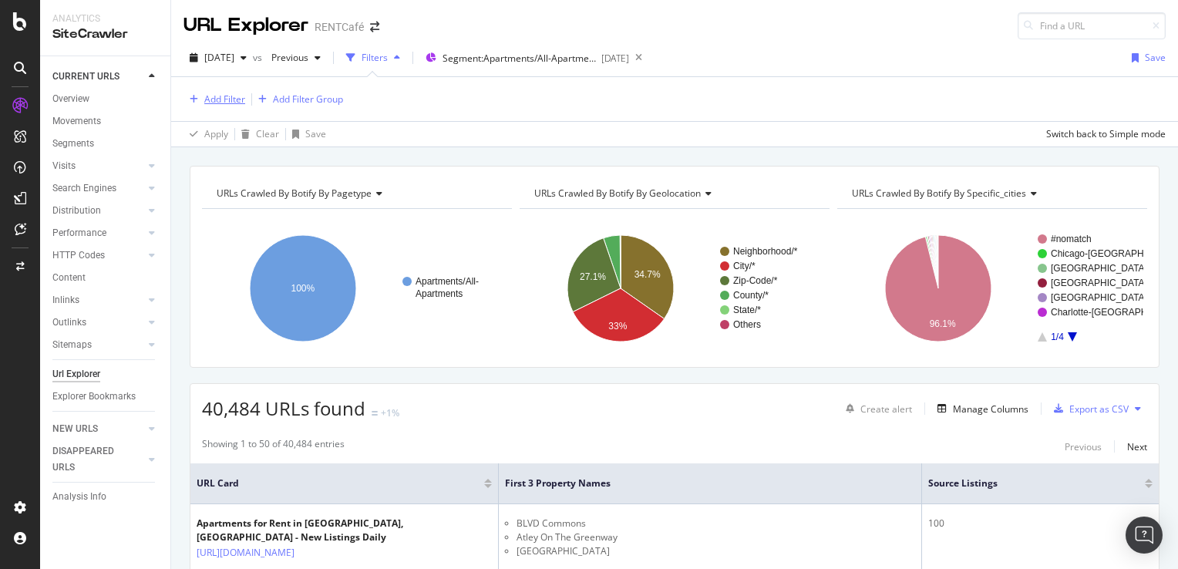
click at [225, 102] on div "Add Filter" at bounding box center [224, 99] width 41 height 13
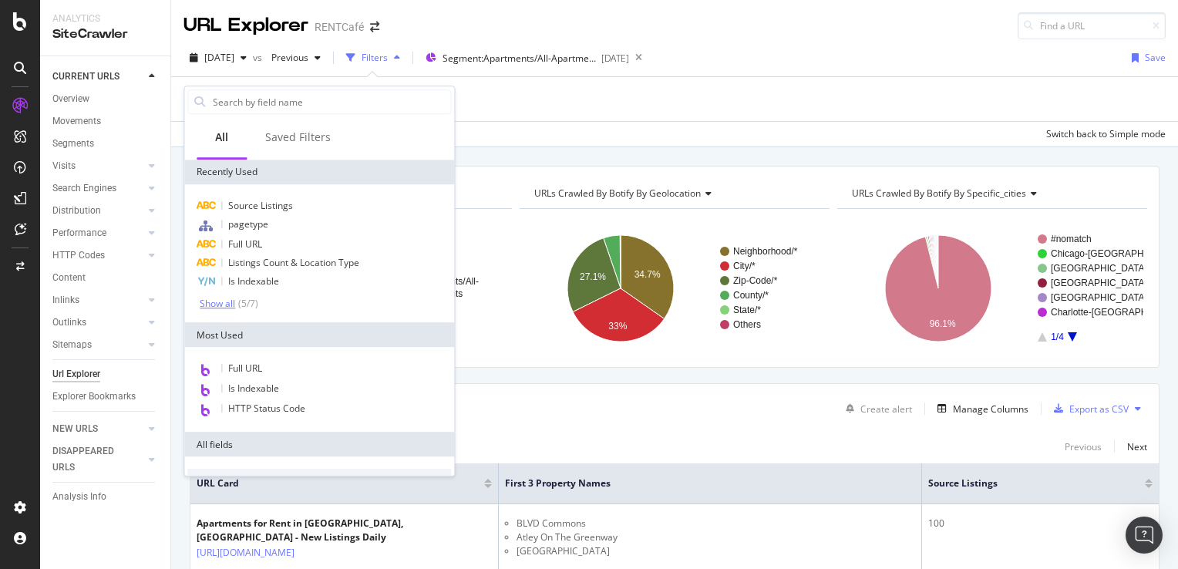
click at [230, 304] on div "Show all" at bounding box center [217, 303] width 35 height 11
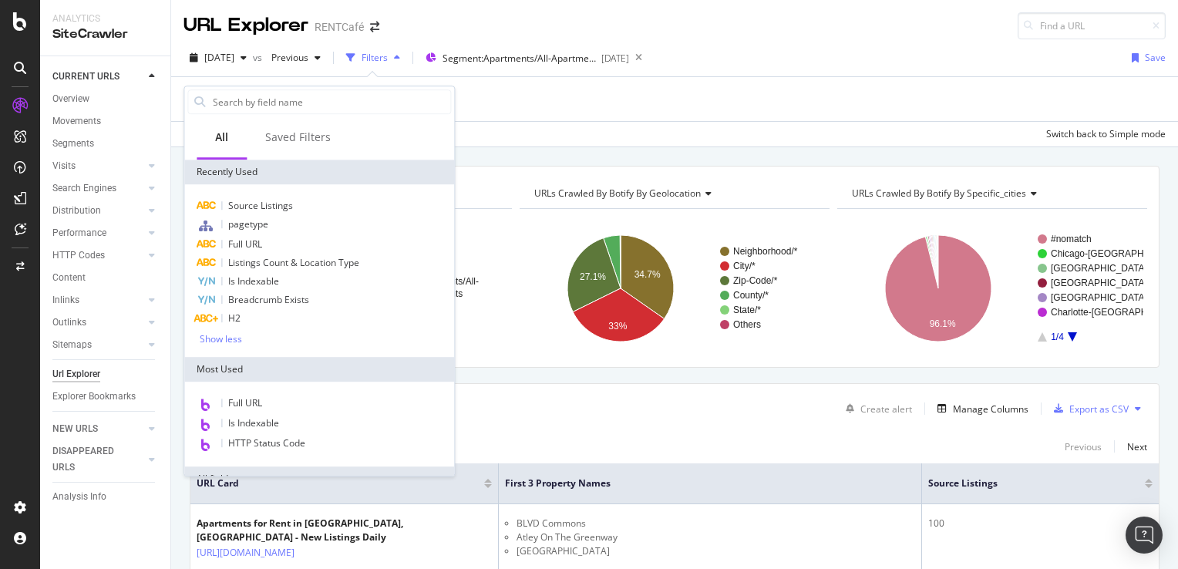
click at [634, 98] on div "Add Filter Add Filter Group" at bounding box center [674, 99] width 982 height 44
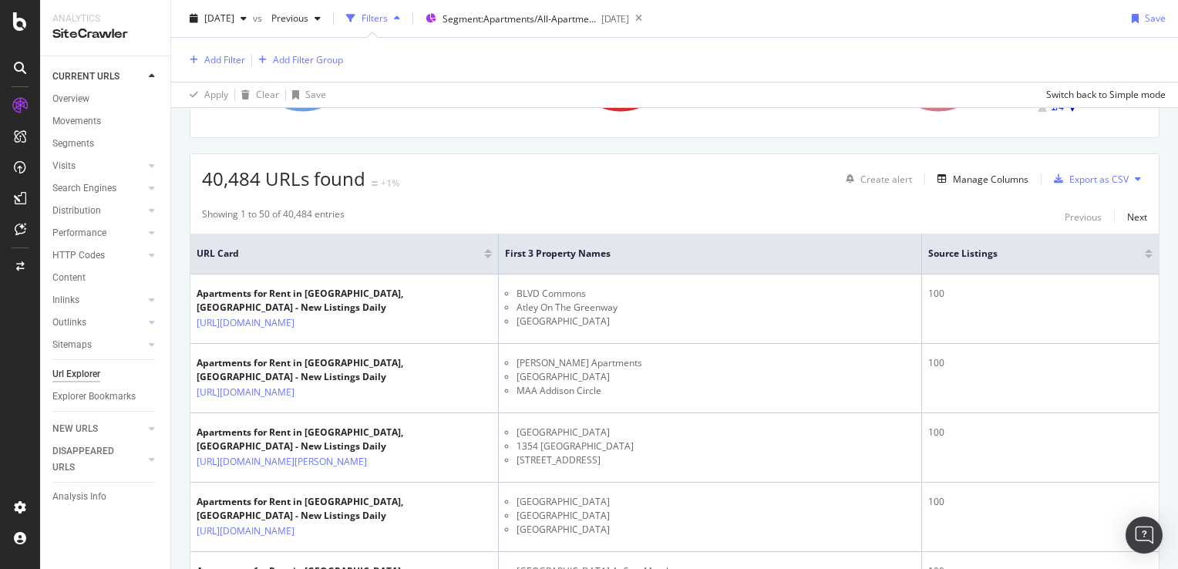
scroll to position [77, 0]
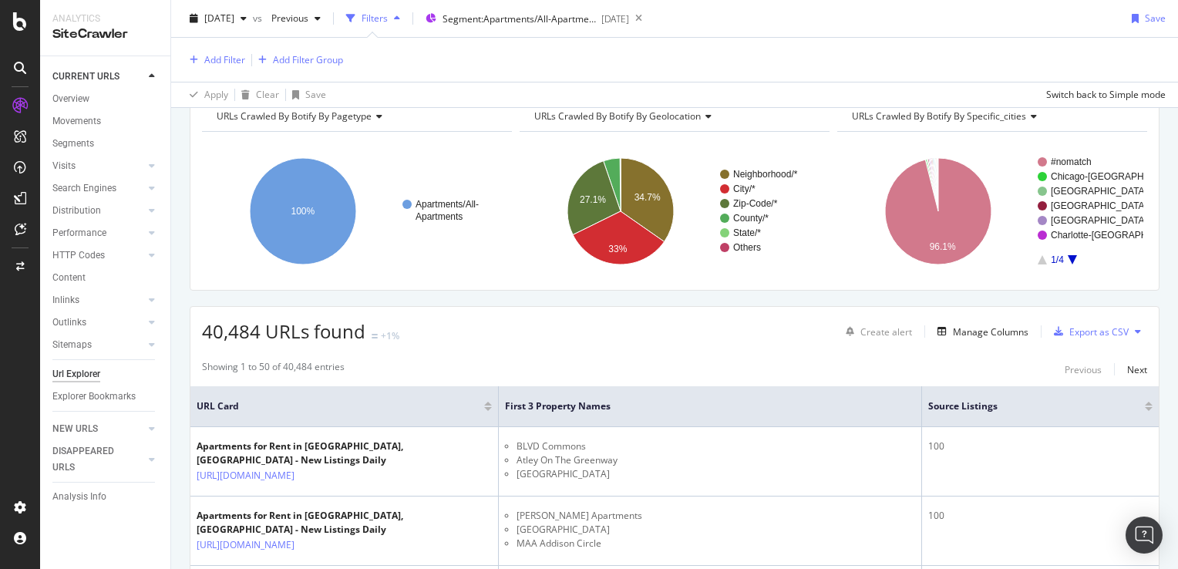
click at [212, 50] on div "Add Filter Add Filter Group" at bounding box center [263, 59] width 160 height 19
click at [224, 55] on div "Add Filter" at bounding box center [224, 59] width 41 height 13
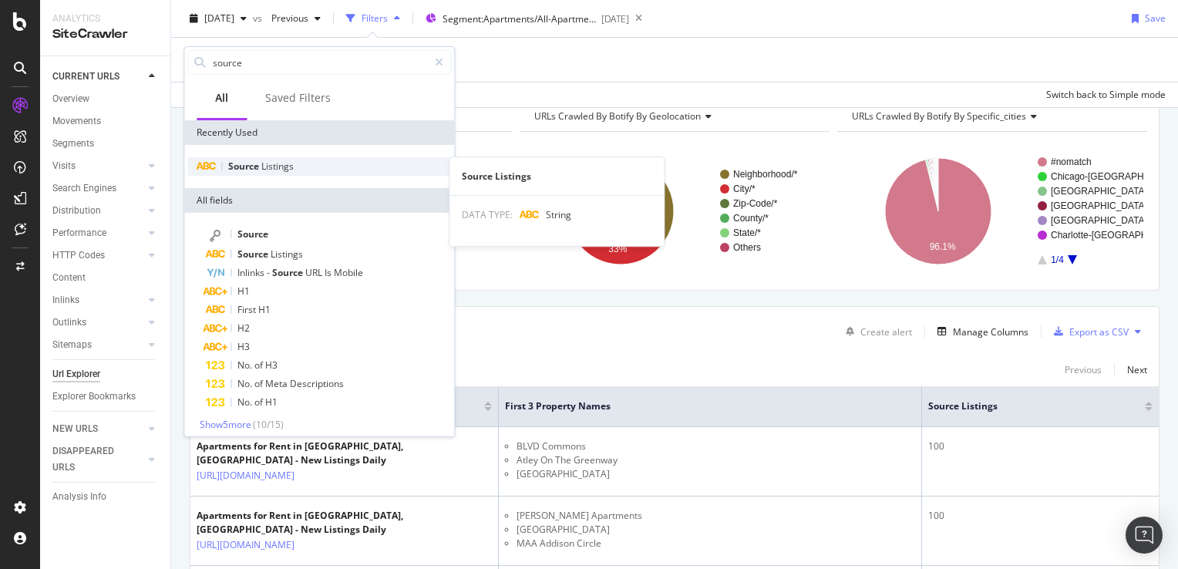
type input "source"
click at [267, 168] on span "Listings" at bounding box center [277, 166] width 32 height 13
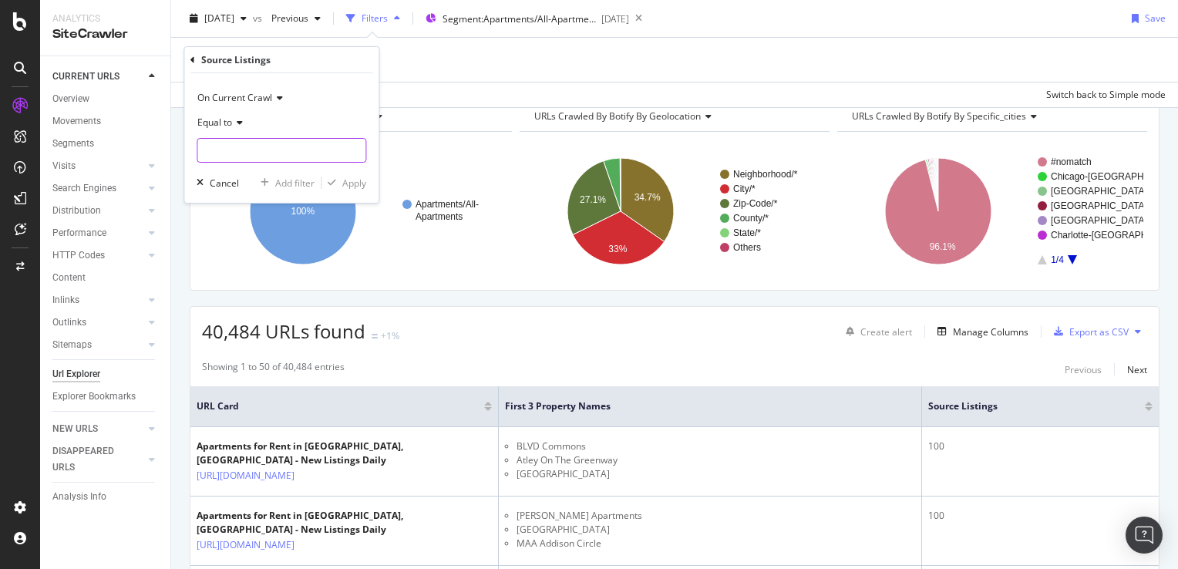
click at [240, 141] on input "text" at bounding box center [281, 150] width 168 height 25
click at [229, 182] on span "103" at bounding box center [255, 186] width 108 height 13
type input "103"
click at [353, 184] on div "Apply" at bounding box center [354, 183] width 24 height 13
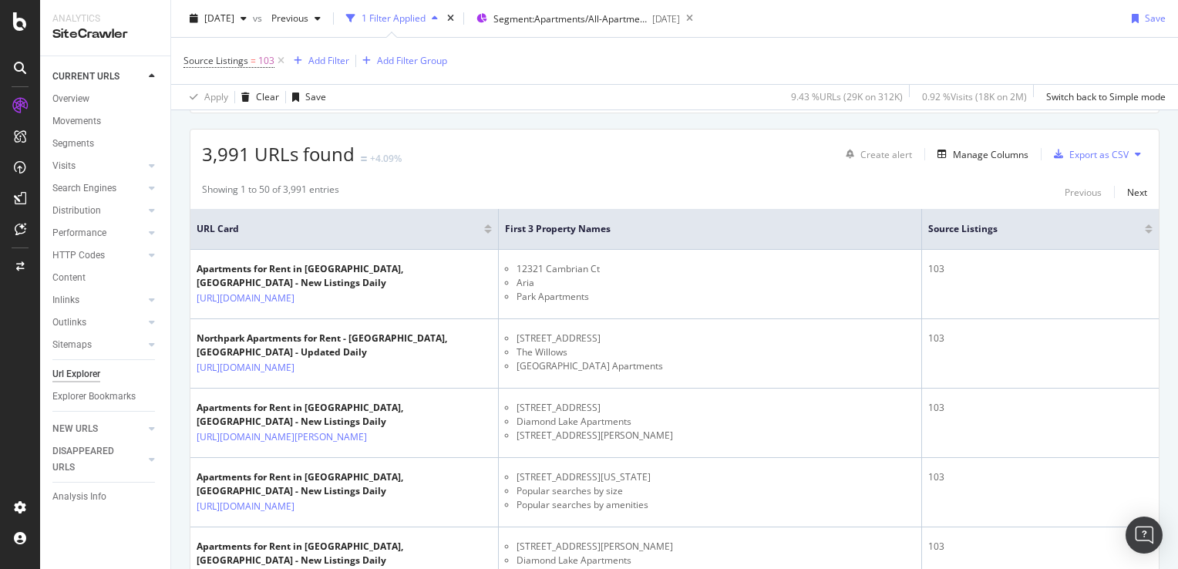
scroll to position [79, 0]
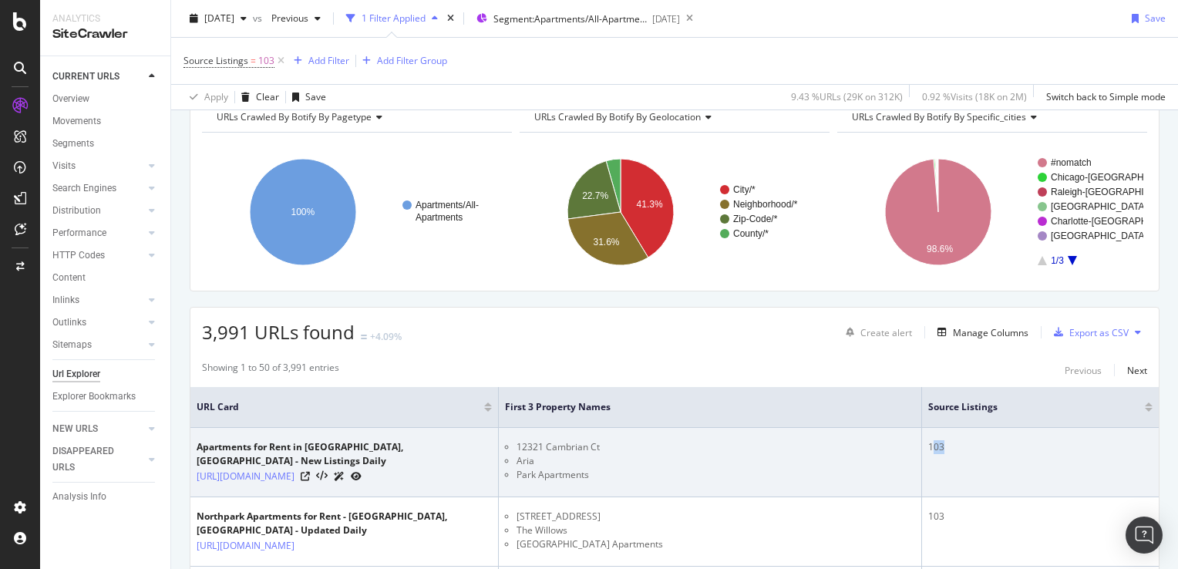
drag, startPoint x: 947, startPoint y: 452, endPoint x: 932, endPoint y: 447, distance: 16.1
click at [932, 447] on div "103" at bounding box center [1040, 447] width 224 height 14
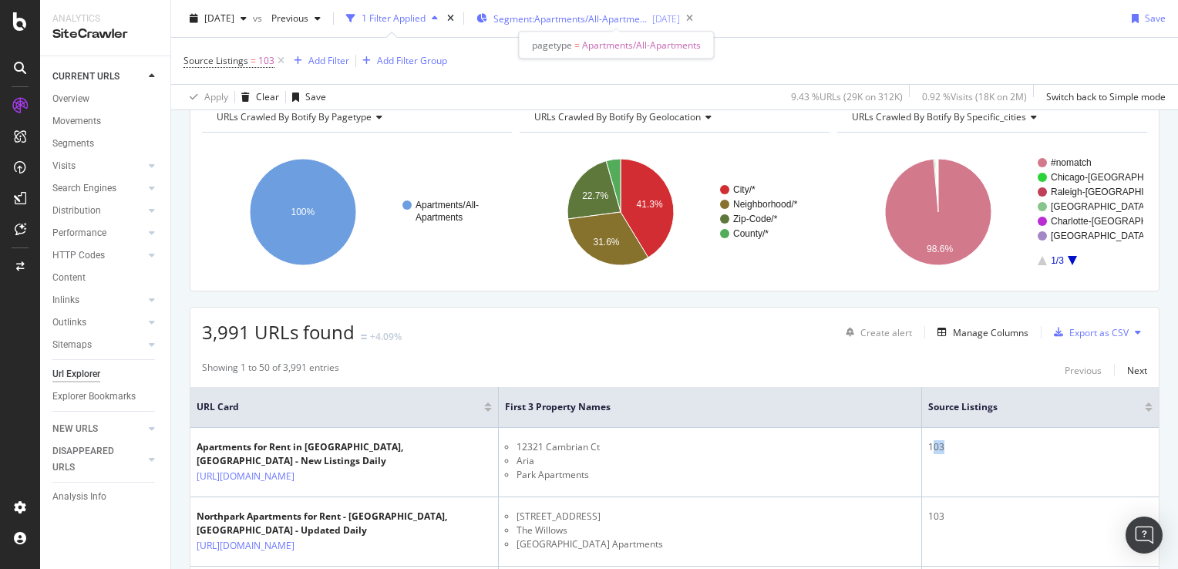
click at [583, 15] on span "Segment: Apartments/All-Apartments" at bounding box center [570, 18] width 154 height 13
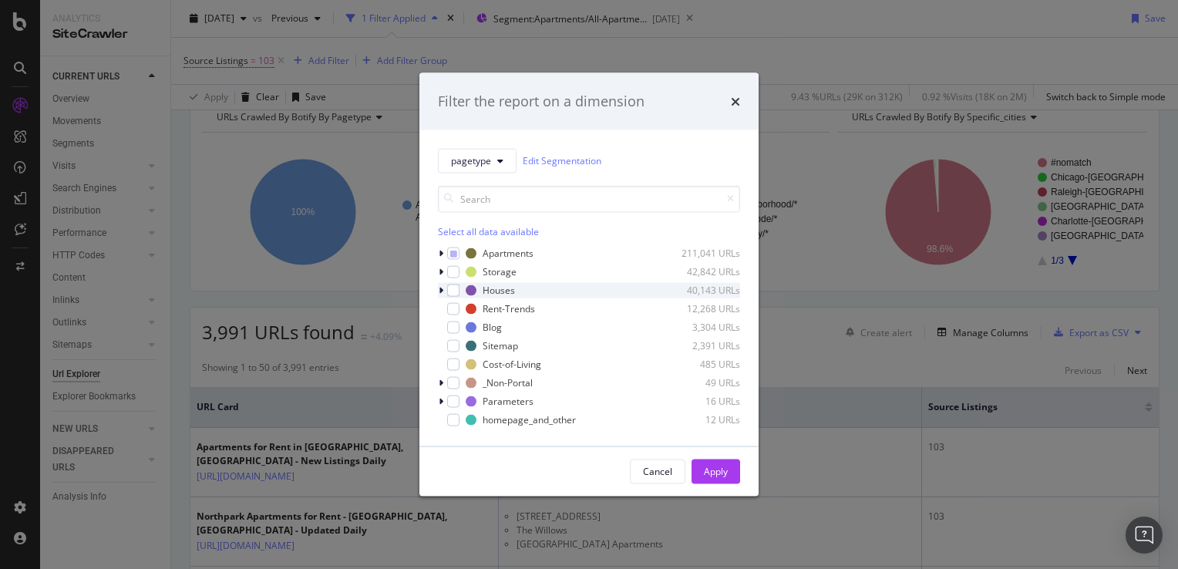
click at [441, 289] on icon "modal" at bounding box center [441, 289] width 5 height 9
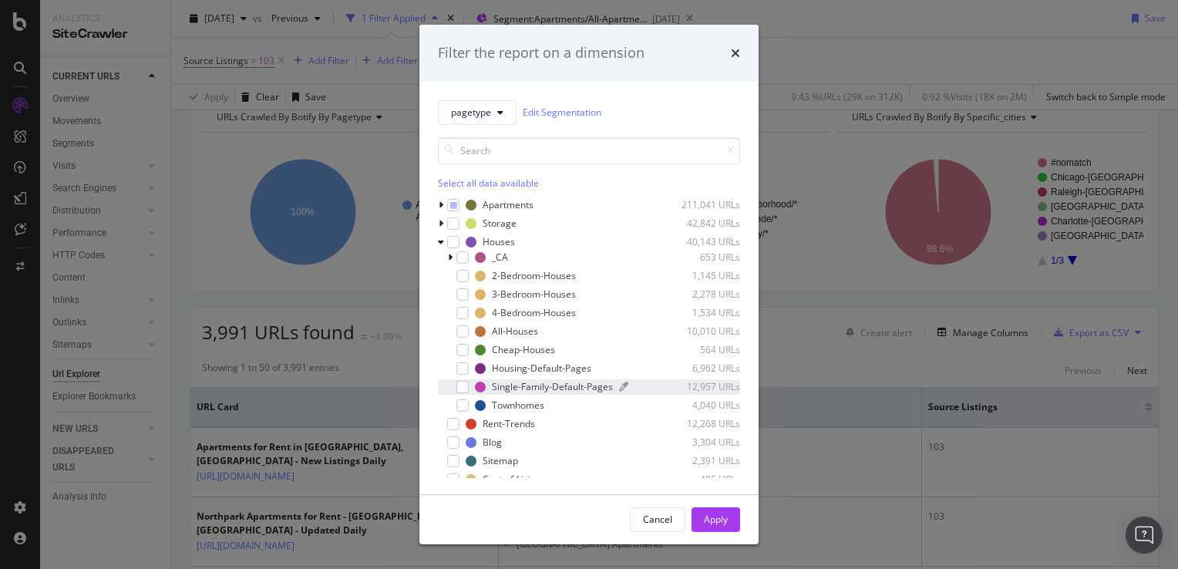
click at [552, 384] on div "Single-Family-Default-Pages" at bounding box center [552, 386] width 121 height 13
click at [540, 370] on div "Housing-Default-Pages" at bounding box center [541, 368] width 99 height 13
click at [715, 518] on div "Apply" at bounding box center [716, 519] width 24 height 13
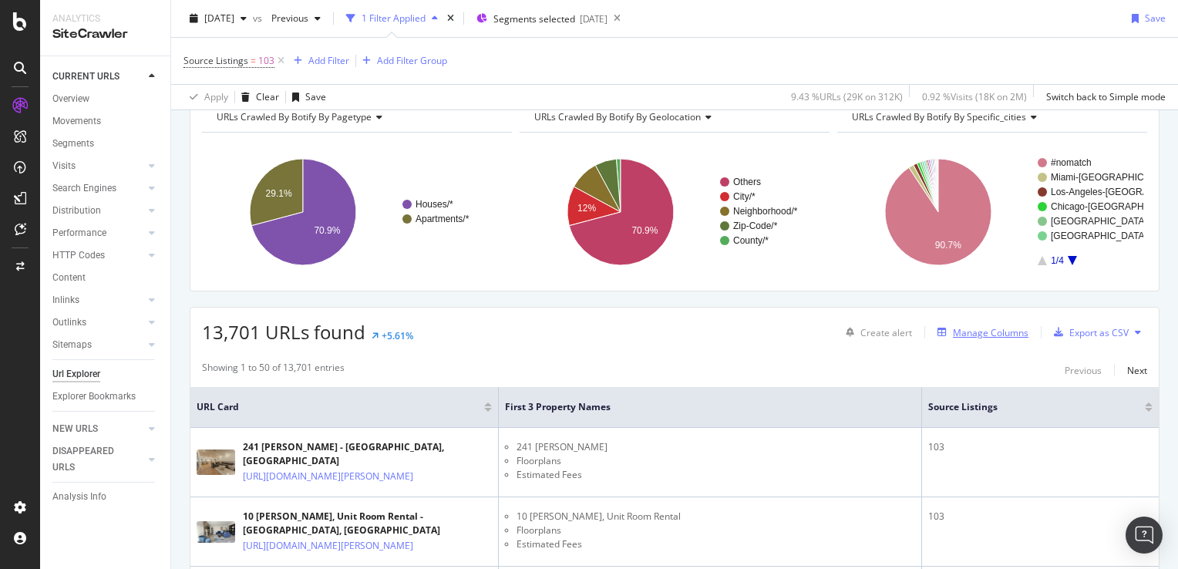
click at [955, 331] on div "Manage Columns" at bounding box center [991, 332] width 76 height 13
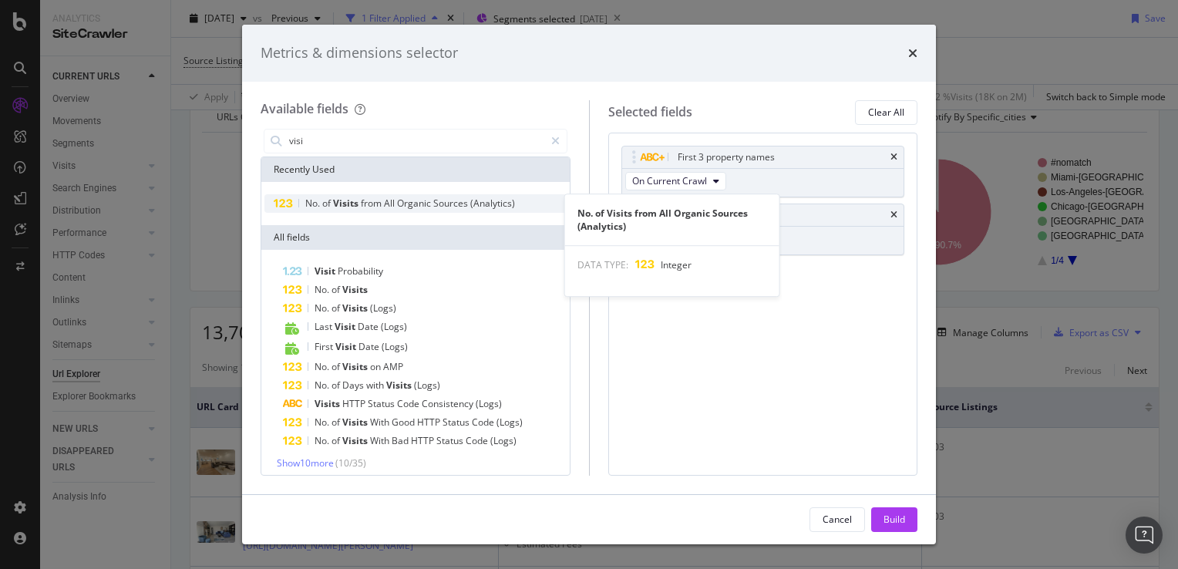
type input "visi"
click at [419, 205] on span "Organic" at bounding box center [415, 203] width 36 height 13
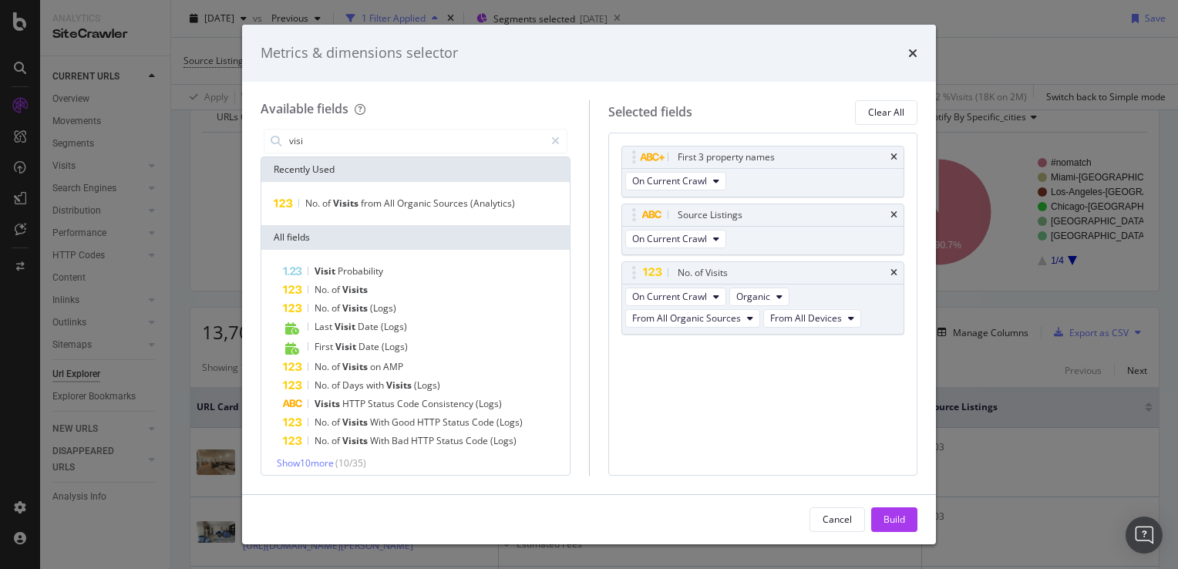
click at [897, 519] on div "Build" at bounding box center [894, 519] width 22 height 13
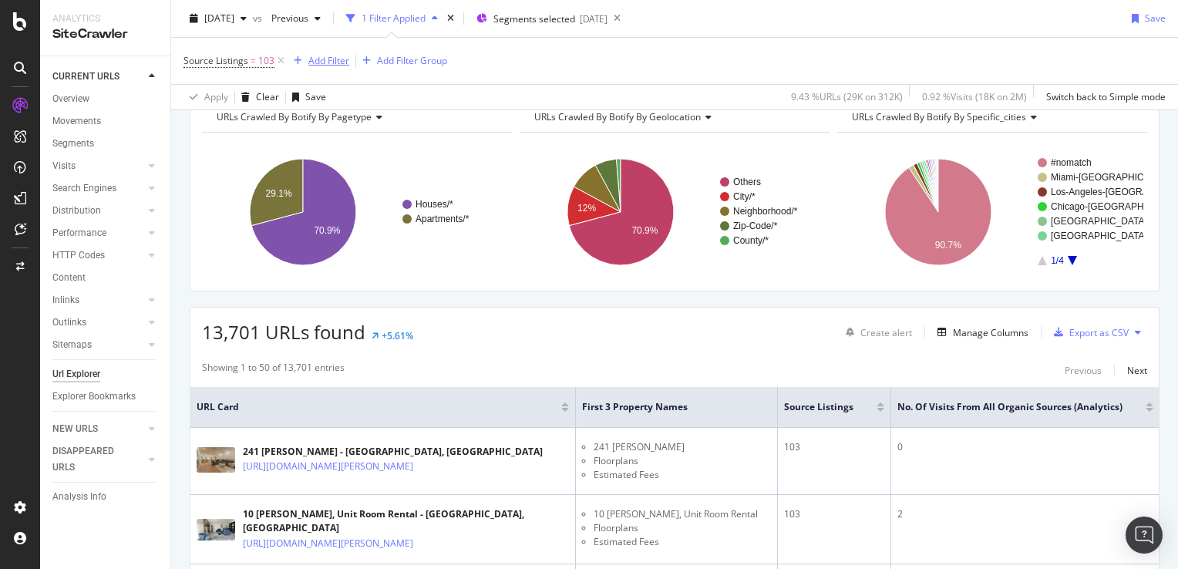
click at [313, 62] on div "Add Filter" at bounding box center [328, 60] width 41 height 13
click at [688, 56] on div "Source Listings = 103 Add Filter Add Filter Group" at bounding box center [674, 61] width 982 height 46
drag, startPoint x: 981, startPoint y: 95, endPoint x: 964, endPoint y: 94, distance: 17.0
click at [964, 94] on div "0.92 % Visits ( 18K on 2M )" at bounding box center [974, 96] width 105 height 13
click at [328, 60] on div "Add Filter" at bounding box center [328, 60] width 41 height 13
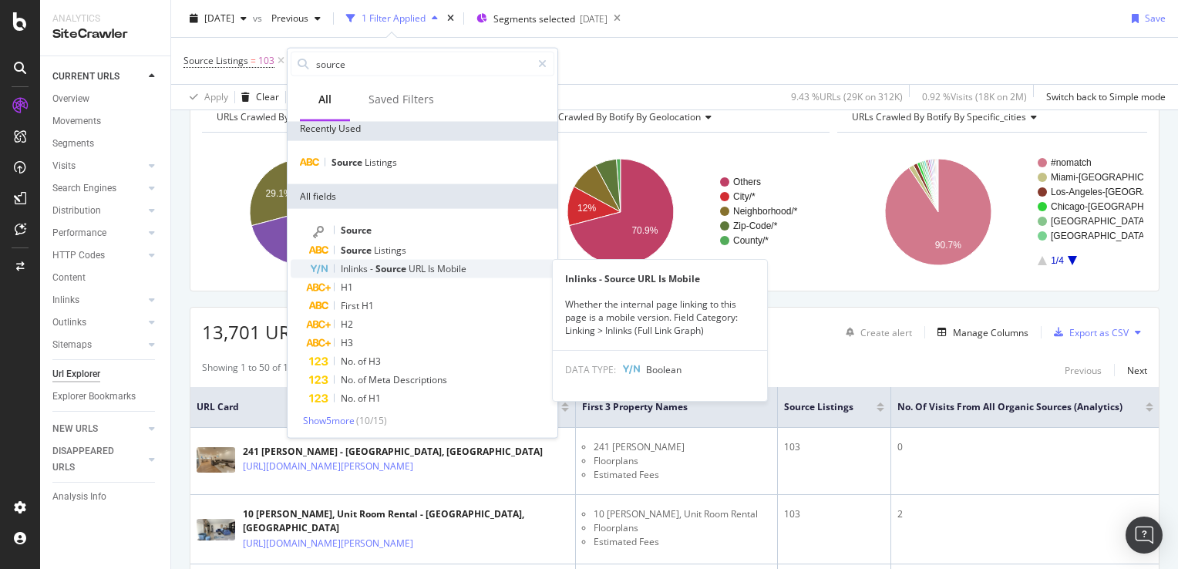
scroll to position [6, 0]
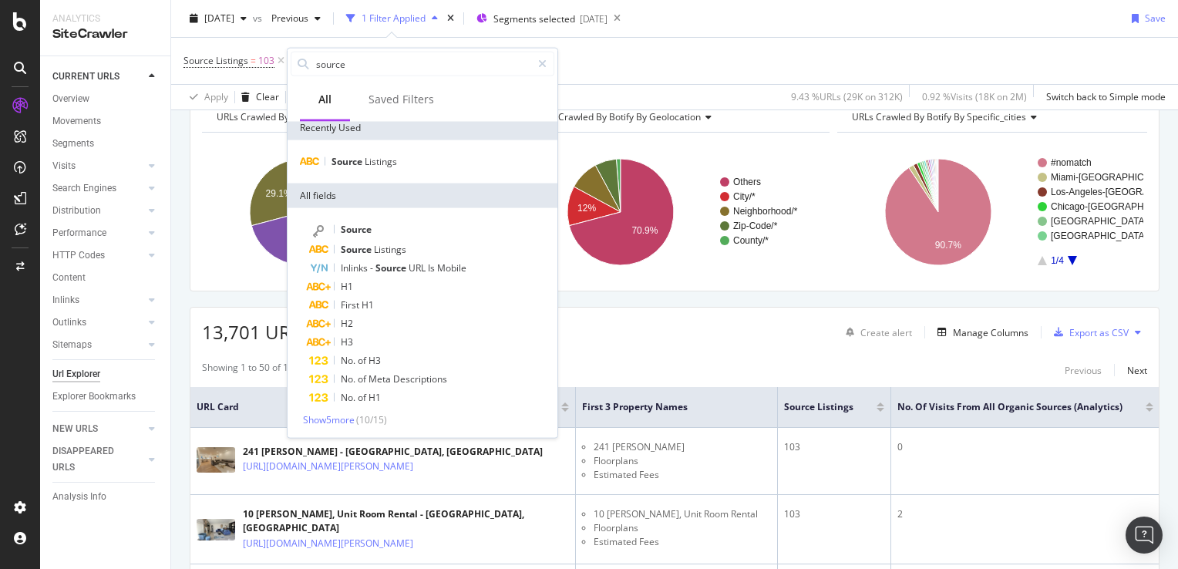
click at [342, 425] on div "Show 5 more ( 10 / 15 )" at bounding box center [423, 419] width 264 height 13
click at [342, 423] on span "Show 5 more" at bounding box center [329, 419] width 52 height 13
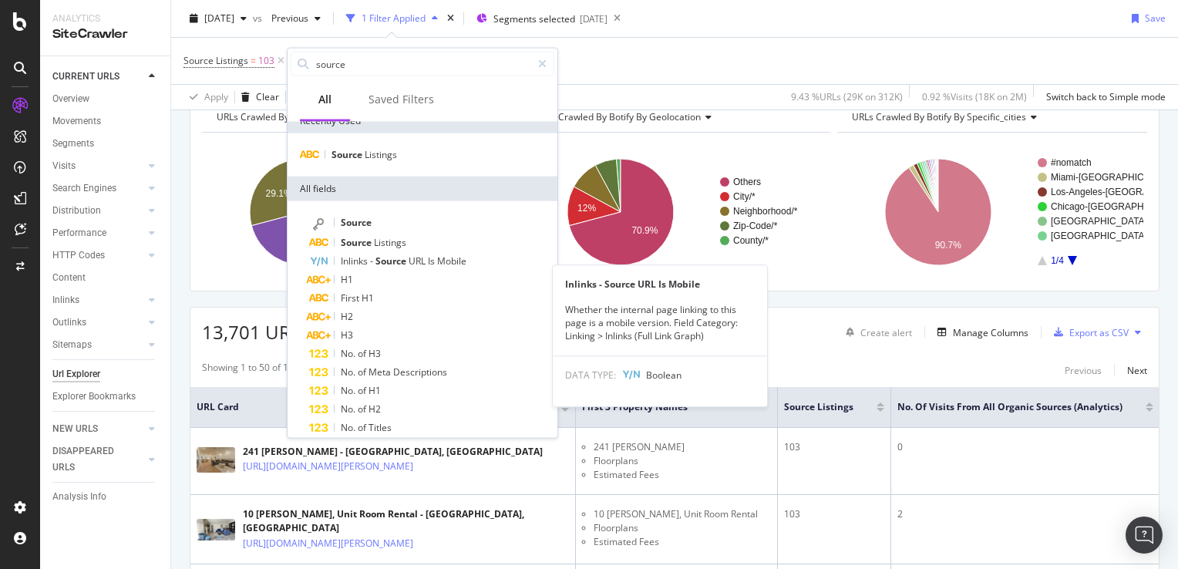
scroll to position [0, 0]
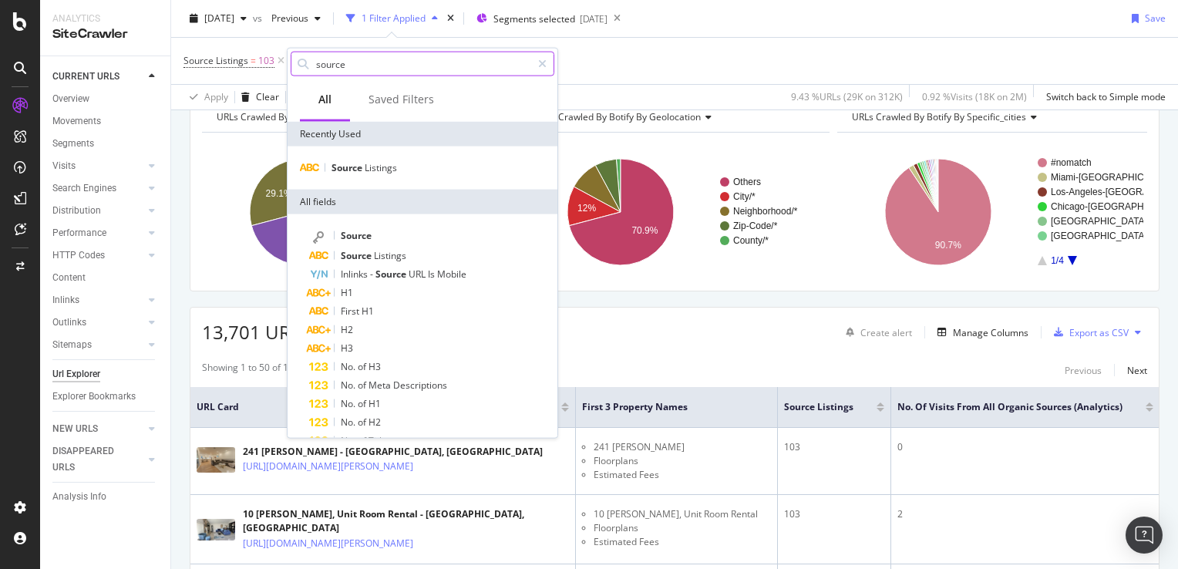
click at [358, 63] on input "source" at bounding box center [423, 63] width 217 height 23
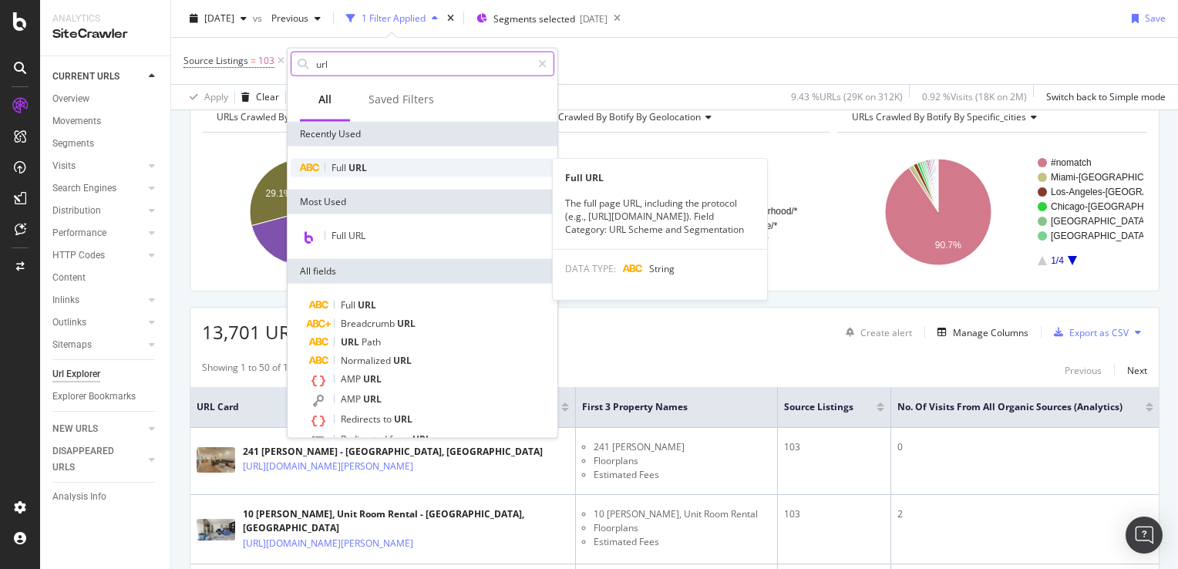
type input "url"
click at [361, 168] on span "URL" at bounding box center [357, 167] width 19 height 13
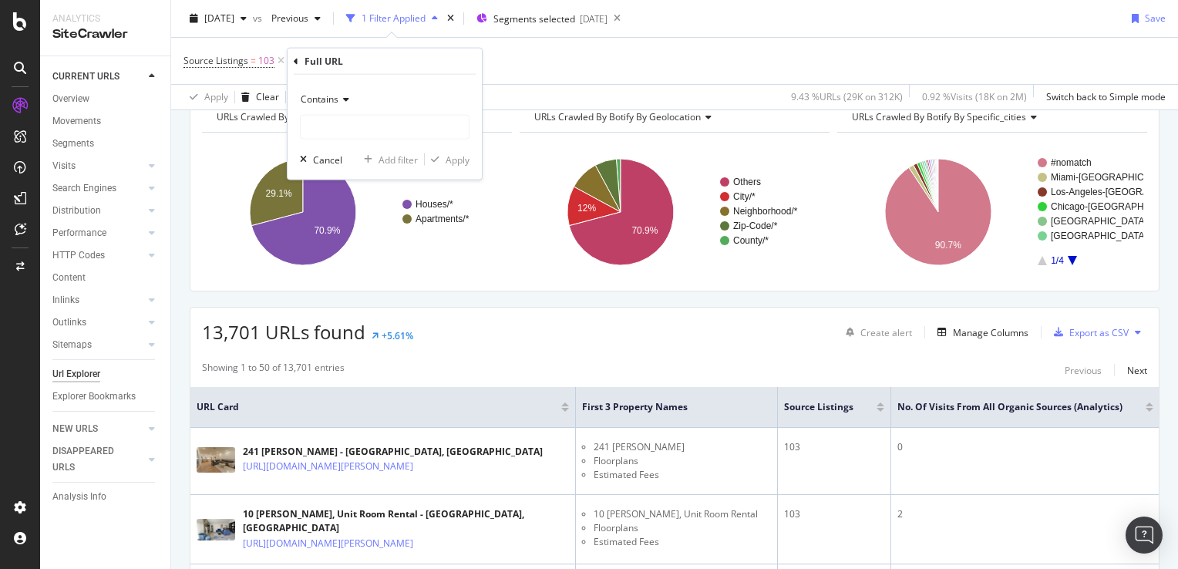
click at [344, 96] on icon at bounding box center [343, 99] width 11 height 9
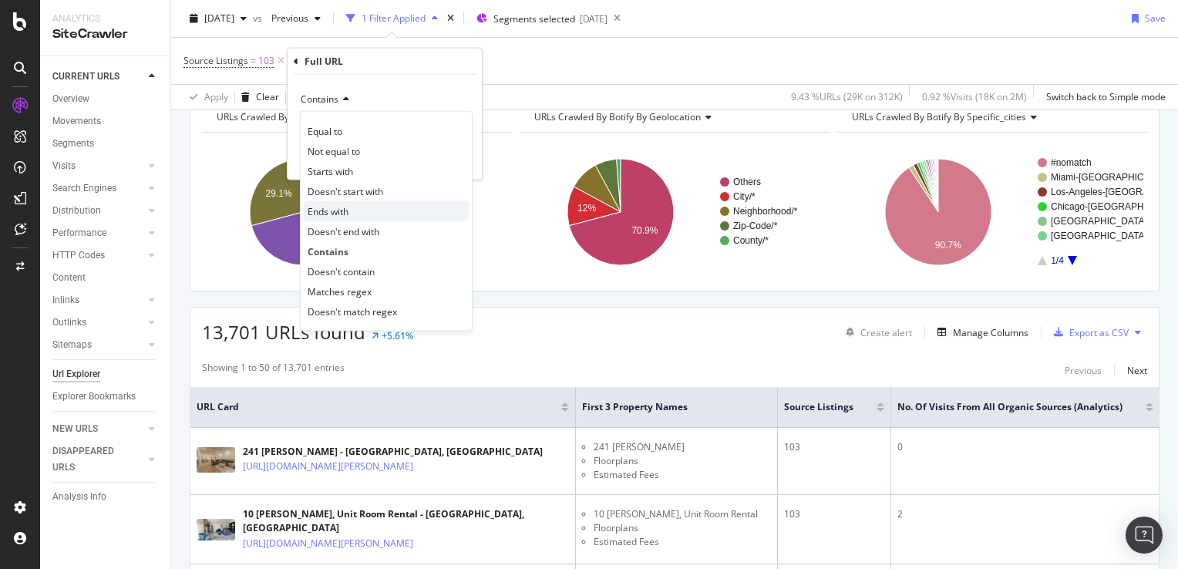
click at [345, 210] on span "Ends with" at bounding box center [328, 210] width 41 height 13
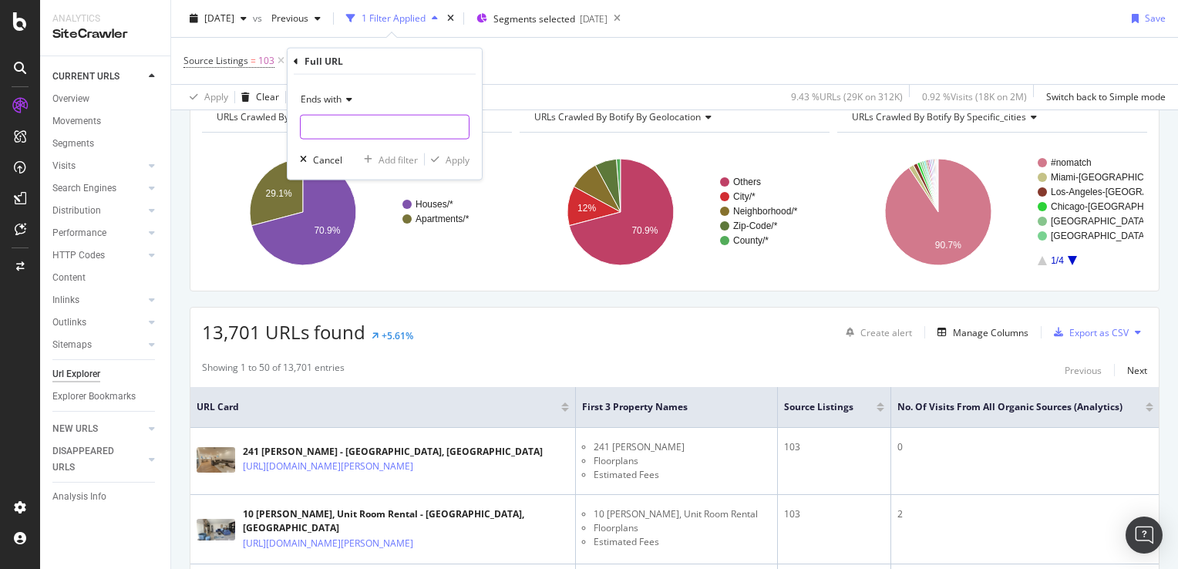
click at [358, 136] on input "text" at bounding box center [385, 127] width 168 height 25
type input "default.aspx"
click at [461, 153] on div "Apply" at bounding box center [458, 159] width 24 height 13
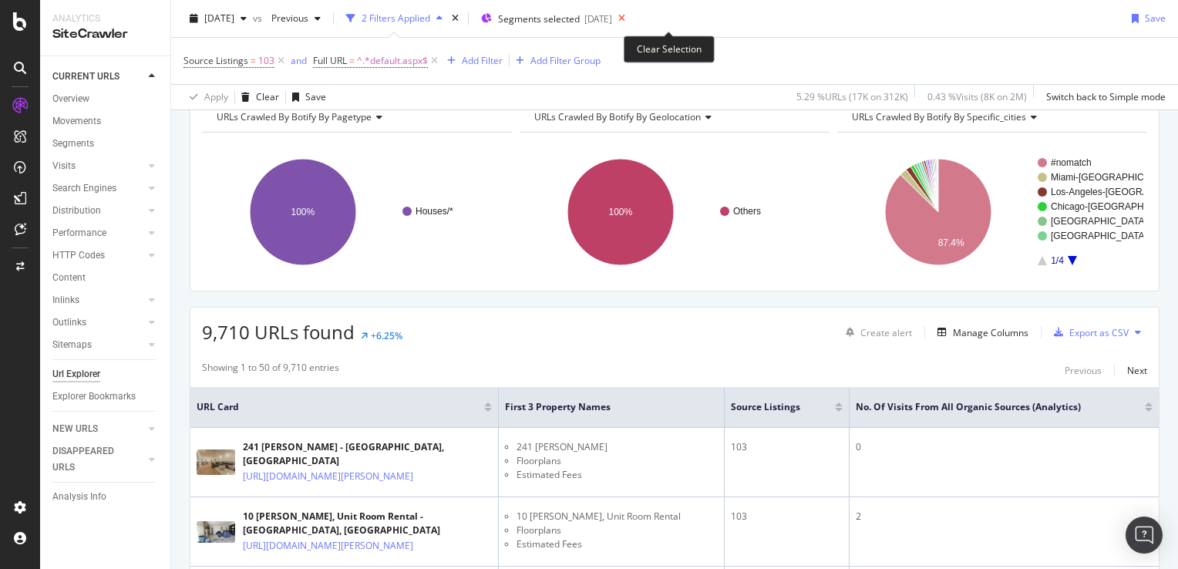
click at [631, 18] on icon at bounding box center [621, 19] width 19 height 22
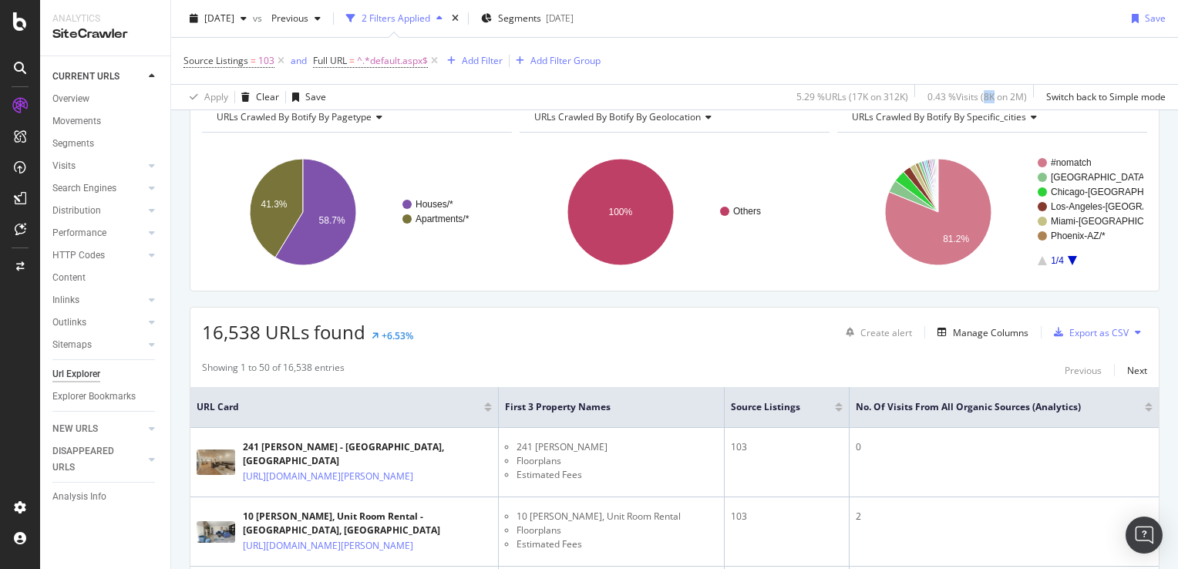
drag, startPoint x: 980, startPoint y: 94, endPoint x: 972, endPoint y: 96, distance: 8.0
click at [972, 96] on div "0.43 % Visits ( 8K on 2M )" at bounding box center [976, 96] width 99 height 13
click at [1115, 326] on div "Export as CSV" at bounding box center [1098, 332] width 59 height 13
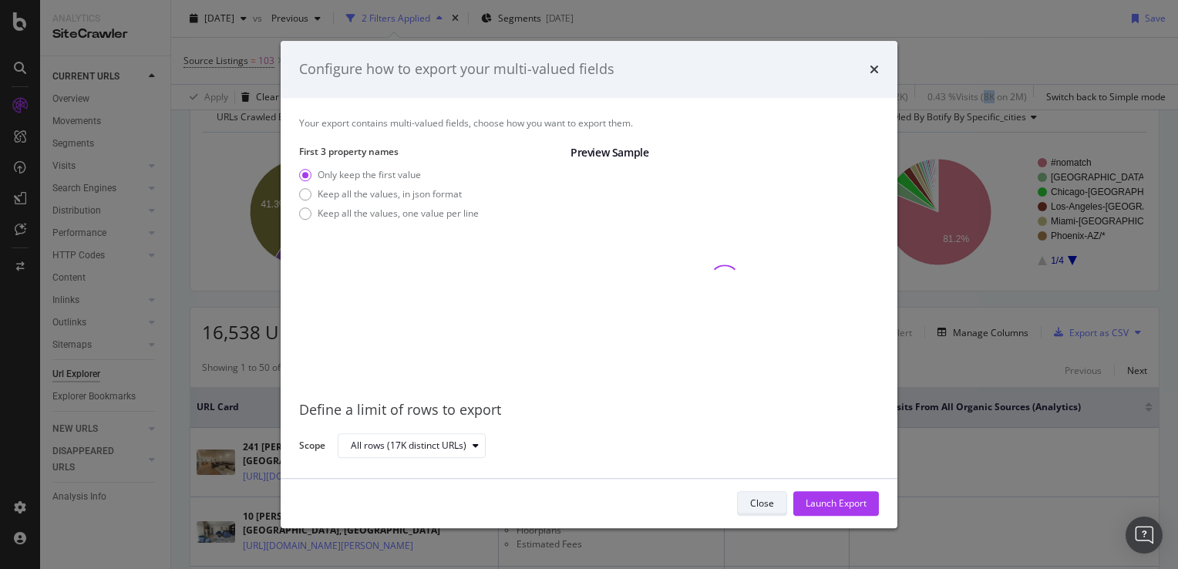
click at [767, 498] on div "Close" at bounding box center [762, 502] width 24 height 13
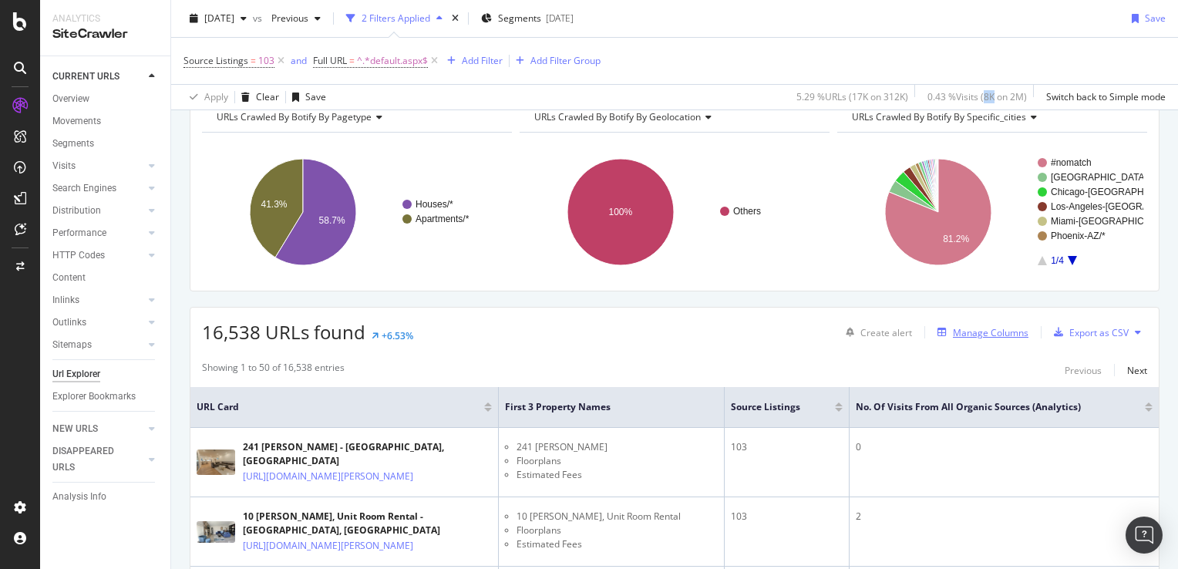
click at [971, 334] on div "Manage Columns" at bounding box center [991, 332] width 76 height 13
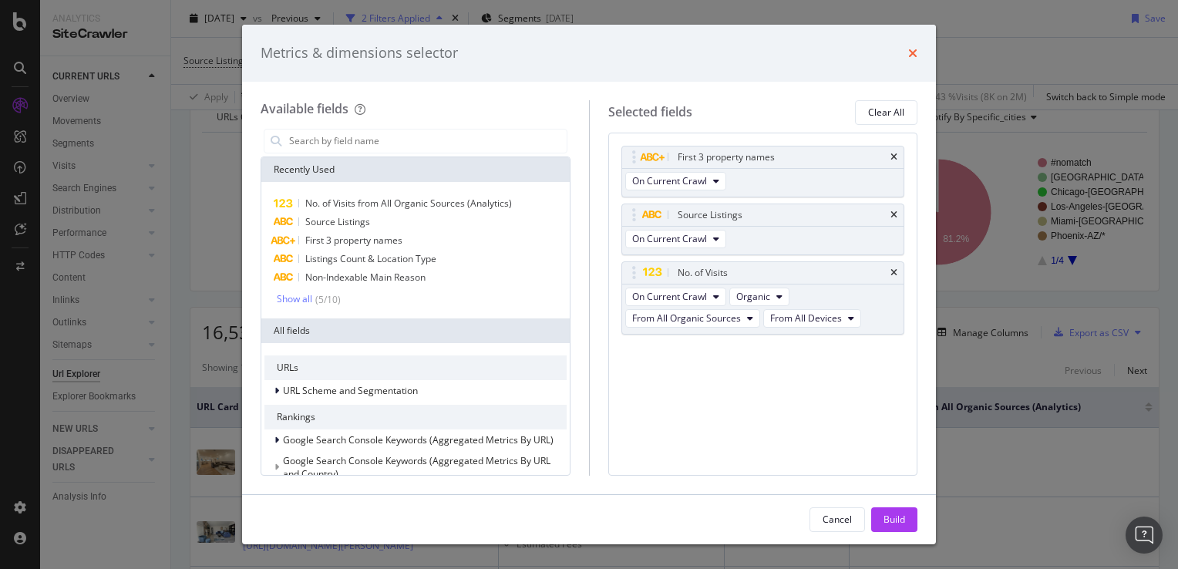
click at [915, 50] on icon "times" at bounding box center [912, 53] width 9 height 12
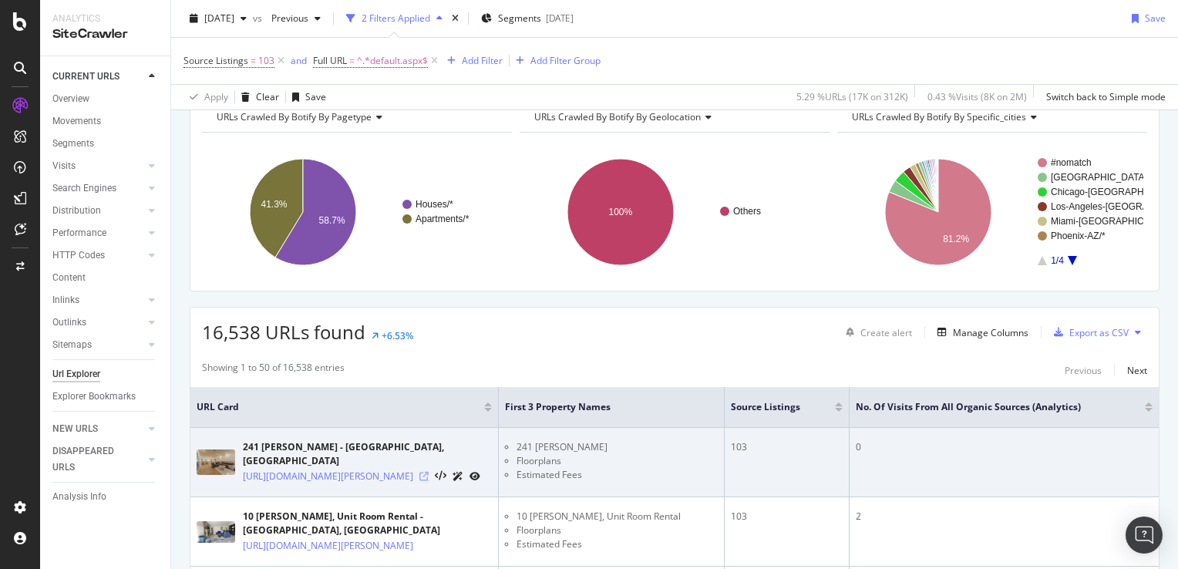
click at [429, 472] on icon at bounding box center [423, 476] width 9 height 9
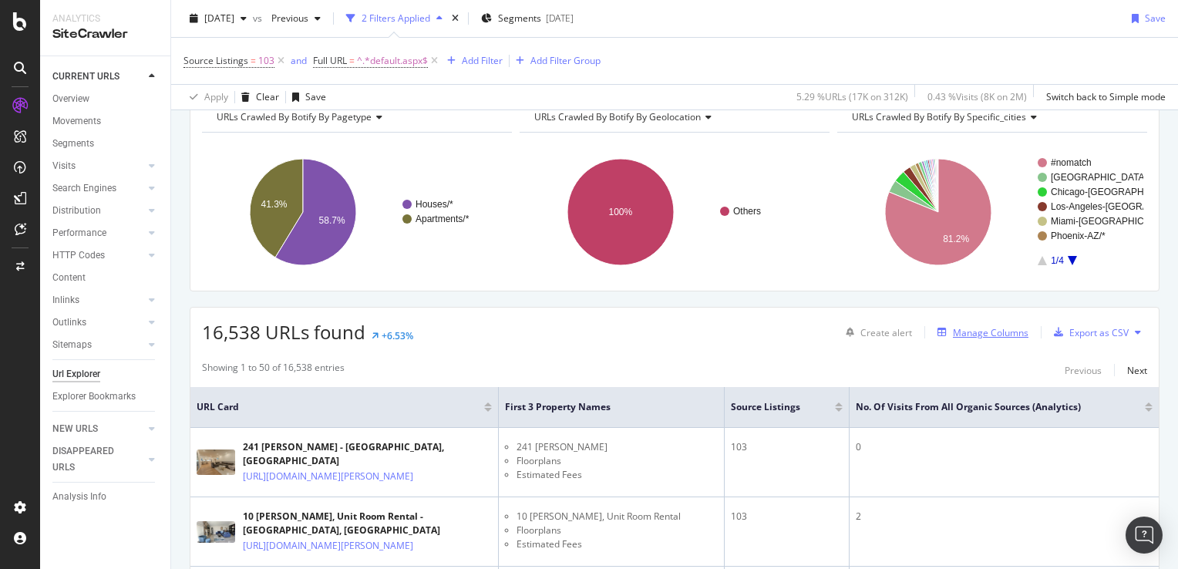
click at [974, 331] on div "Manage Columns" at bounding box center [991, 332] width 76 height 13
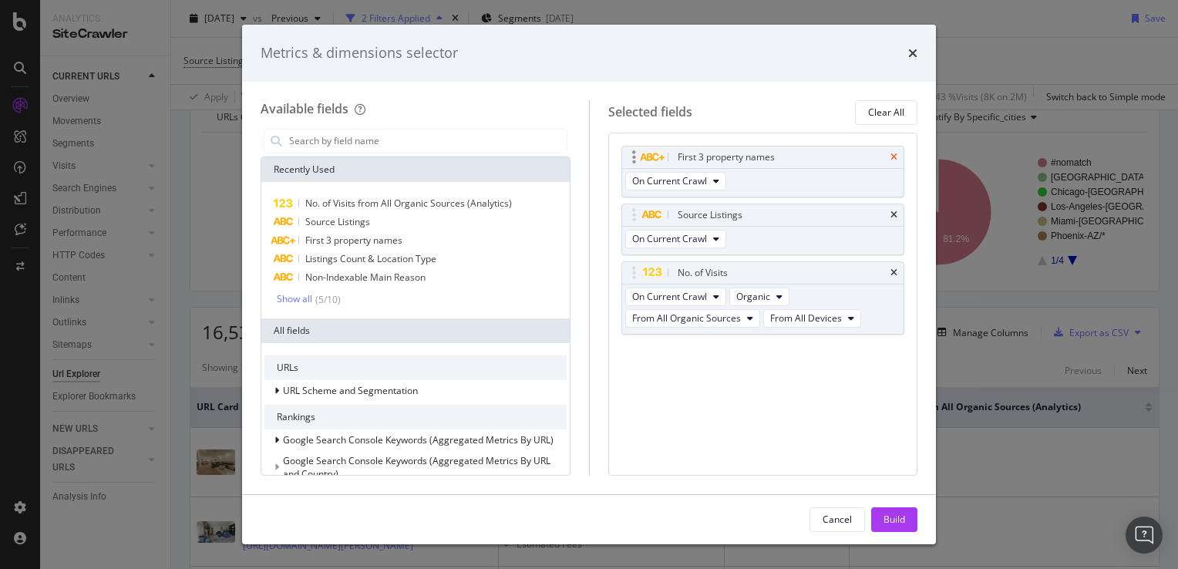
click at [895, 156] on icon "times" at bounding box center [893, 157] width 7 height 9
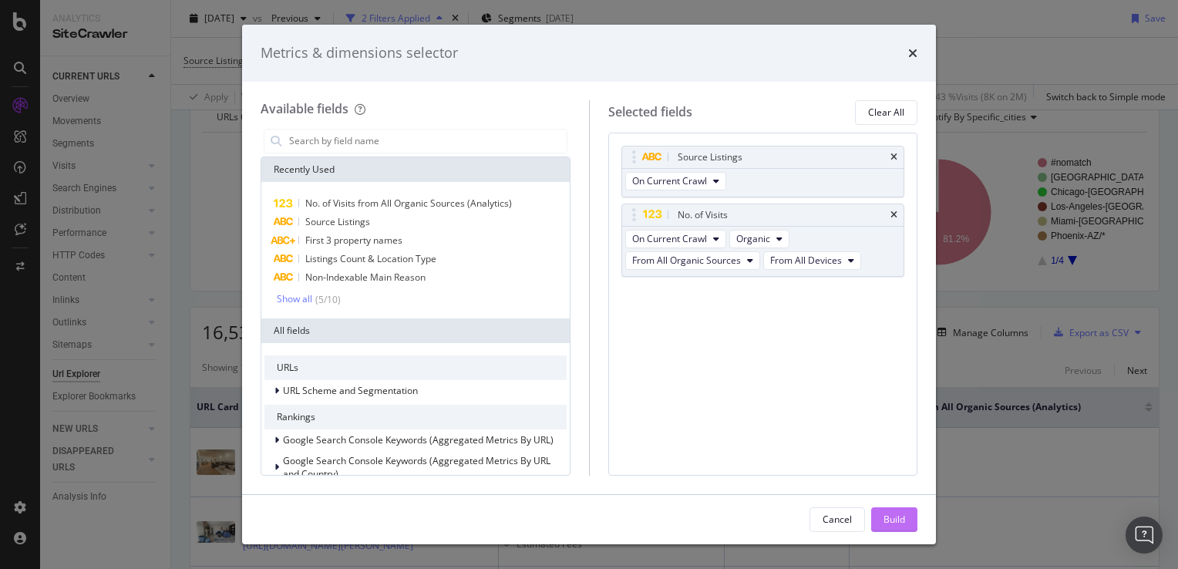
click at [897, 518] on div "Build" at bounding box center [894, 519] width 22 height 13
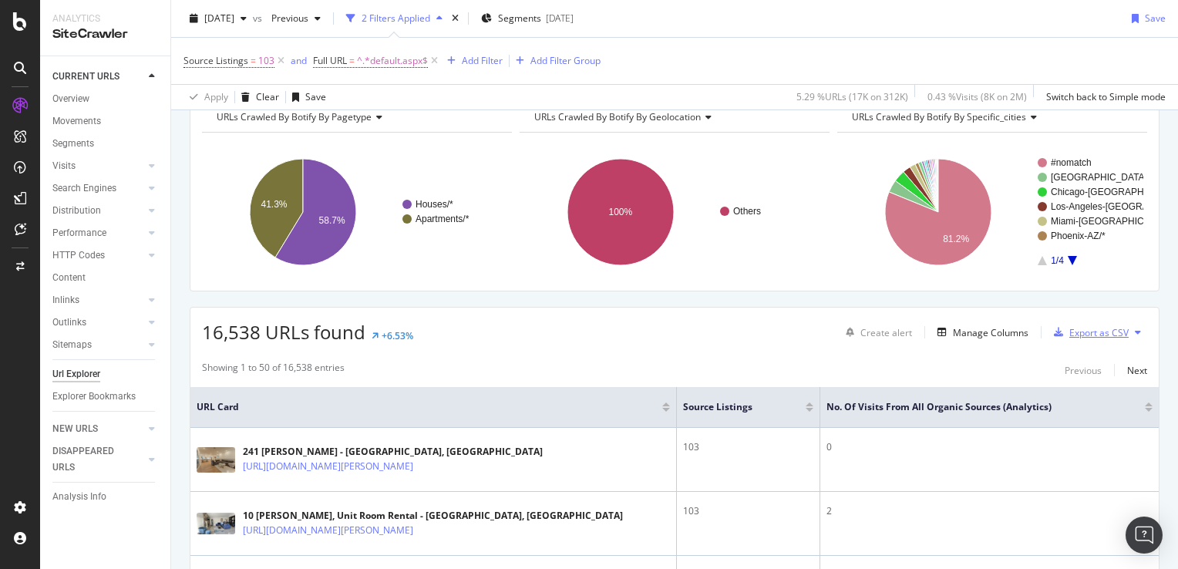
click at [1107, 328] on div "Export as CSV" at bounding box center [1098, 332] width 59 height 13
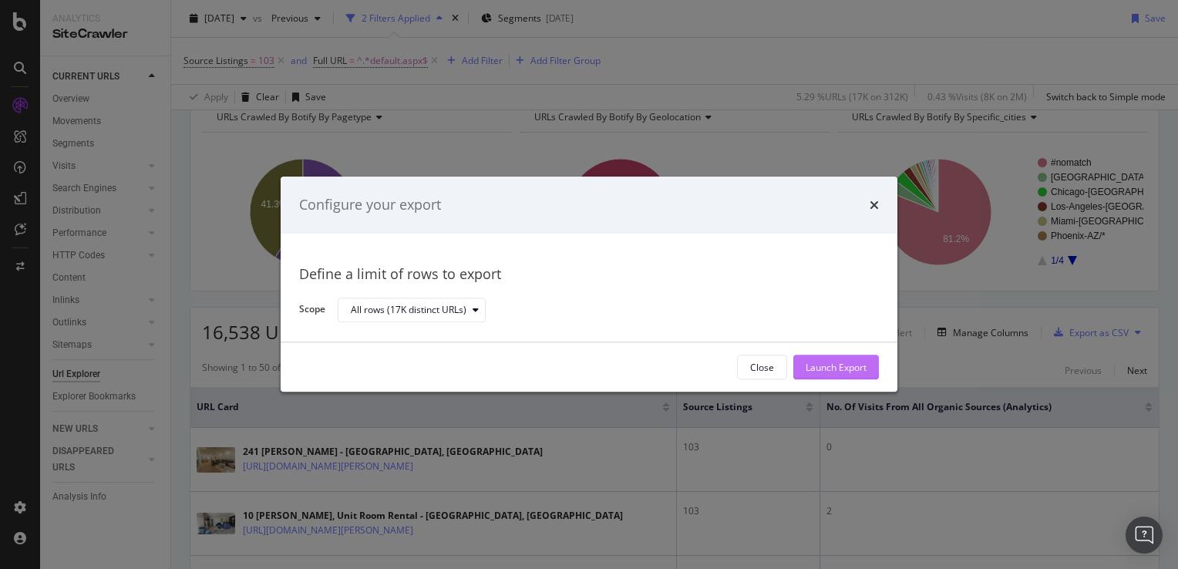
click at [848, 367] on div "Launch Export" at bounding box center [836, 367] width 61 height 13
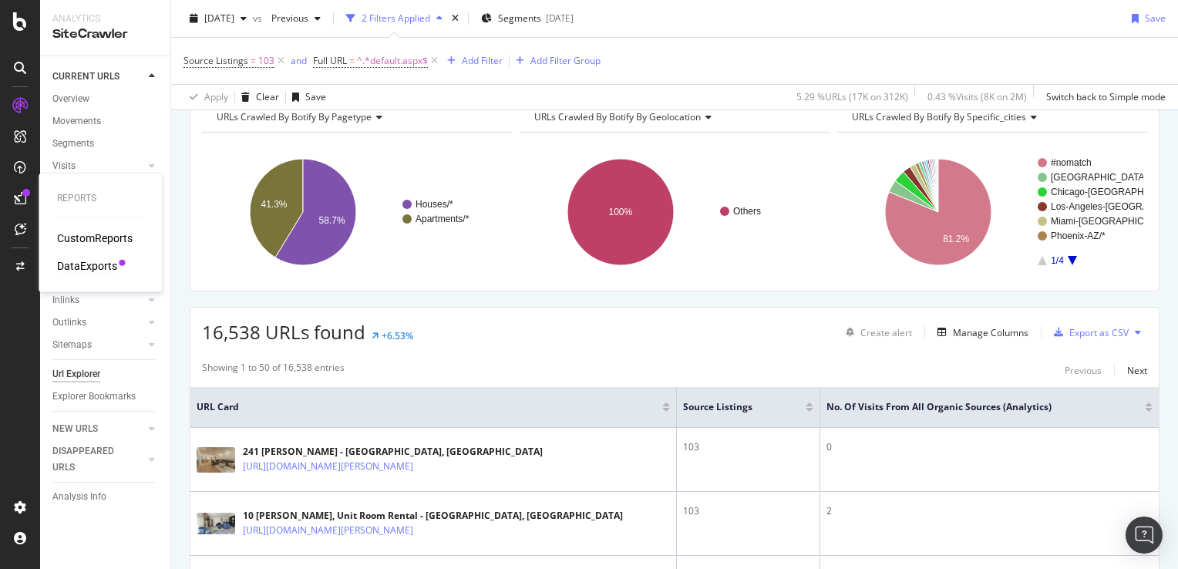
click at [96, 267] on div "DataExports" at bounding box center [87, 265] width 60 height 15
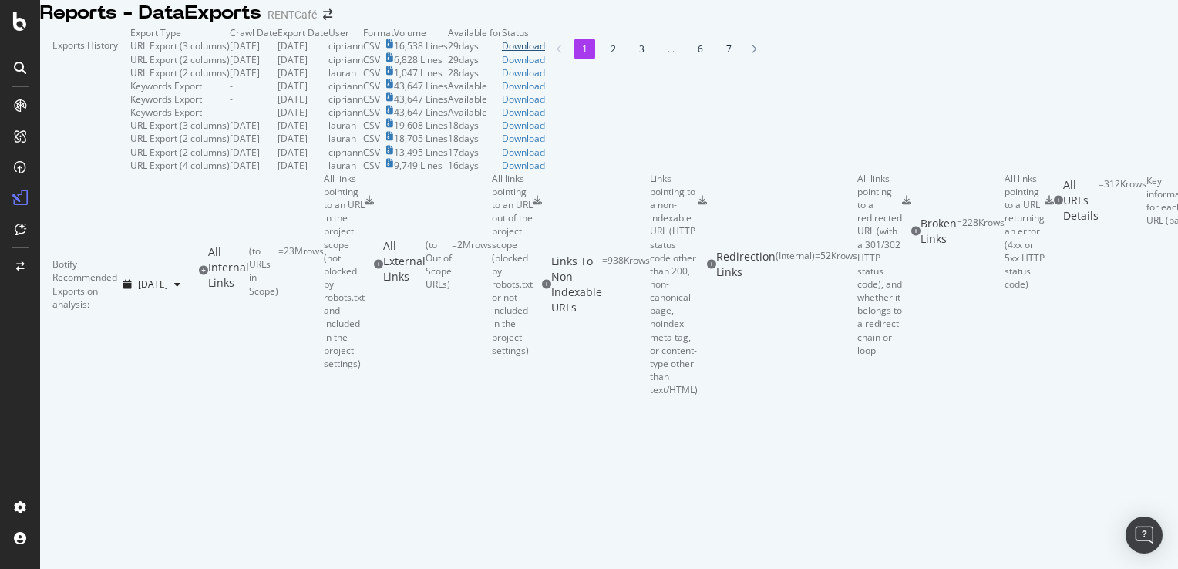
click at [545, 52] on div "Download" at bounding box center [523, 45] width 43 height 13
